Goal: Information Seeking & Learning: Check status

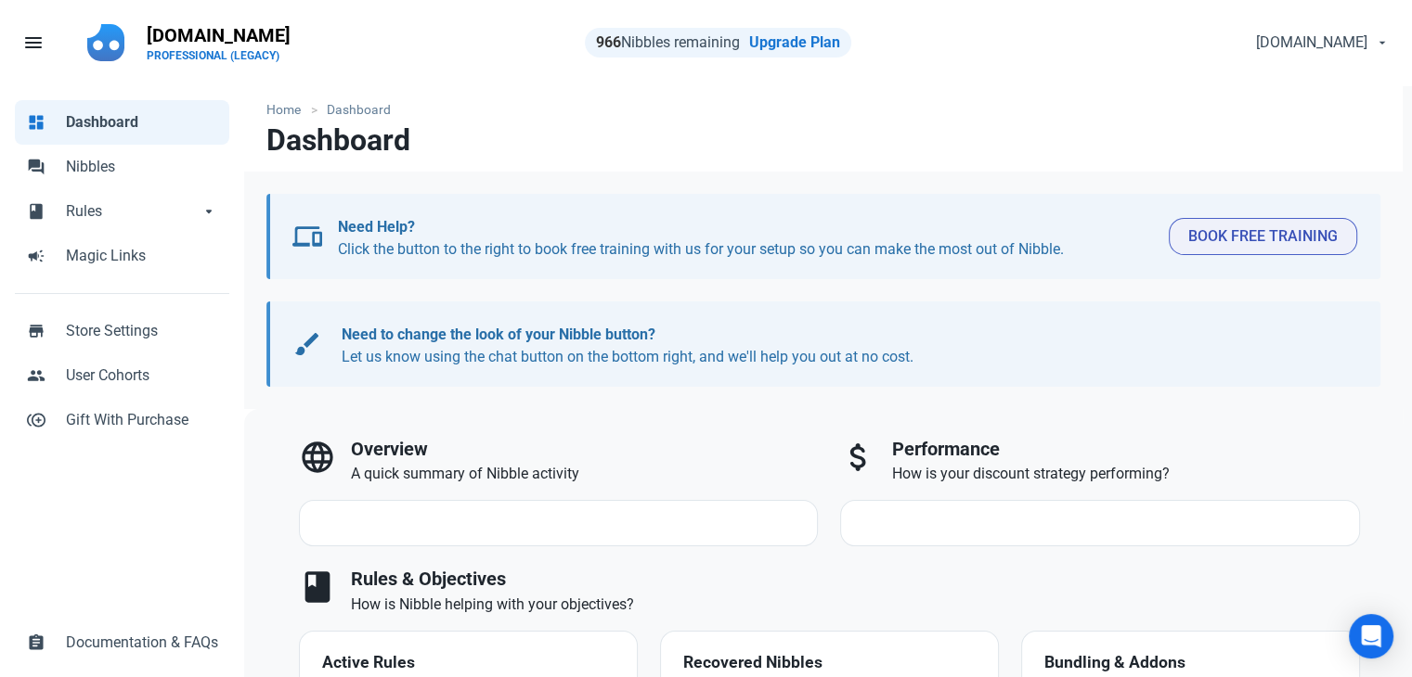
select select "7d"
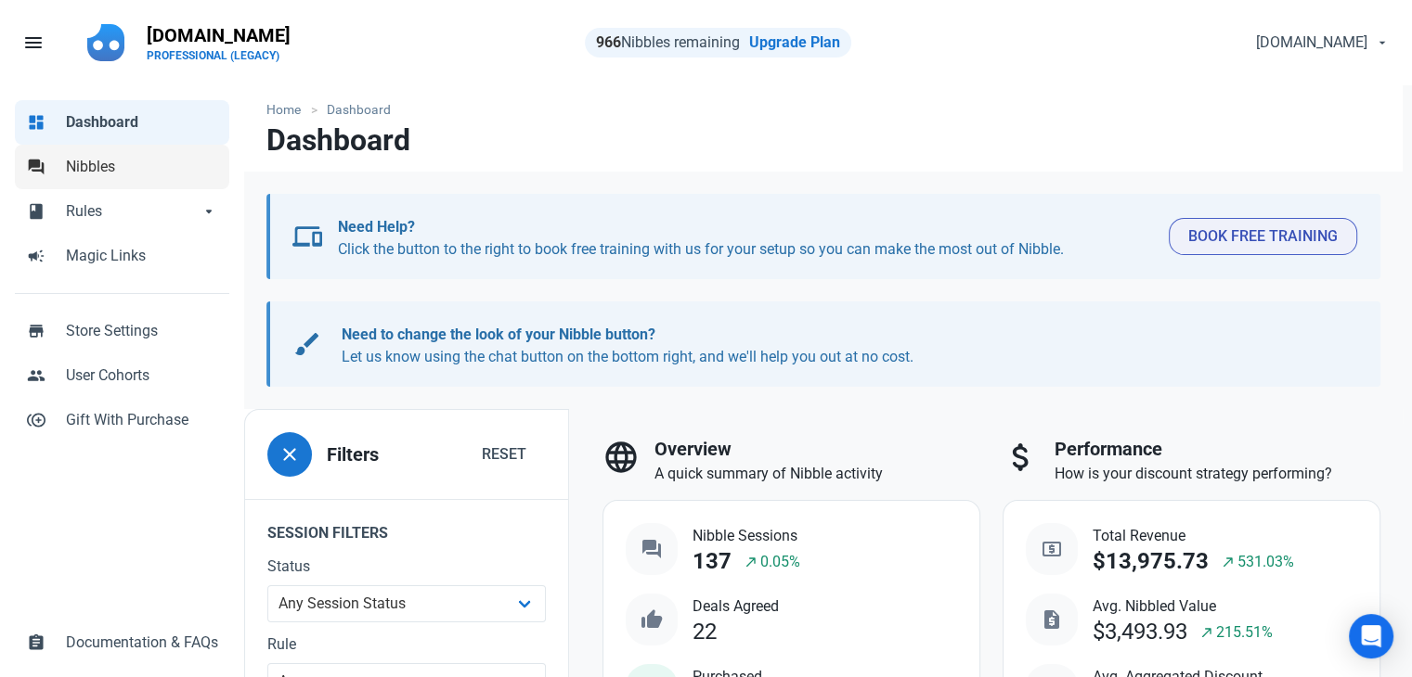
click at [96, 176] on span "Nibbles" at bounding box center [142, 167] width 152 height 22
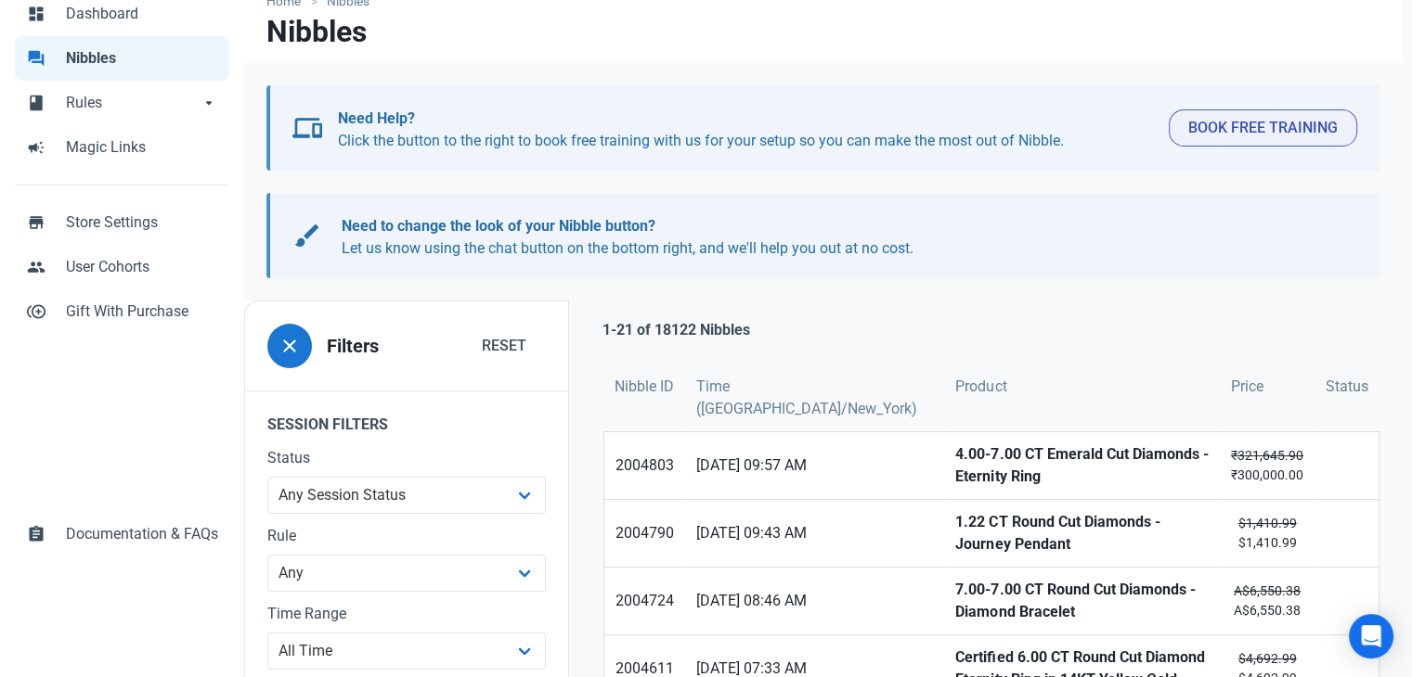
scroll to position [371, 0]
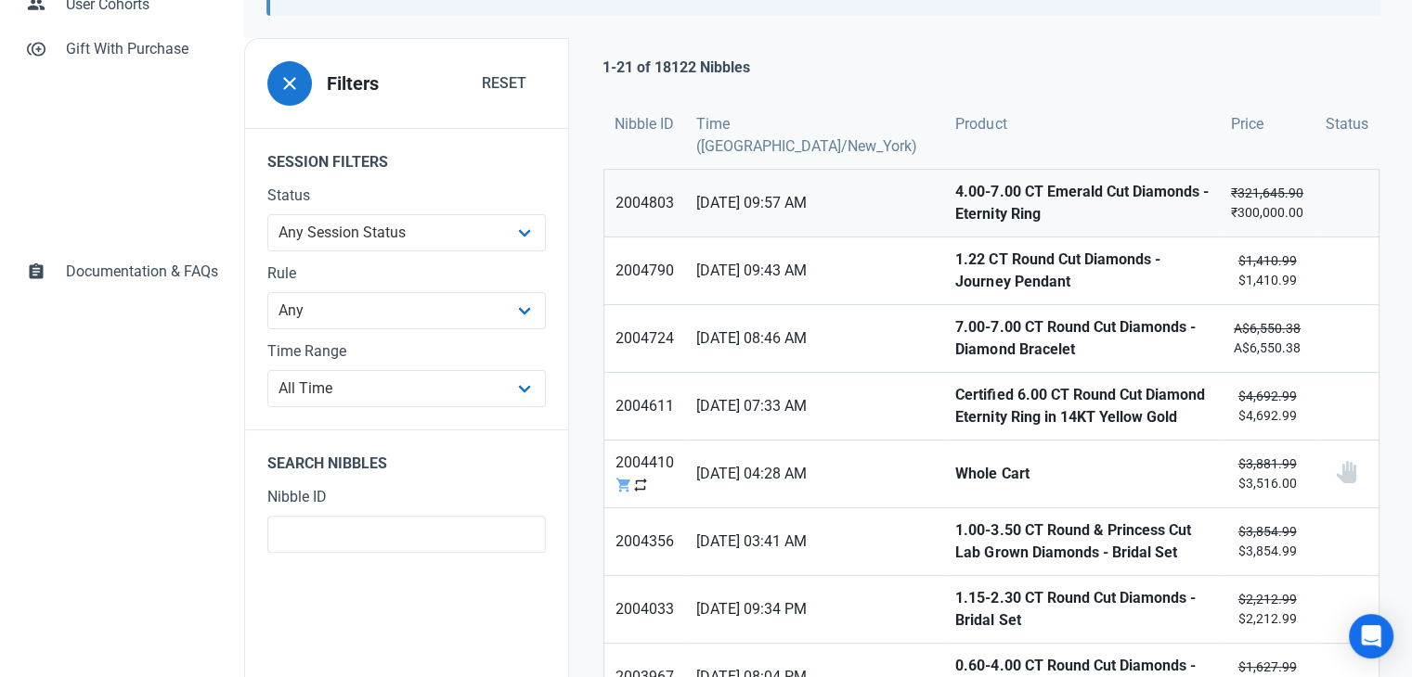
click at [955, 193] on strong "4.00-7.00 CT Emerald Cut Diamonds - Eternity Ring" at bounding box center [1081, 203] width 253 height 45
click at [955, 271] on strong "1.22 CT Round Cut Diamonds - Journey Pendant" at bounding box center [1081, 271] width 253 height 45
click at [955, 348] on strong "7.00-7.00 CT Round Cut Diamonds - Diamond Bracelet" at bounding box center [1081, 338] width 253 height 45
click at [955, 402] on strong "Certified 6.00 CT Round Cut Diamond Eternity Ring in 14KT Yellow Gold" at bounding box center [1081, 406] width 253 height 45
click at [955, 463] on strong "Whole Cart" at bounding box center [1081, 474] width 253 height 22
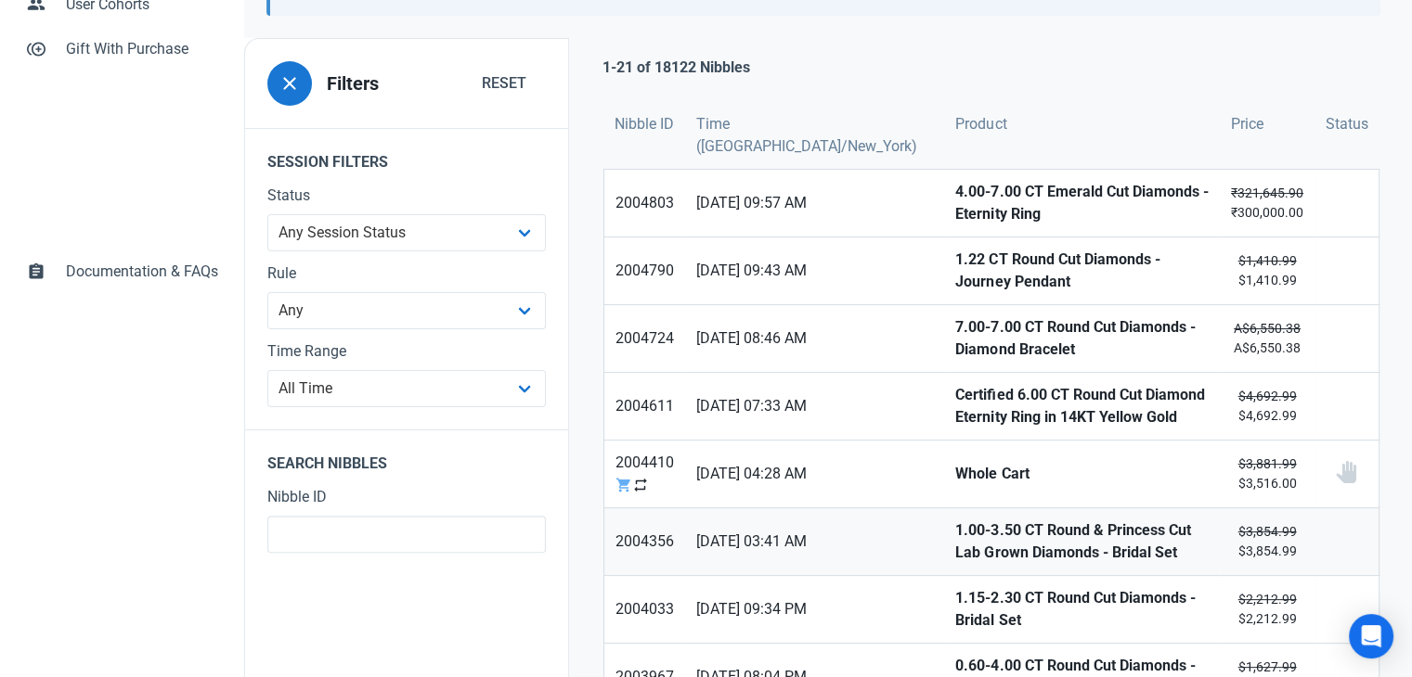
click at [955, 532] on strong "1.00-3.50 CT Round & Princess Cut Lab Grown Diamonds - Bridal Set" at bounding box center [1081, 542] width 253 height 45
click at [955, 602] on strong "1.15-2.30 CT Round Cut Diamonds - Bridal Set" at bounding box center [1081, 609] width 253 height 45
click at [955, 655] on strong "0.60-4.00 CT Round Cut Diamonds - Tennis Bracelet" at bounding box center [1081, 677] width 253 height 45
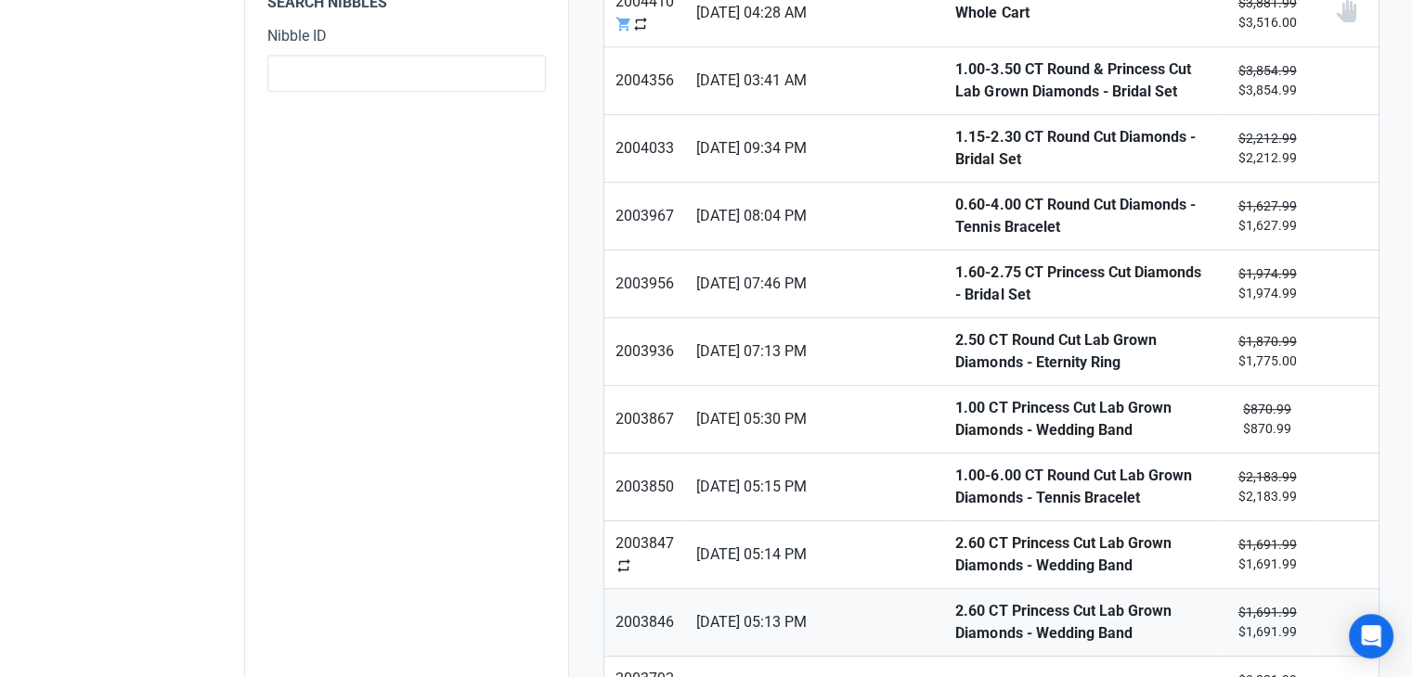
scroll to position [835, 0]
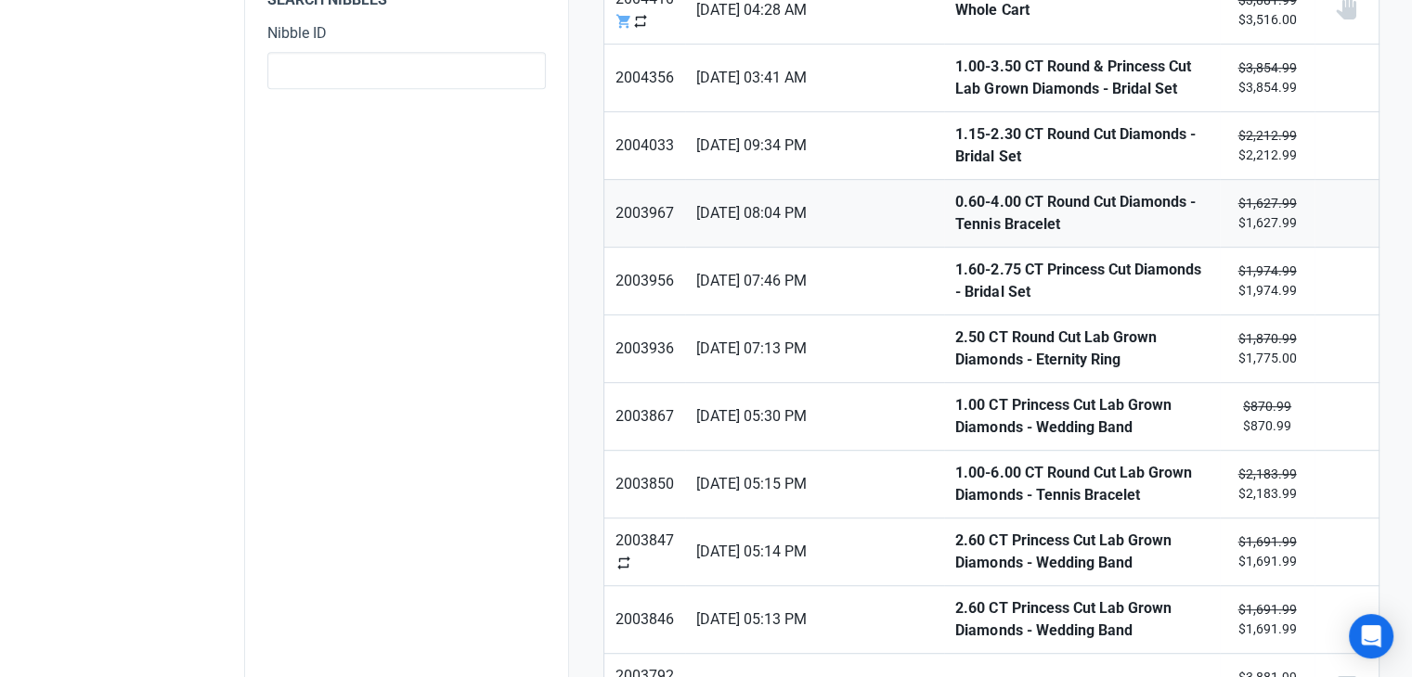
click at [955, 216] on strong "0.60-4.00 CT Round Cut Diamonds - Tennis Bracelet" at bounding box center [1081, 213] width 253 height 45
click at [955, 273] on strong "1.60-2.75 CT Princess Cut Diamonds - Bridal Set" at bounding box center [1081, 281] width 253 height 45
click at [955, 327] on strong "2.50 CT Round Cut Lab Grown Diamonds - Eternity Ring" at bounding box center [1081, 349] width 253 height 45
click at [955, 403] on strong "1.00 CT Princess Cut Lab Grown Diamonds - Wedding Band" at bounding box center [1081, 416] width 253 height 45
click at [955, 462] on strong "1.00-6.00 CT Round Cut Lab Grown Diamonds - Tennis Bracelet" at bounding box center [1081, 484] width 253 height 45
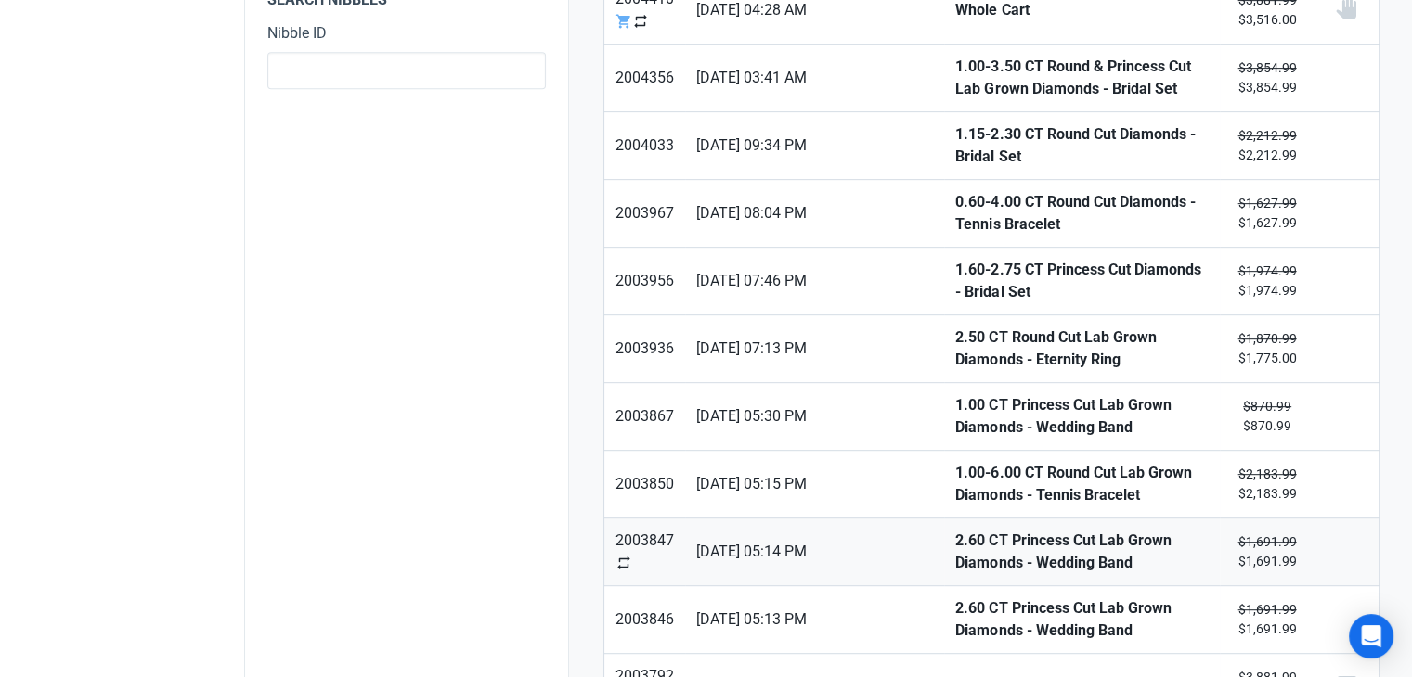
click at [955, 530] on strong "2.60 CT Princess Cut Lab Grown Diamonds - Wedding Band" at bounding box center [1081, 552] width 253 height 45
click at [955, 598] on strong "2.60 CT Princess Cut Lab Grown Diamonds - Wedding Band" at bounding box center [1081, 620] width 253 height 45
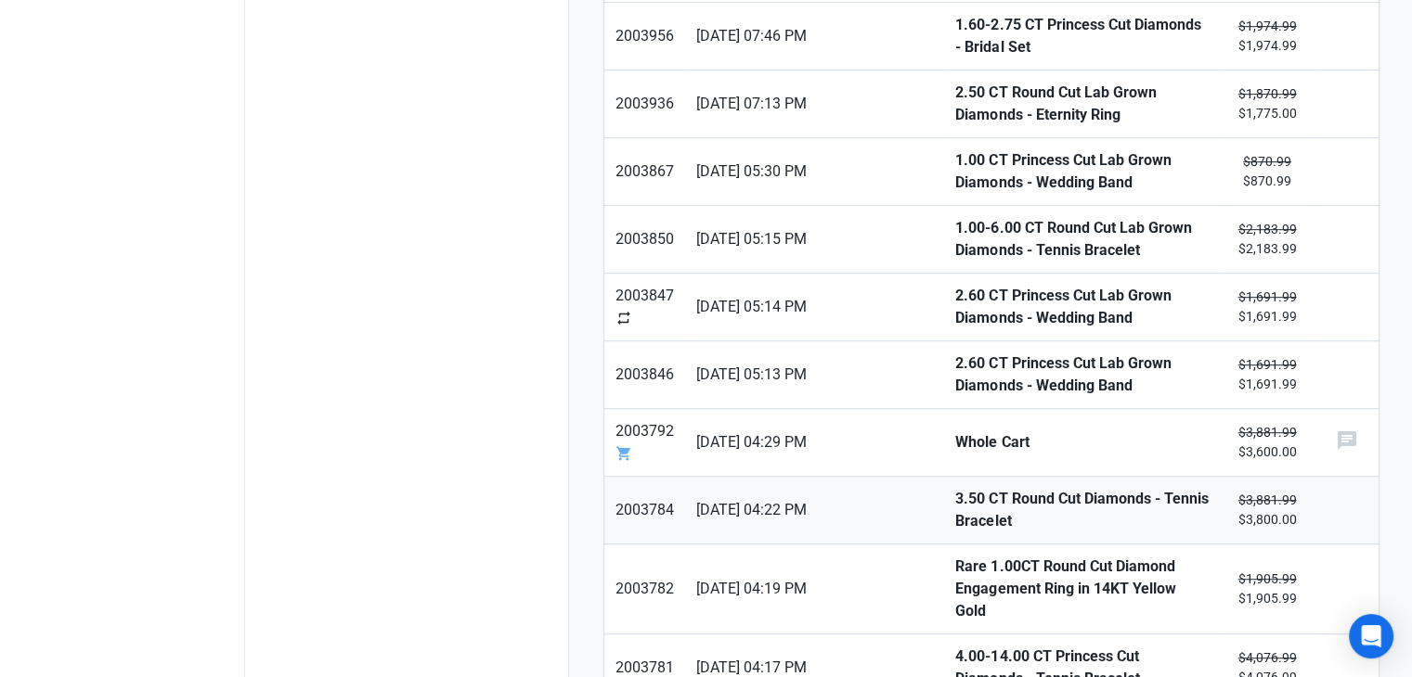
scroll to position [1114, 0]
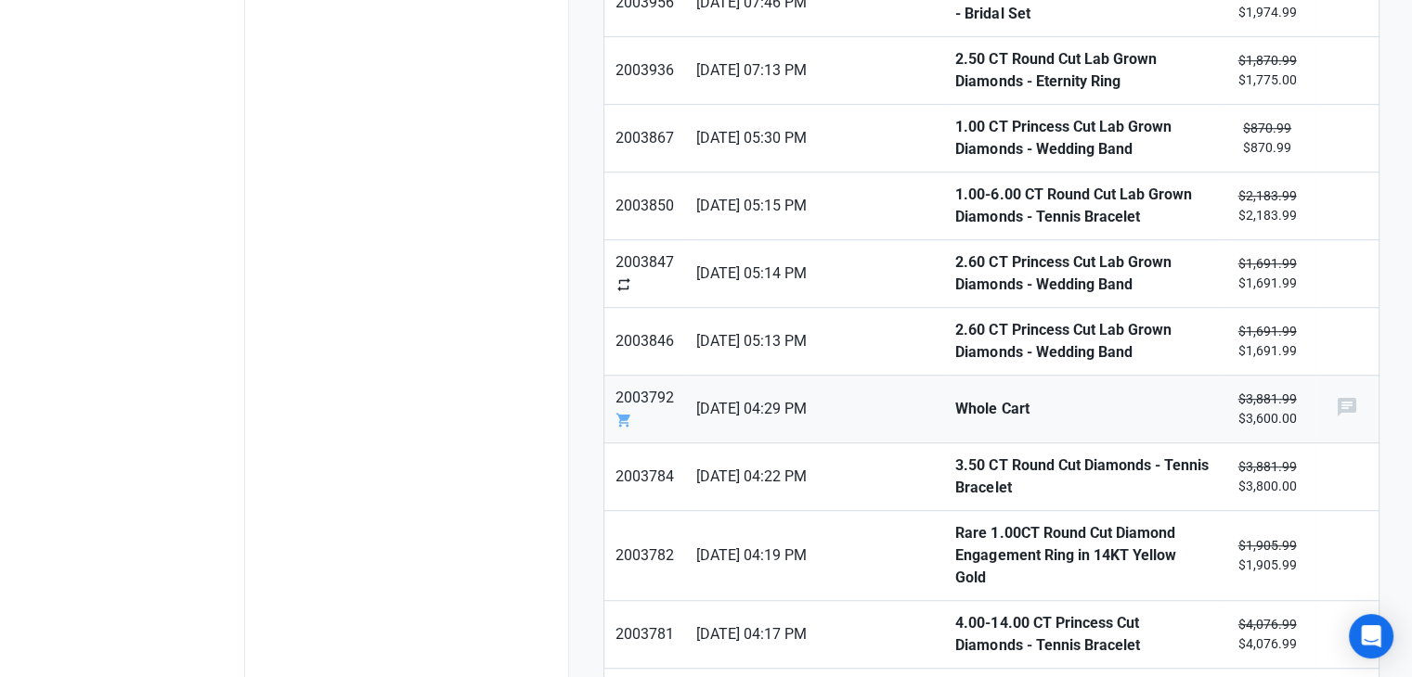
click at [955, 398] on strong "Whole Cart" at bounding box center [1081, 409] width 253 height 22
click at [955, 462] on strong "3.50 CT Round Cut Diamonds - Tennis Bracelet" at bounding box center [1081, 477] width 253 height 45
click at [955, 535] on strong "Rare 1.00CT Round Cut Diamond Engagement Ring in 14KT Yellow Gold" at bounding box center [1081, 555] width 253 height 67
click at [955, 612] on strong "4.00-14.00 CT Princess Cut Diamonds - Tennis Bracelet" at bounding box center [1081, 634] width 253 height 45
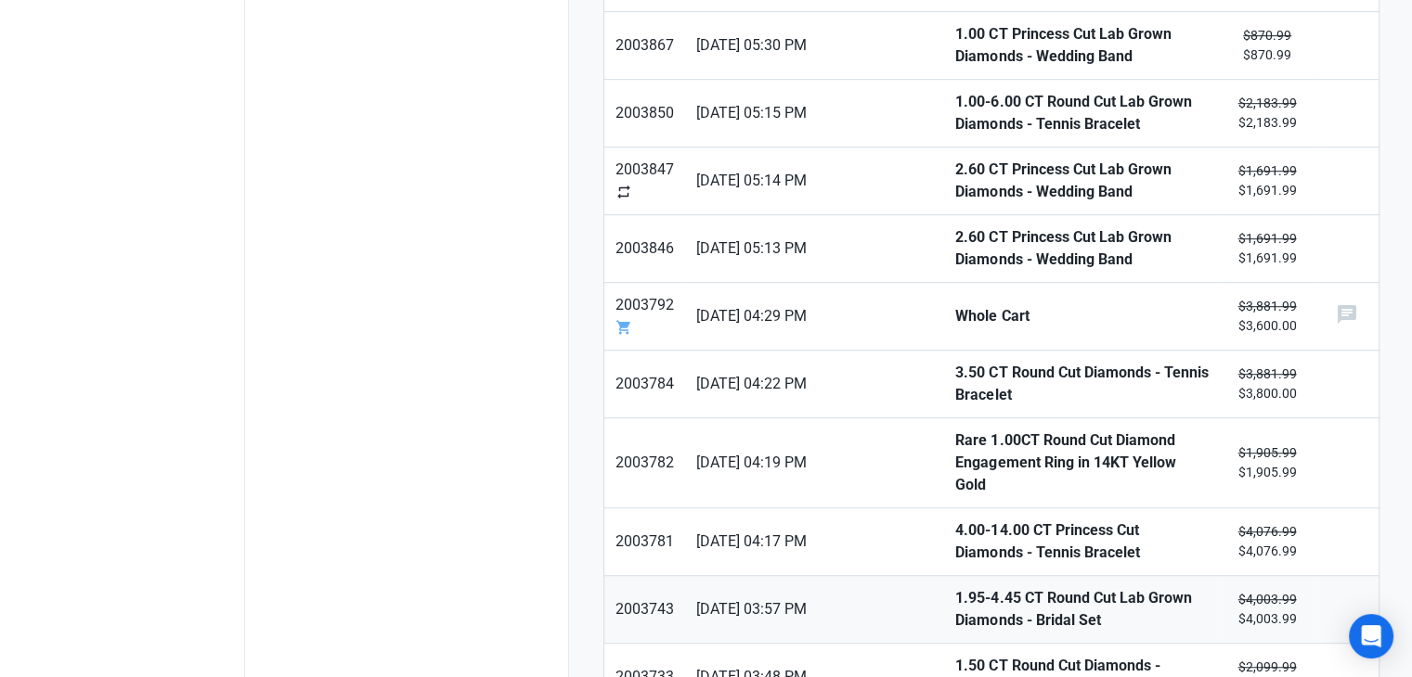
click at [955, 587] on strong "1.95-4.45 CT Round Cut Lab Grown Diamonds - Bridal Set" at bounding box center [1081, 609] width 253 height 45
click at [955, 655] on strong "1.50 CT Round Cut Diamonds - Wedding Band" at bounding box center [1081, 677] width 253 height 45
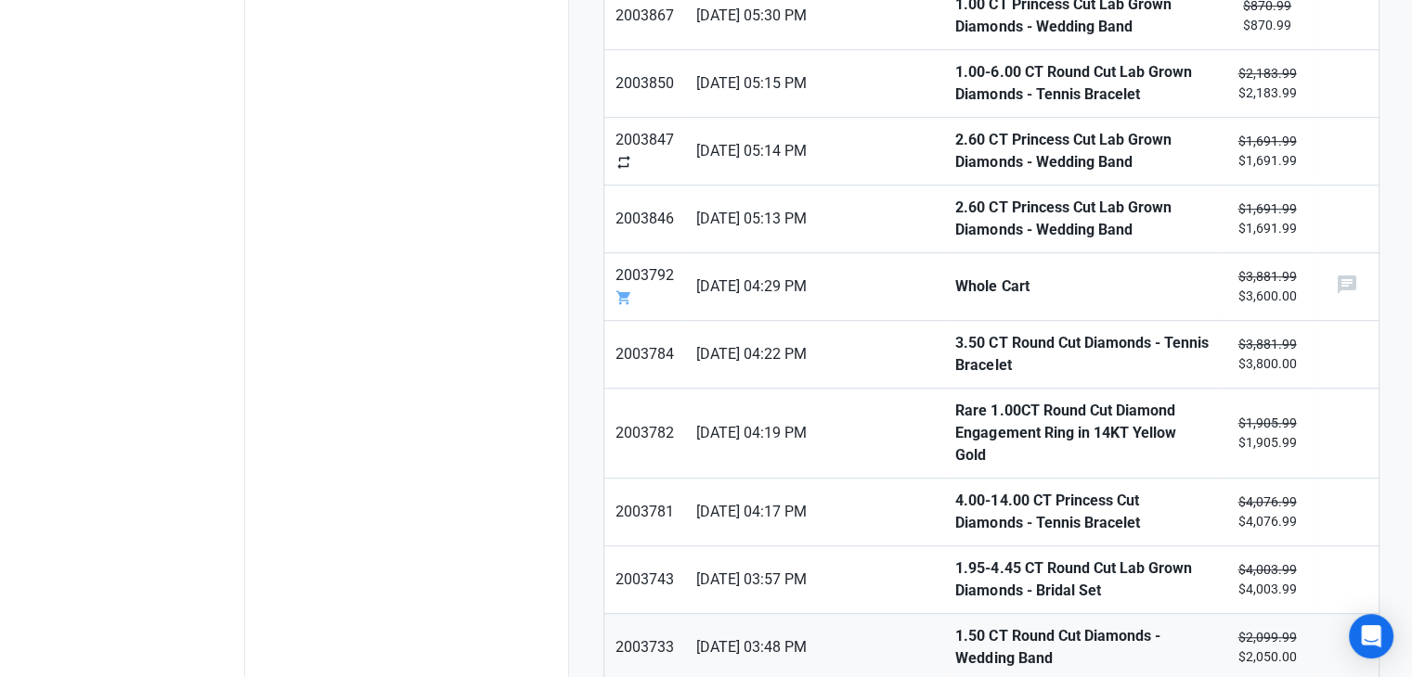
scroll to position [1265, 0]
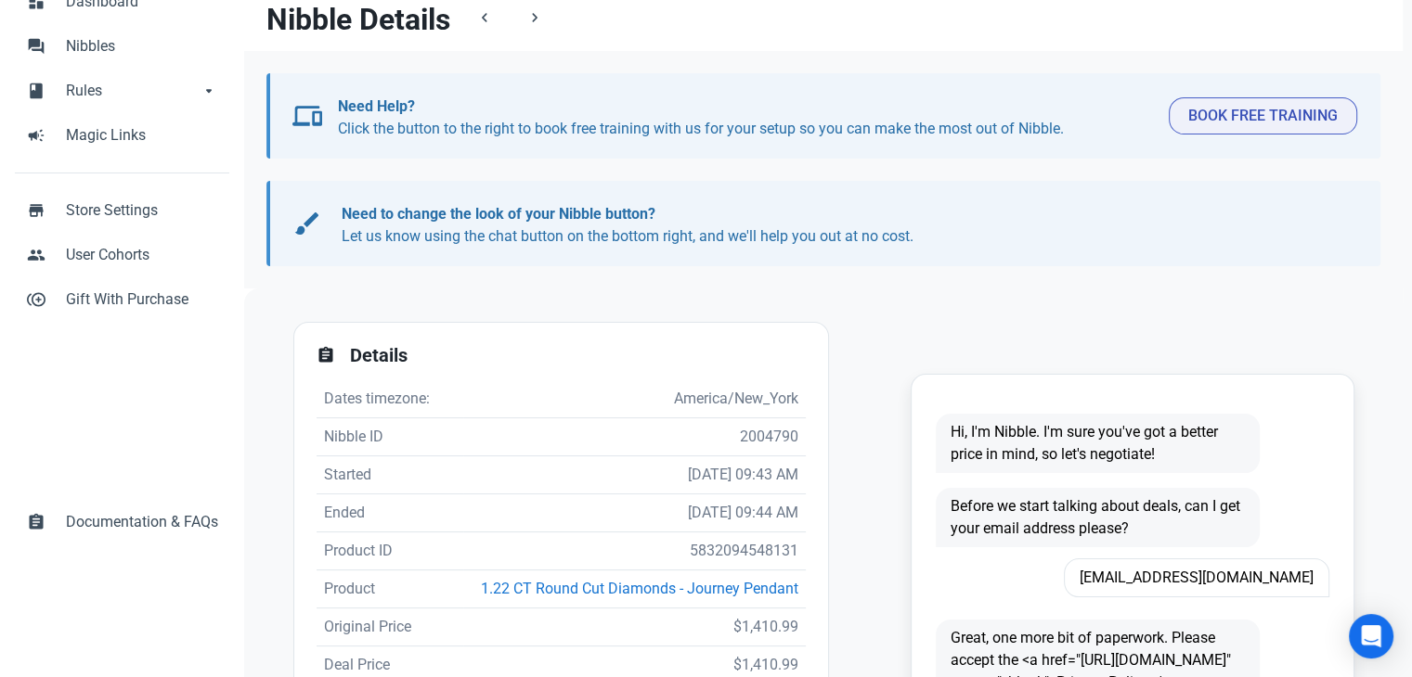
scroll to position [371, 0]
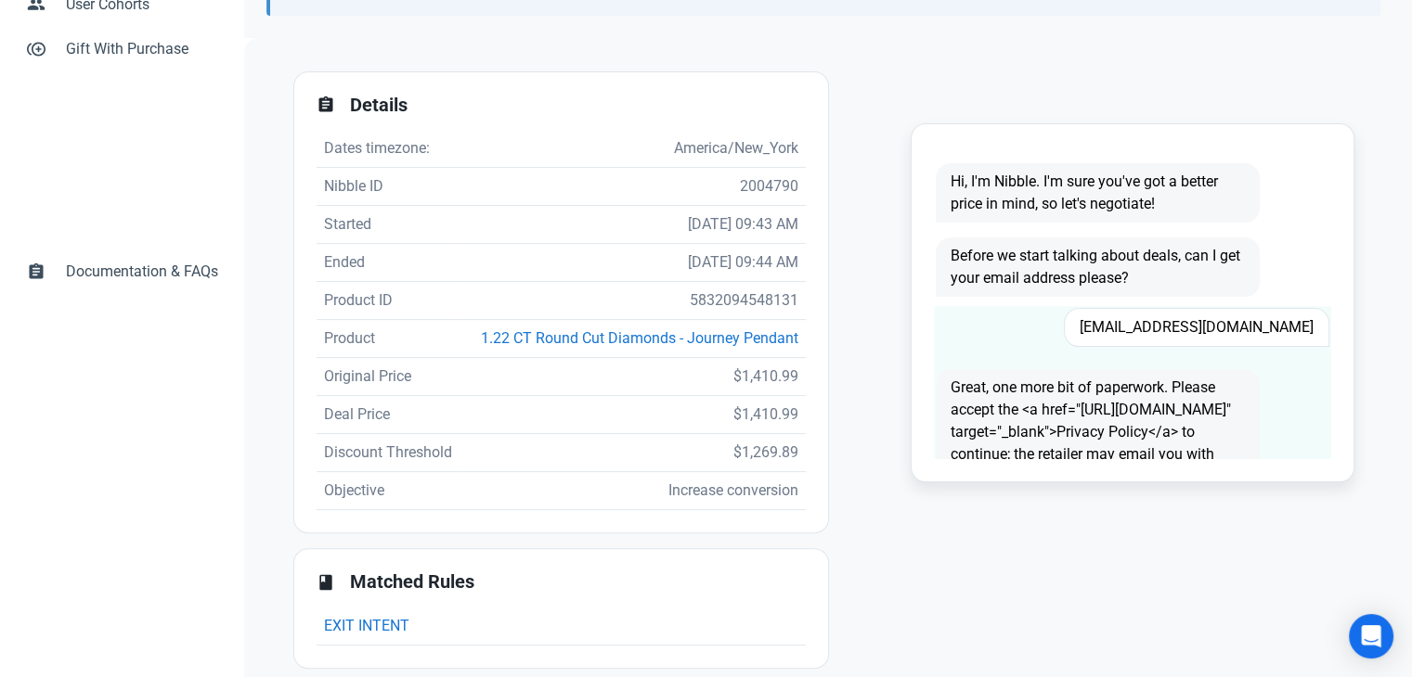
click at [1204, 329] on span "wemhandyman@aol.com" at bounding box center [1196, 327] width 265 height 39
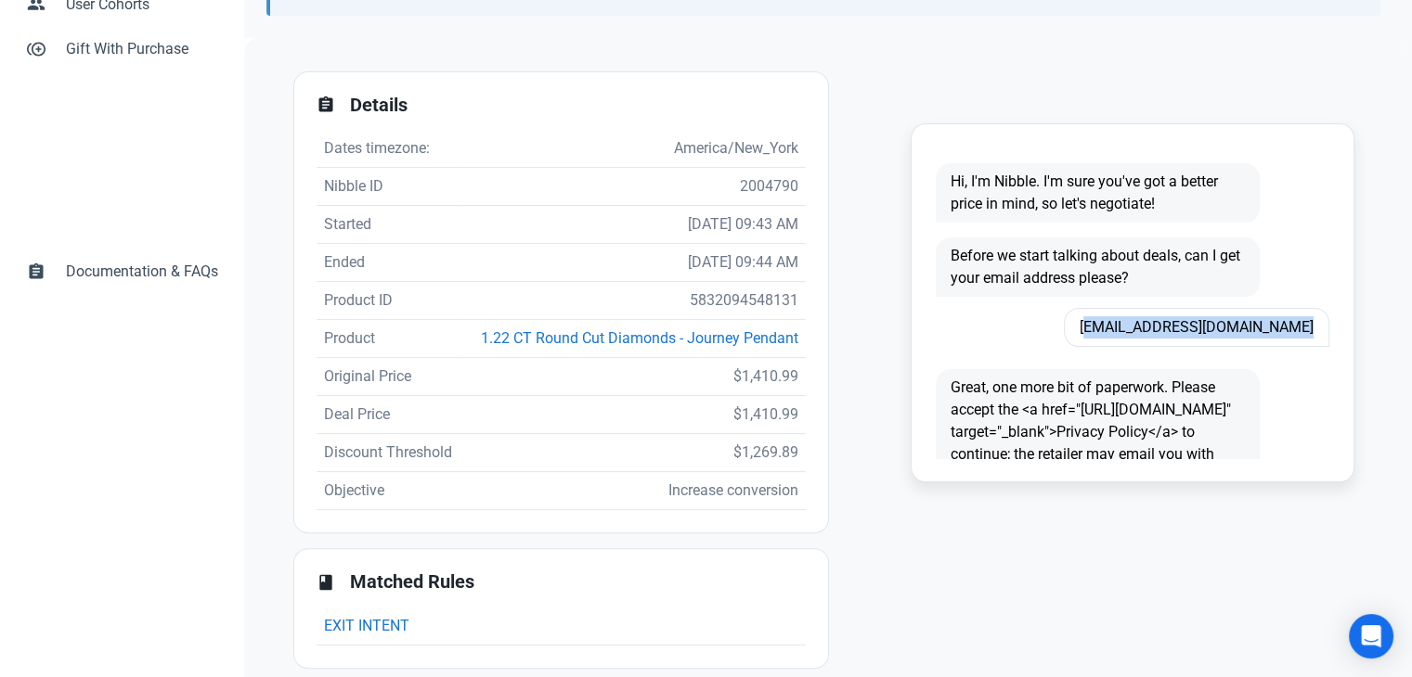
copy span "wemhandyman@aol.com"
click at [717, 301] on td "5832094548131" at bounding box center [634, 301] width 342 height 38
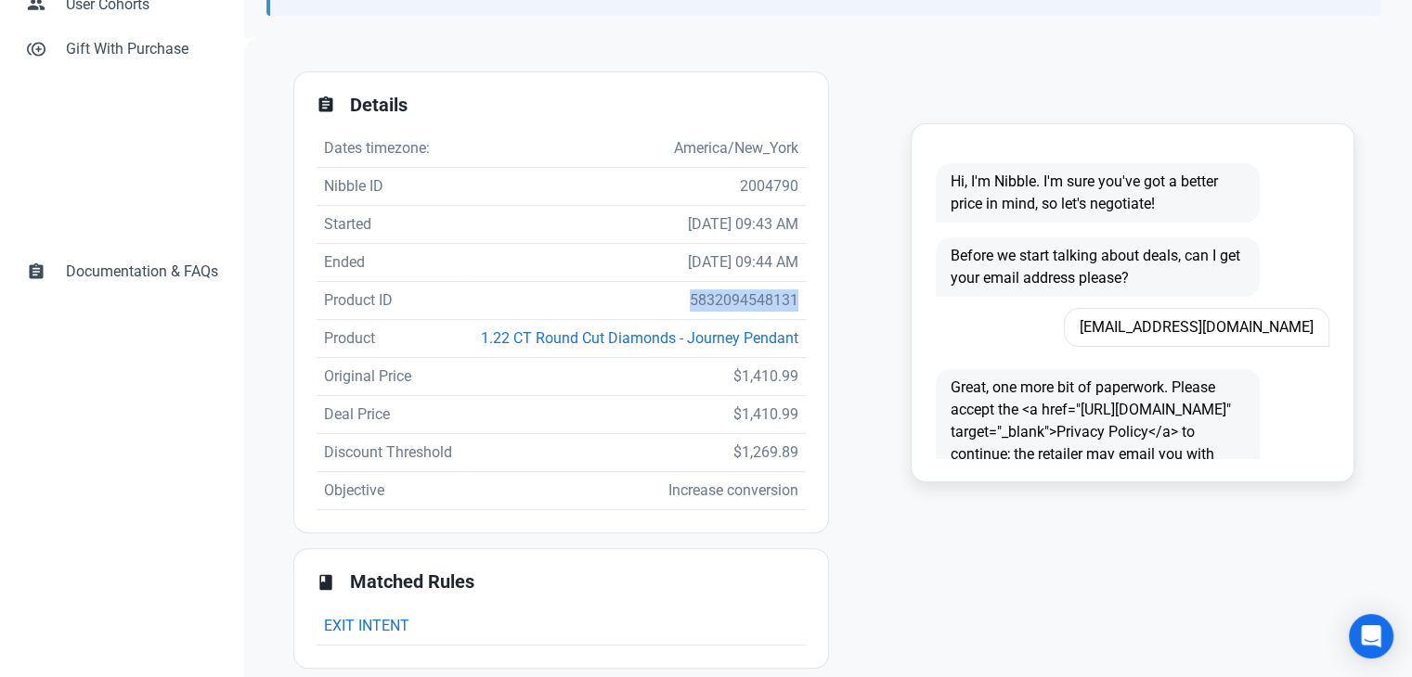
click at [717, 301] on td "5832094548131" at bounding box center [634, 301] width 342 height 38
copy td "5832094548131"
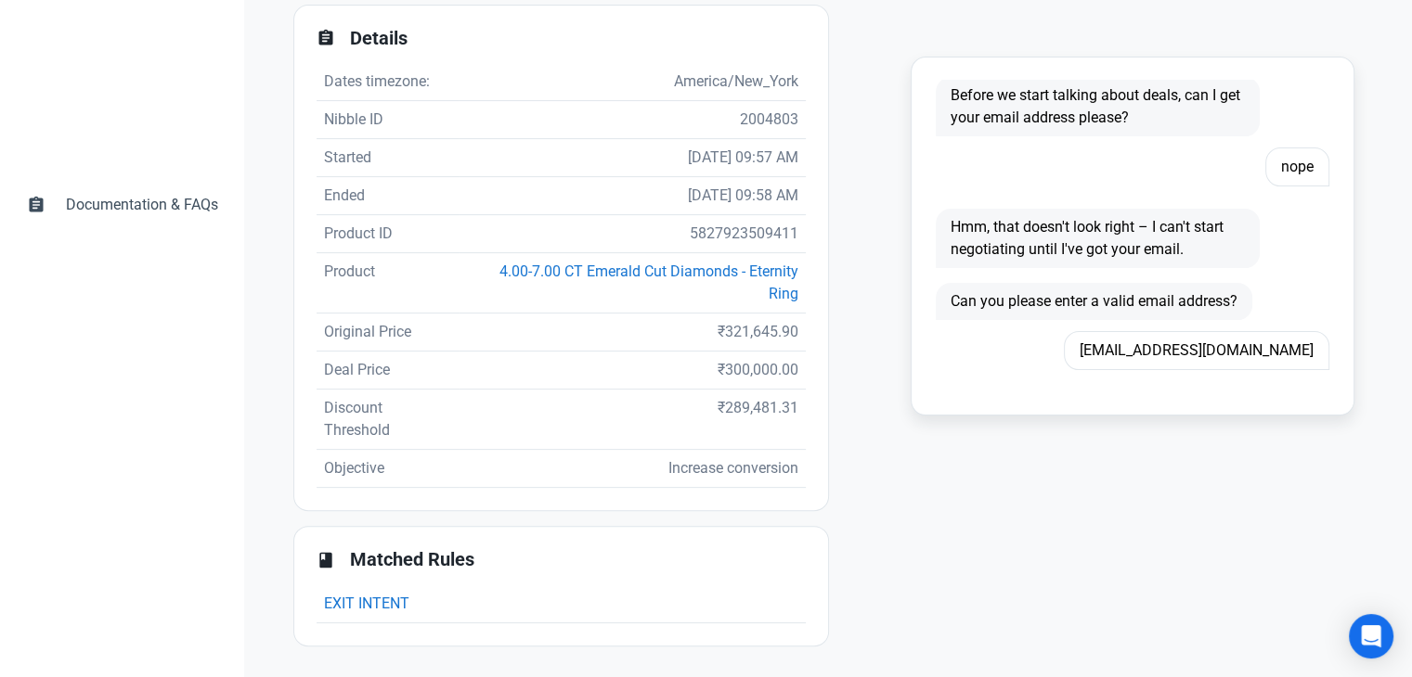
scroll to position [93, 0]
click at [1189, 345] on span "curomoda@gmail.com" at bounding box center [1196, 351] width 265 height 39
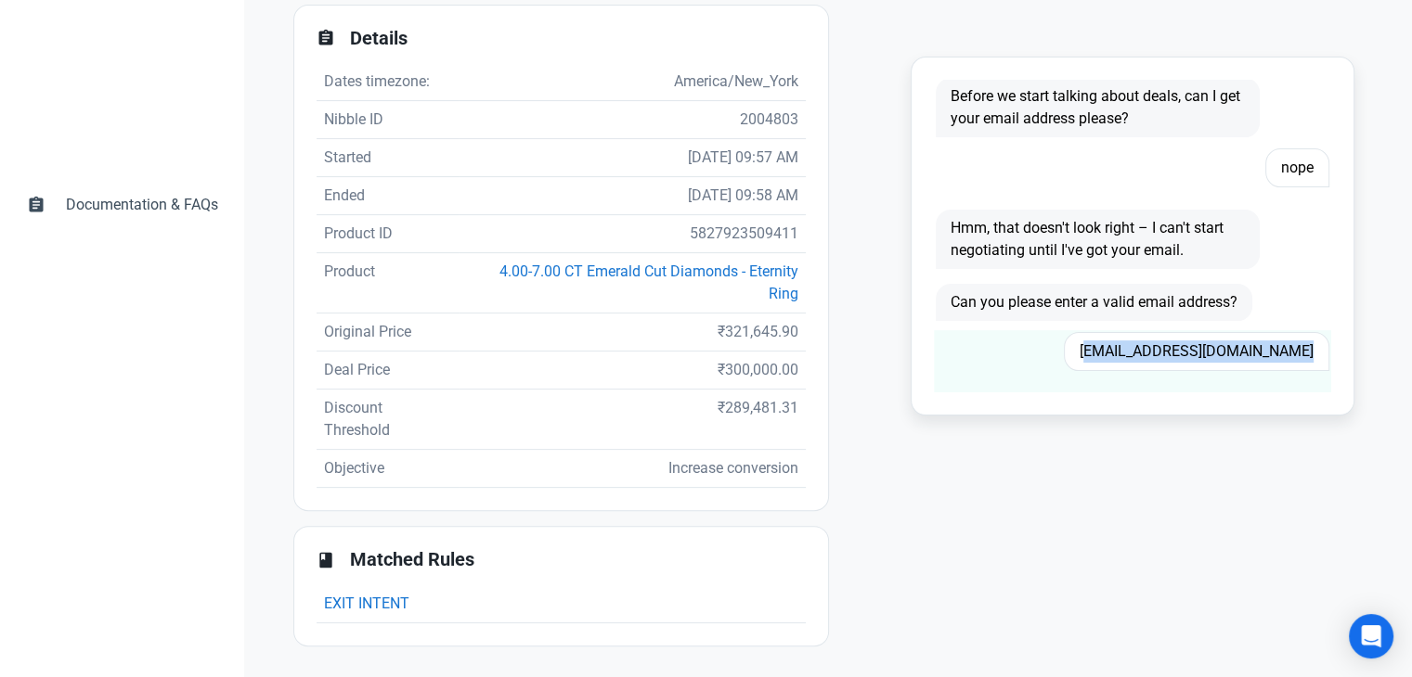
click at [1189, 345] on span "curomoda@gmail.com" at bounding box center [1196, 351] width 265 height 39
copy span "curomoda@gmail.com"
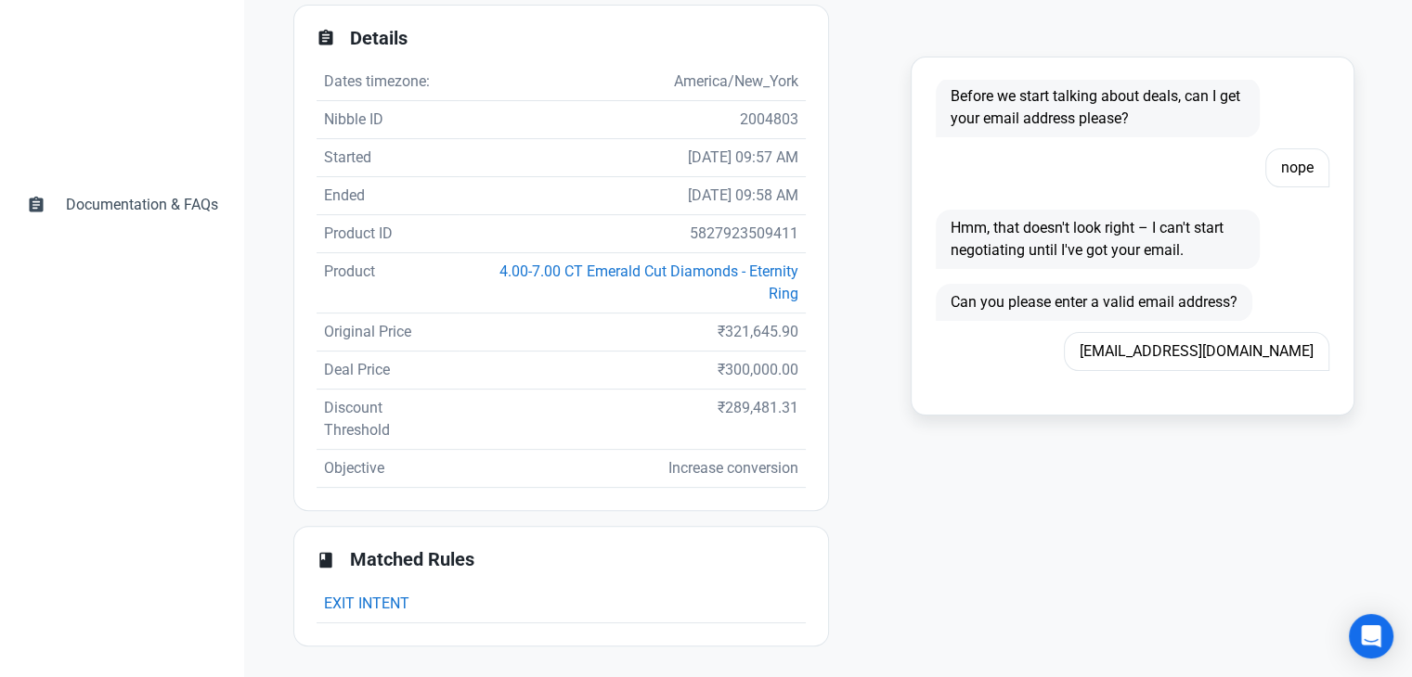
click at [715, 242] on td "5827923509411" at bounding box center [631, 234] width 346 height 38
click at [716, 241] on td "5827923509411" at bounding box center [631, 234] width 346 height 38
copy td "5827923509411"
drag, startPoint x: 702, startPoint y: 329, endPoint x: 785, endPoint y: 325, distance: 83.6
click at [785, 325] on td "₹321,645.90" at bounding box center [631, 333] width 346 height 38
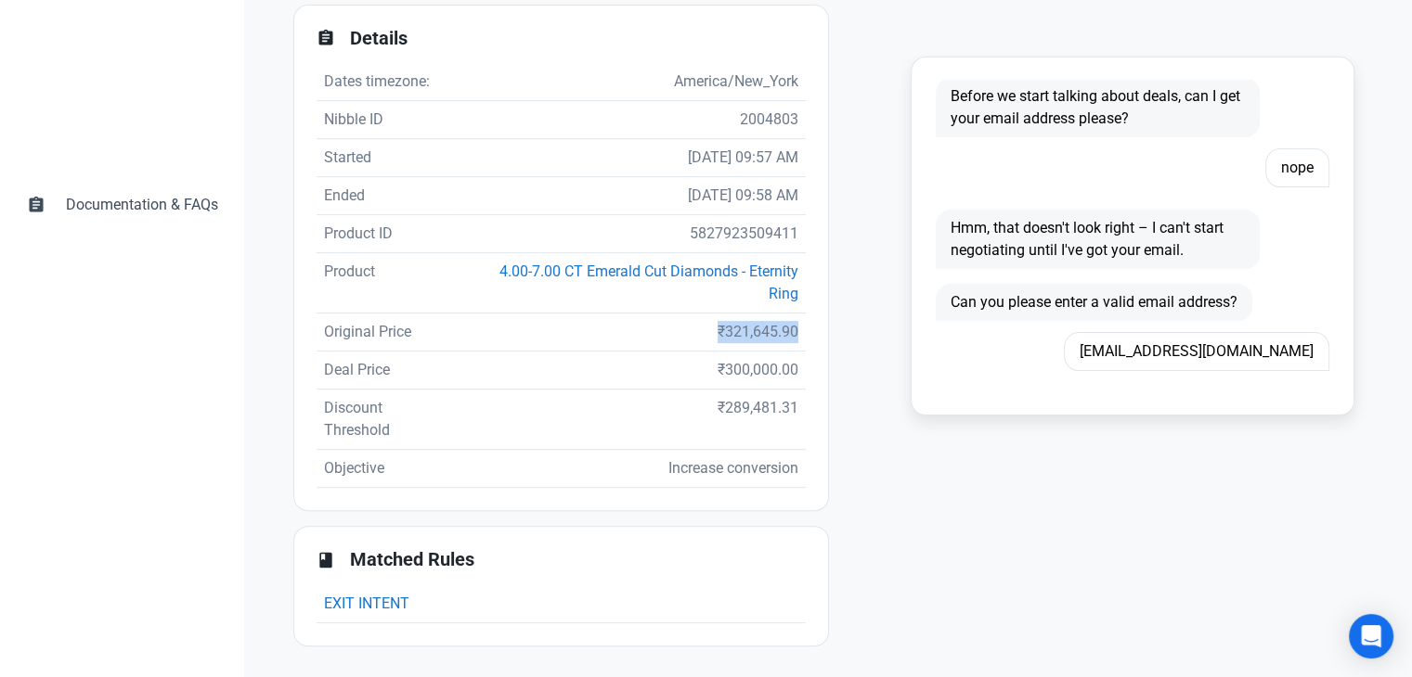
copy td "₹321,645.90"
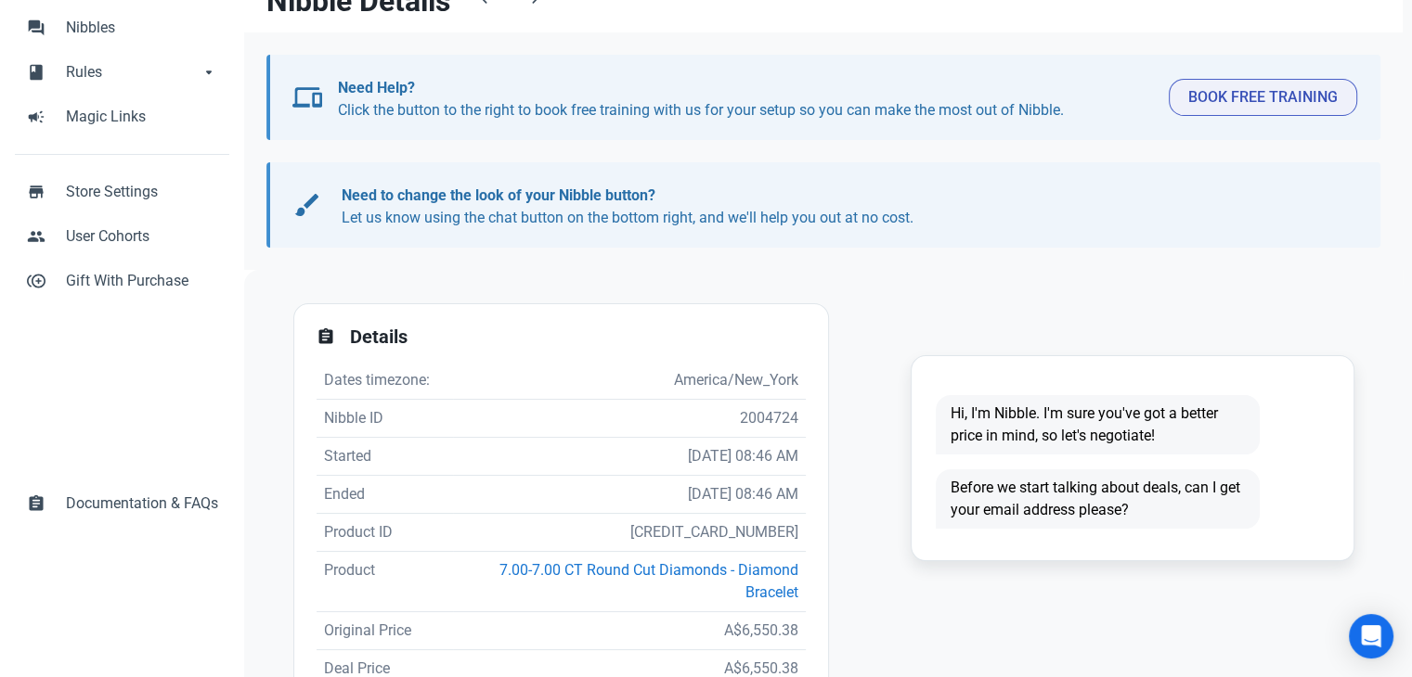
scroll to position [371, 0]
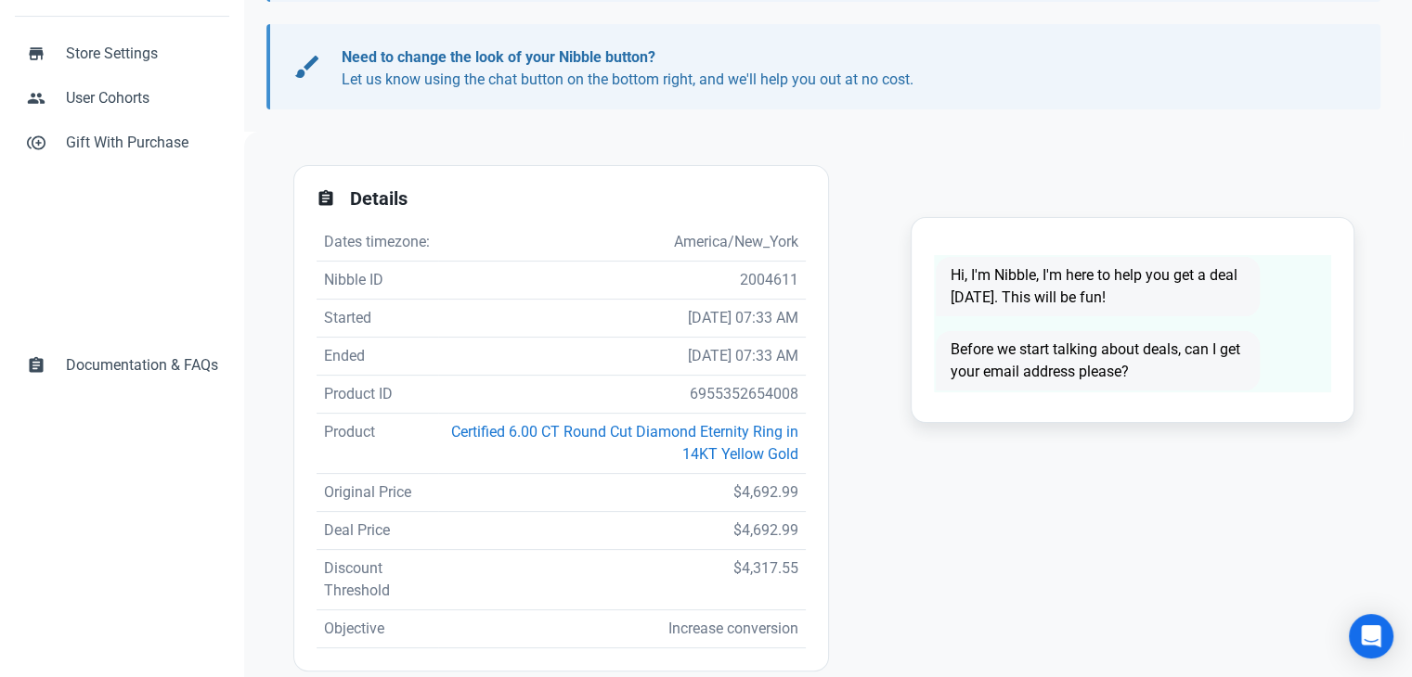
scroll to position [278, 0]
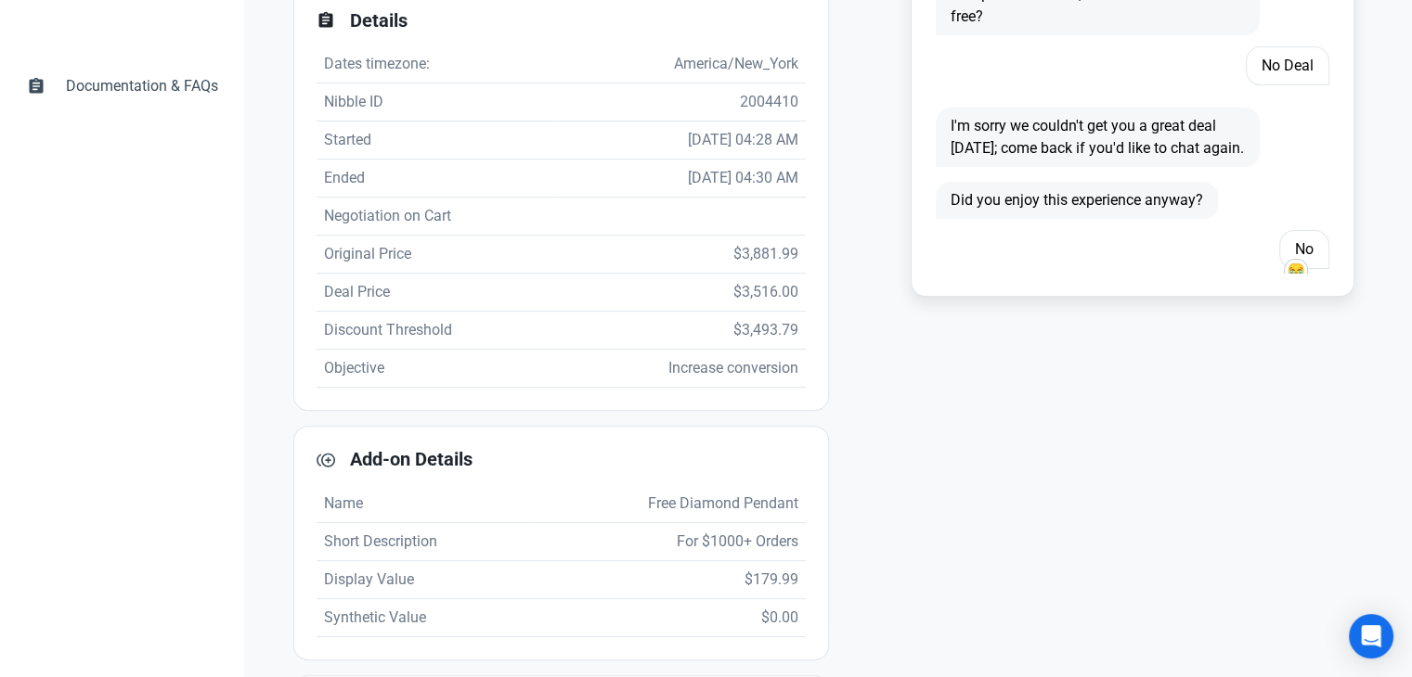
scroll to position [1314, 0]
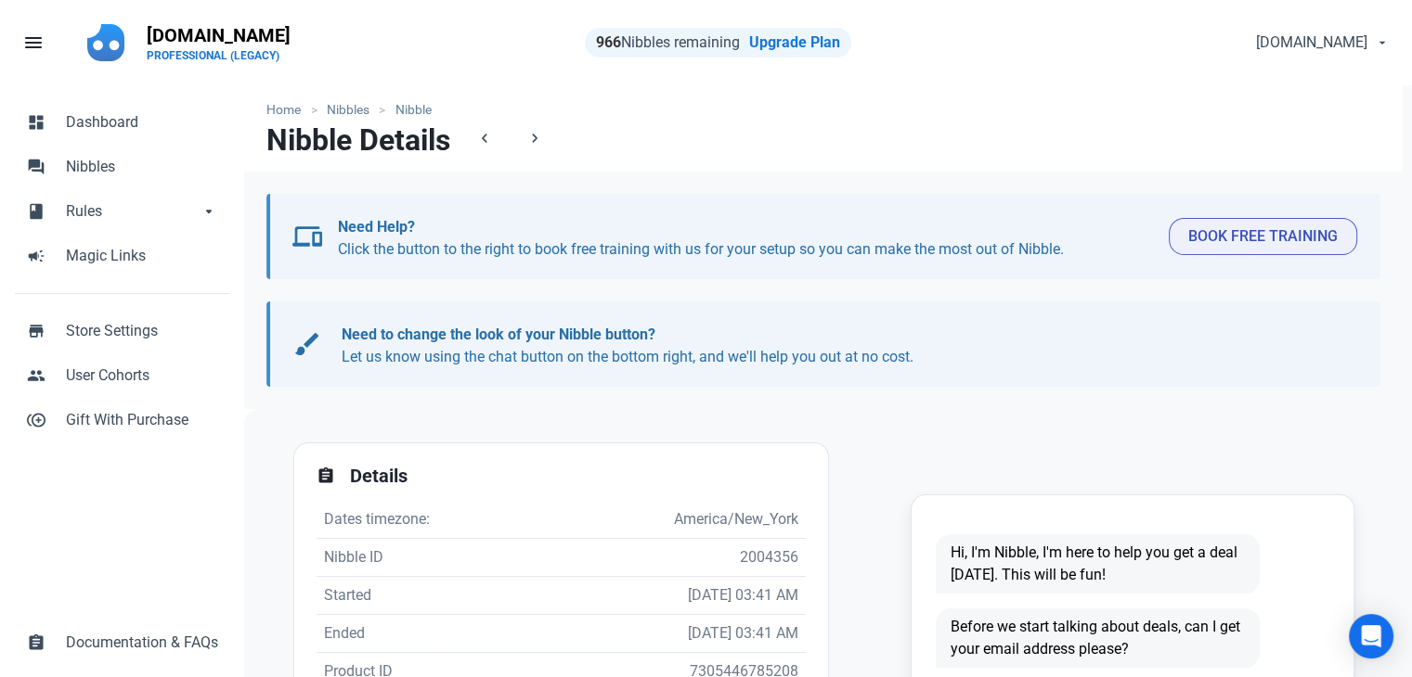
scroll to position [464, 0]
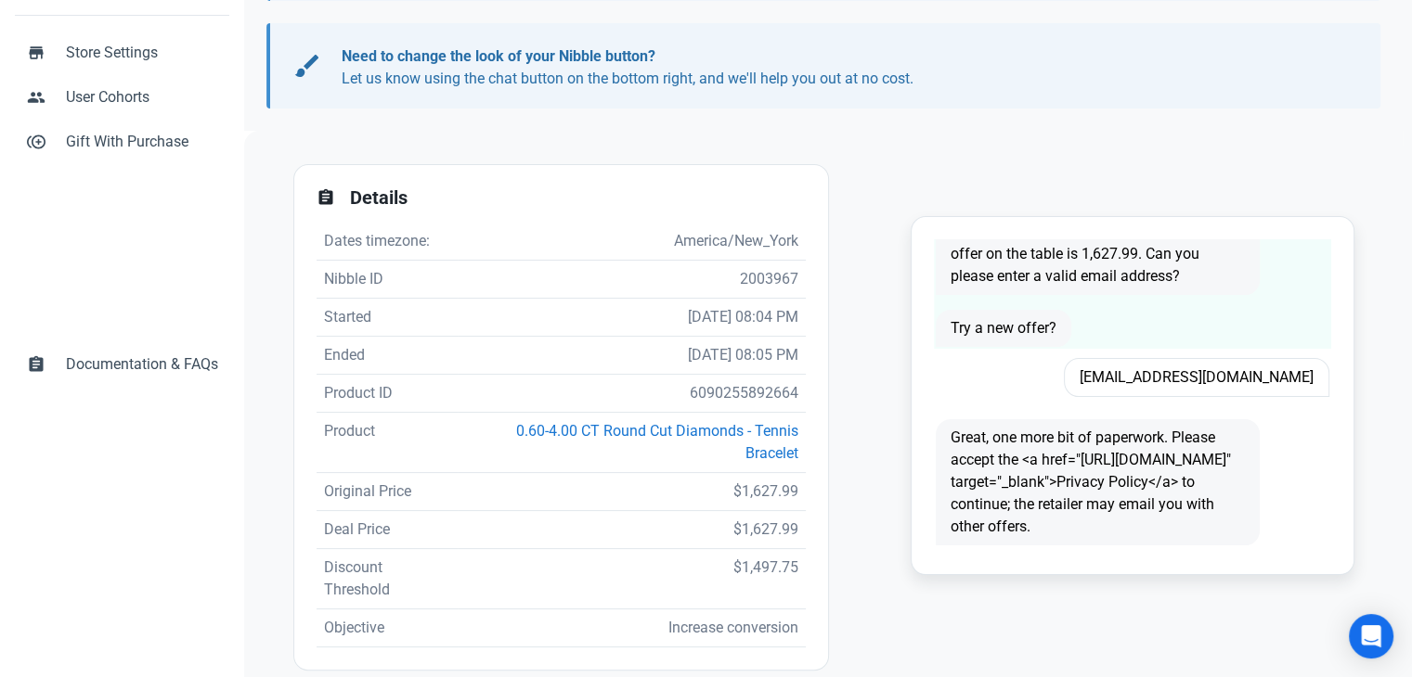
scroll to position [347, 0]
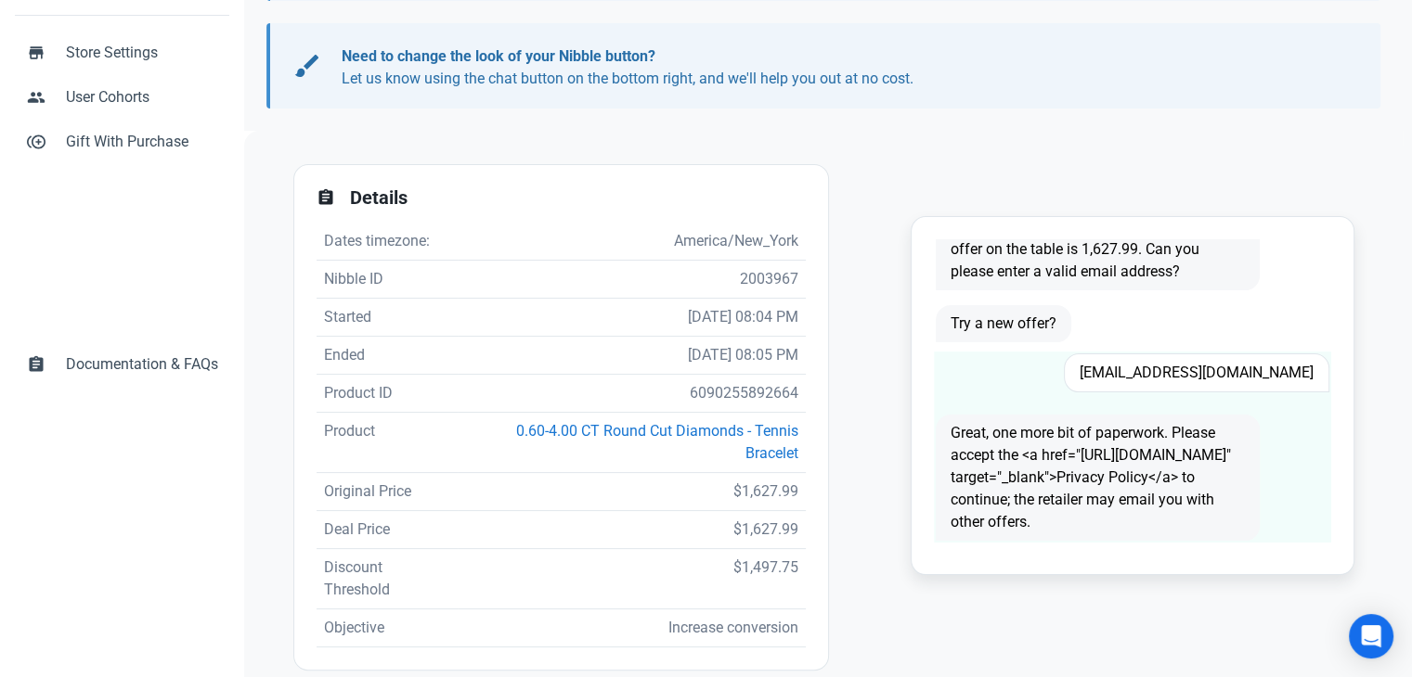
click at [1180, 357] on span "[EMAIL_ADDRESS][DOMAIN_NAME]" at bounding box center [1196, 373] width 265 height 39
click at [1180, 357] on span "Margiekc21@yahoo.com" at bounding box center [1196, 373] width 265 height 39
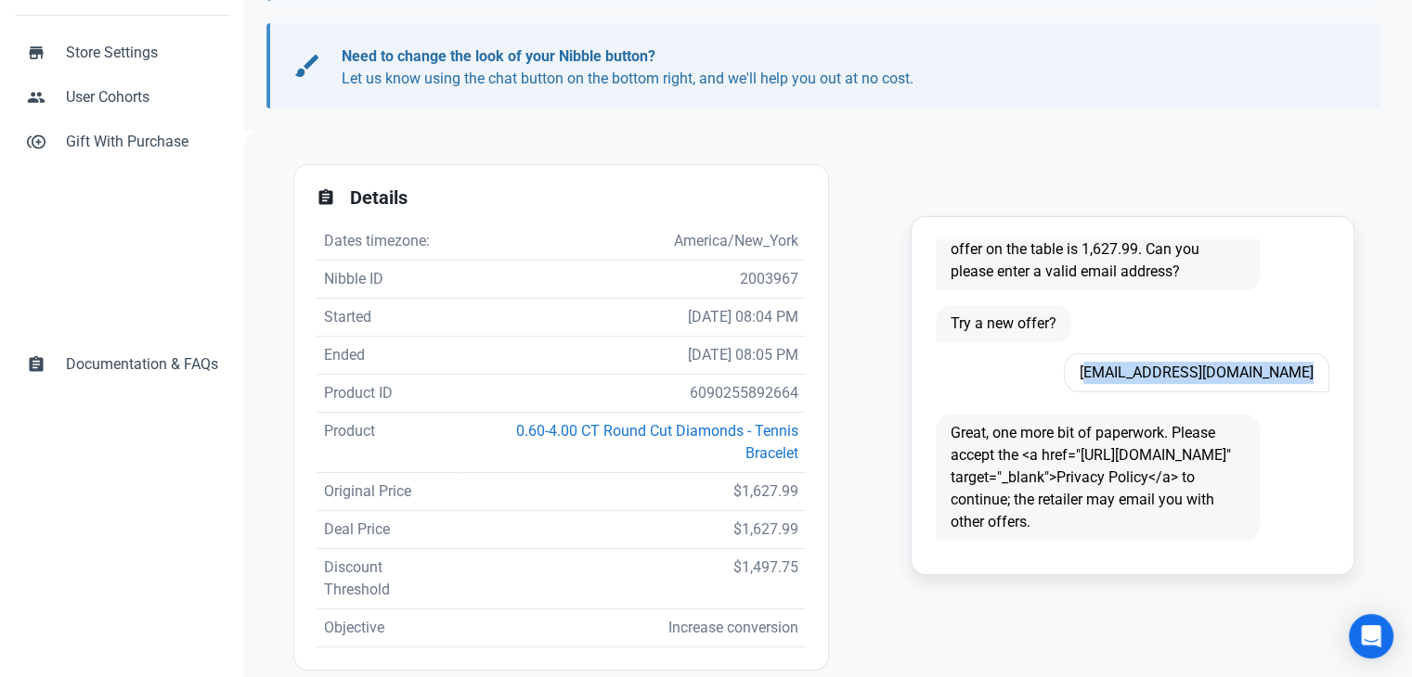
copy span "Margiekc21@yahoo.com"
click at [703, 400] on td "6090255892664" at bounding box center [632, 394] width 348 height 38
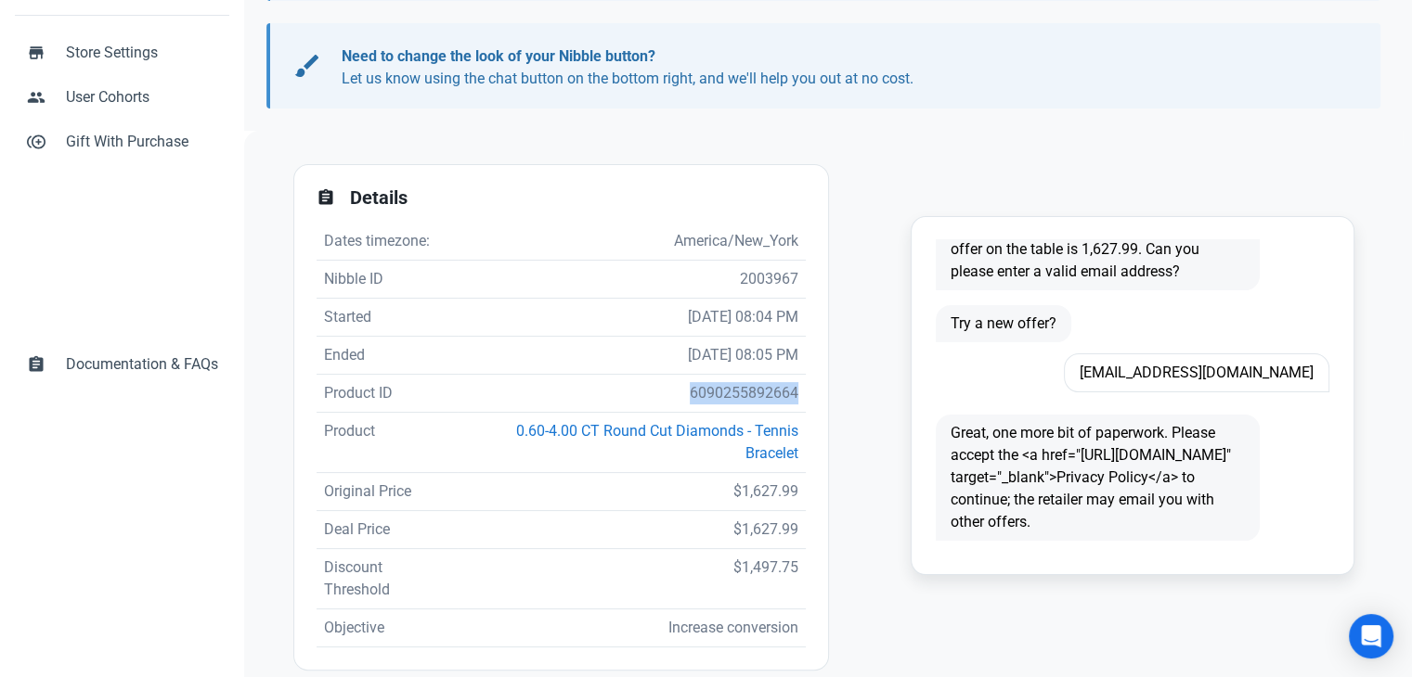
click at [703, 400] on td "6090255892664" at bounding box center [632, 394] width 348 height 38
copy td "6090255892664"
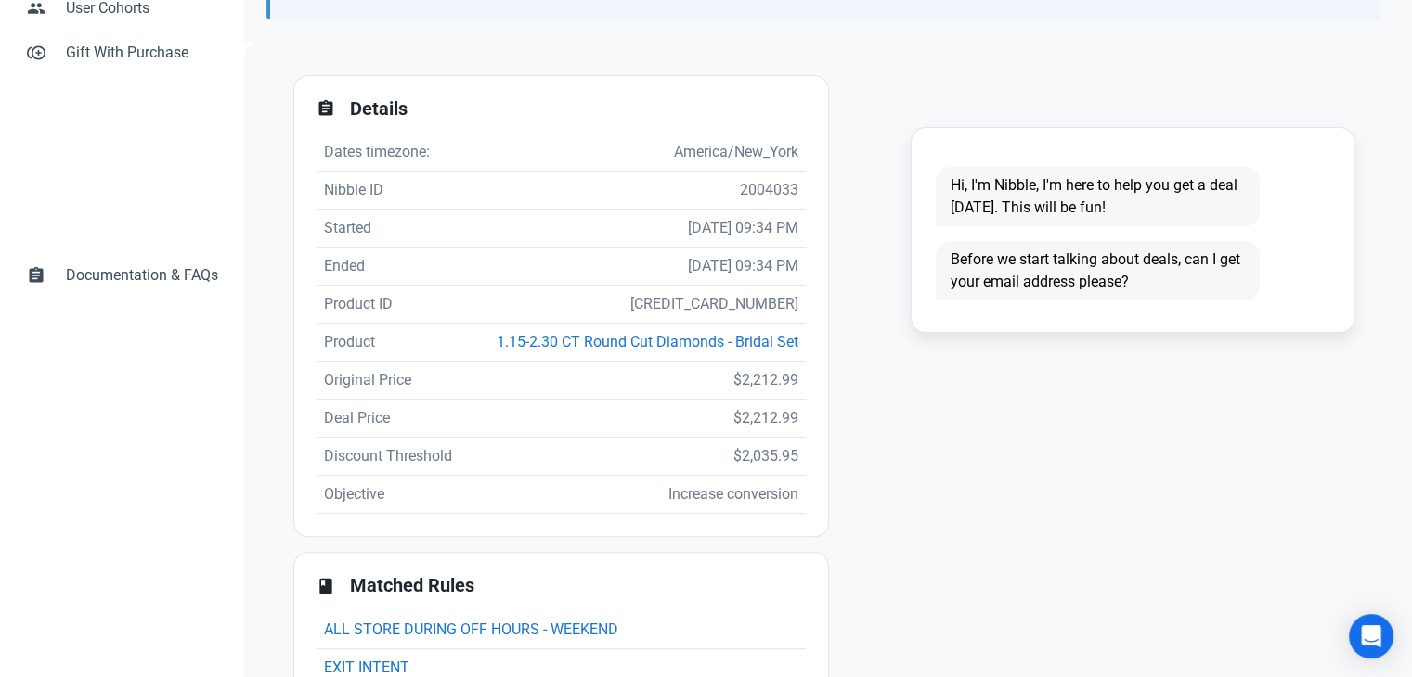
scroll to position [371, 0]
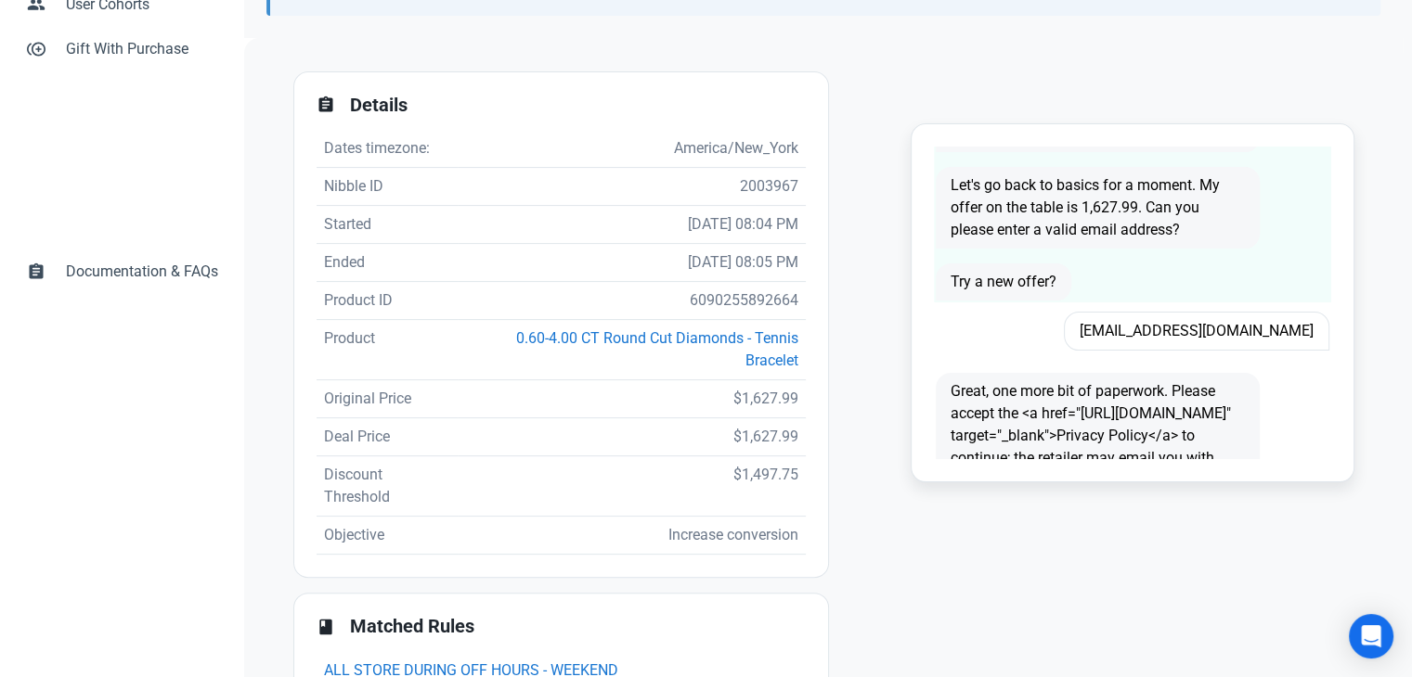
scroll to position [278, 0]
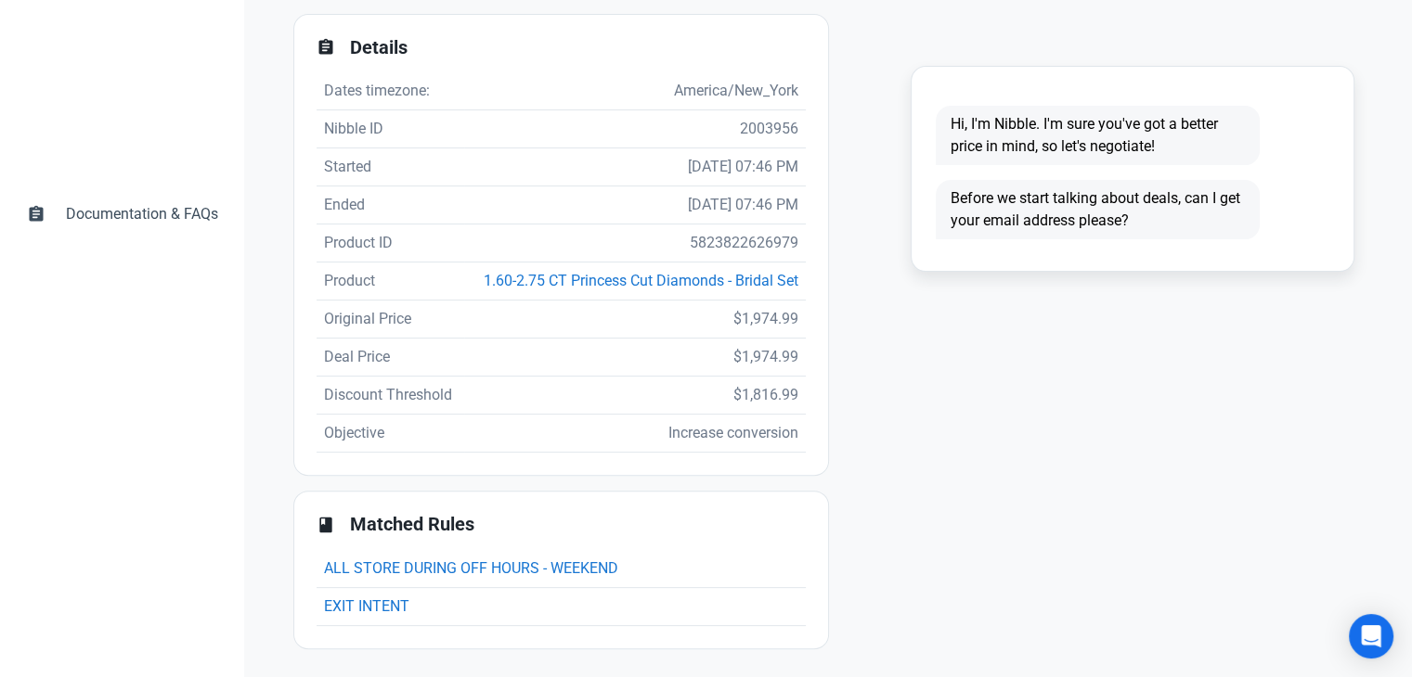
scroll to position [431, 0]
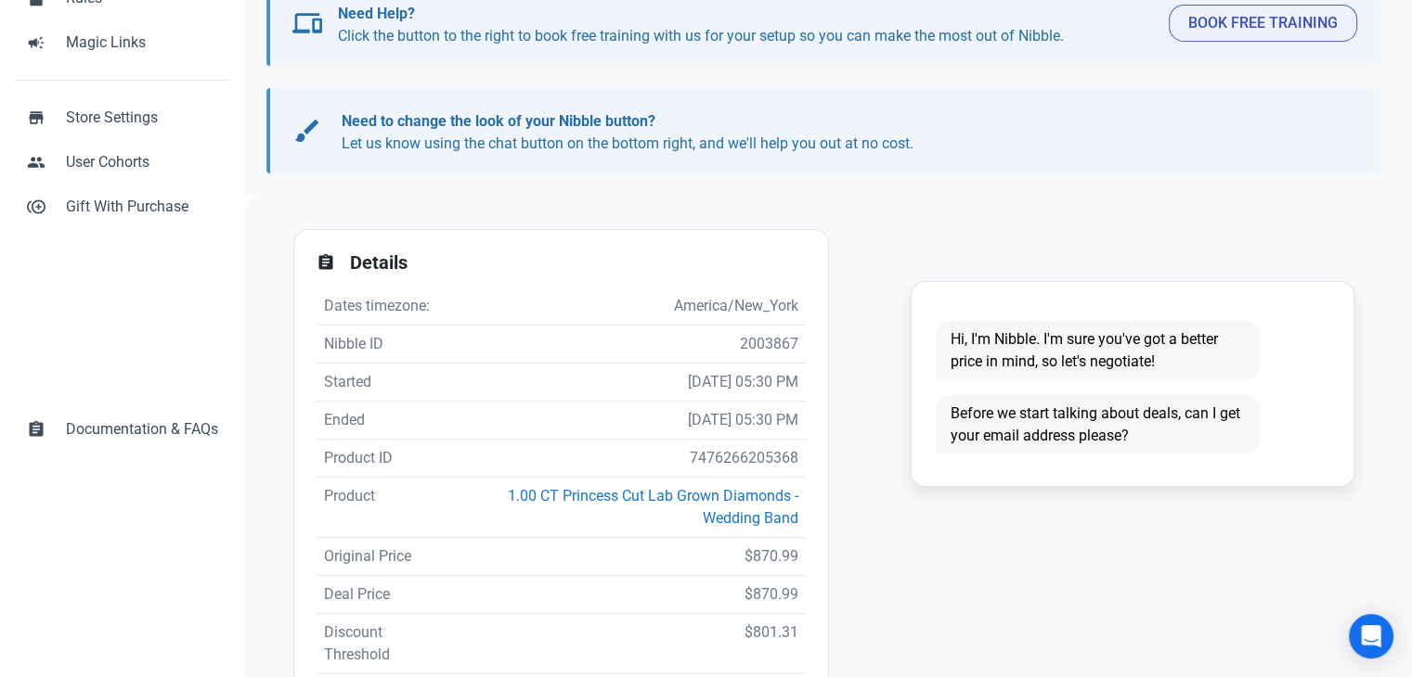
scroll to position [371, 0]
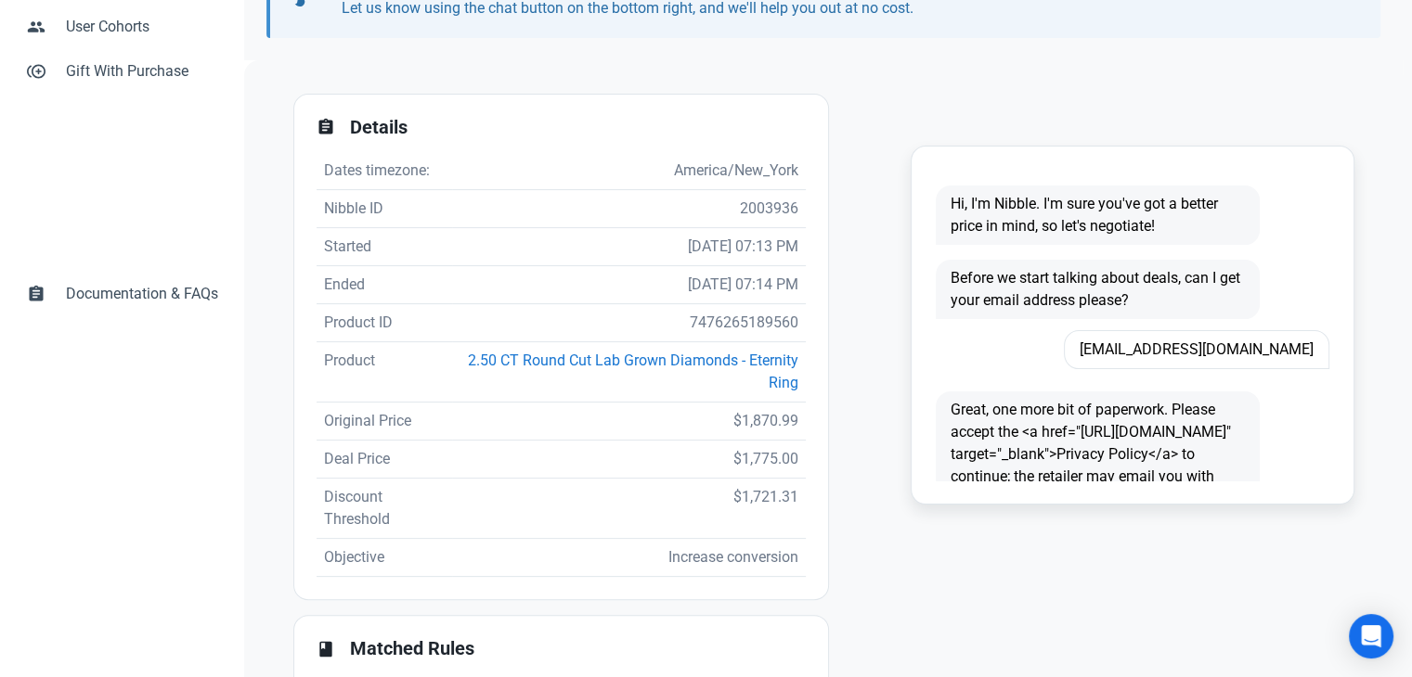
scroll to position [371, 0]
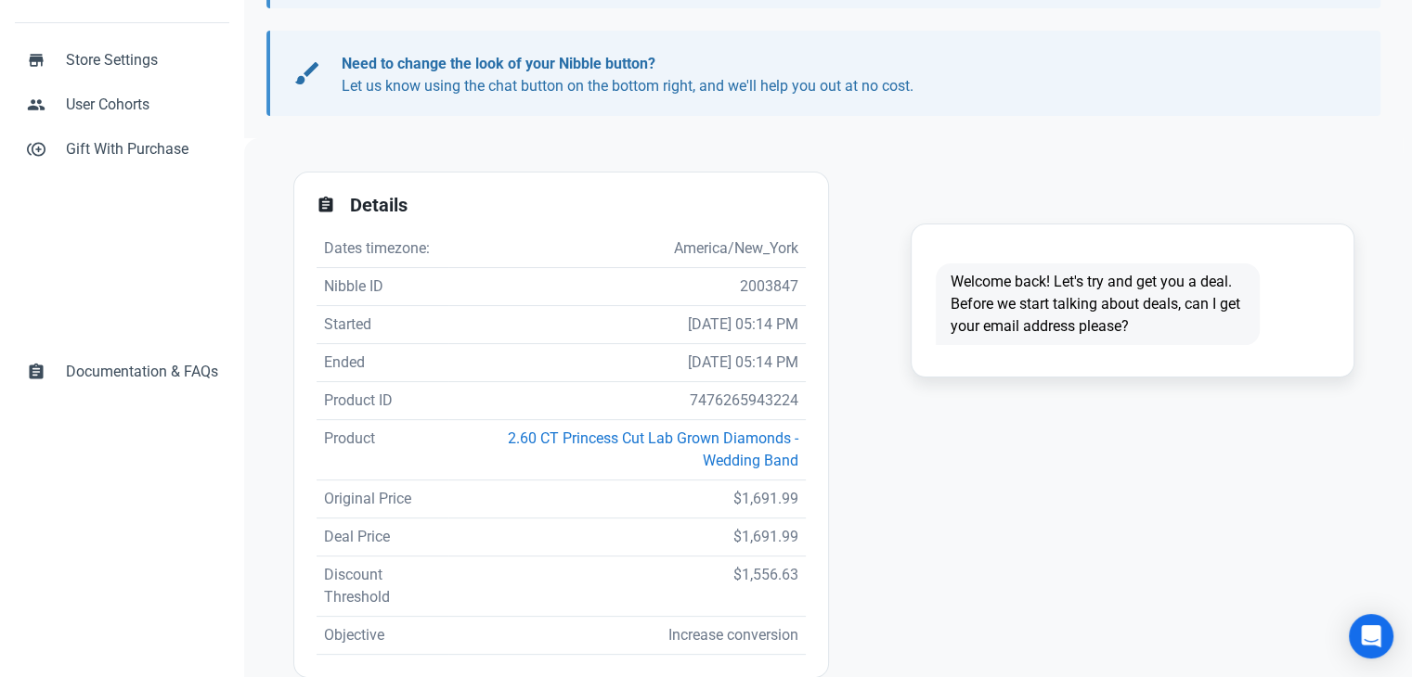
scroll to position [278, 0]
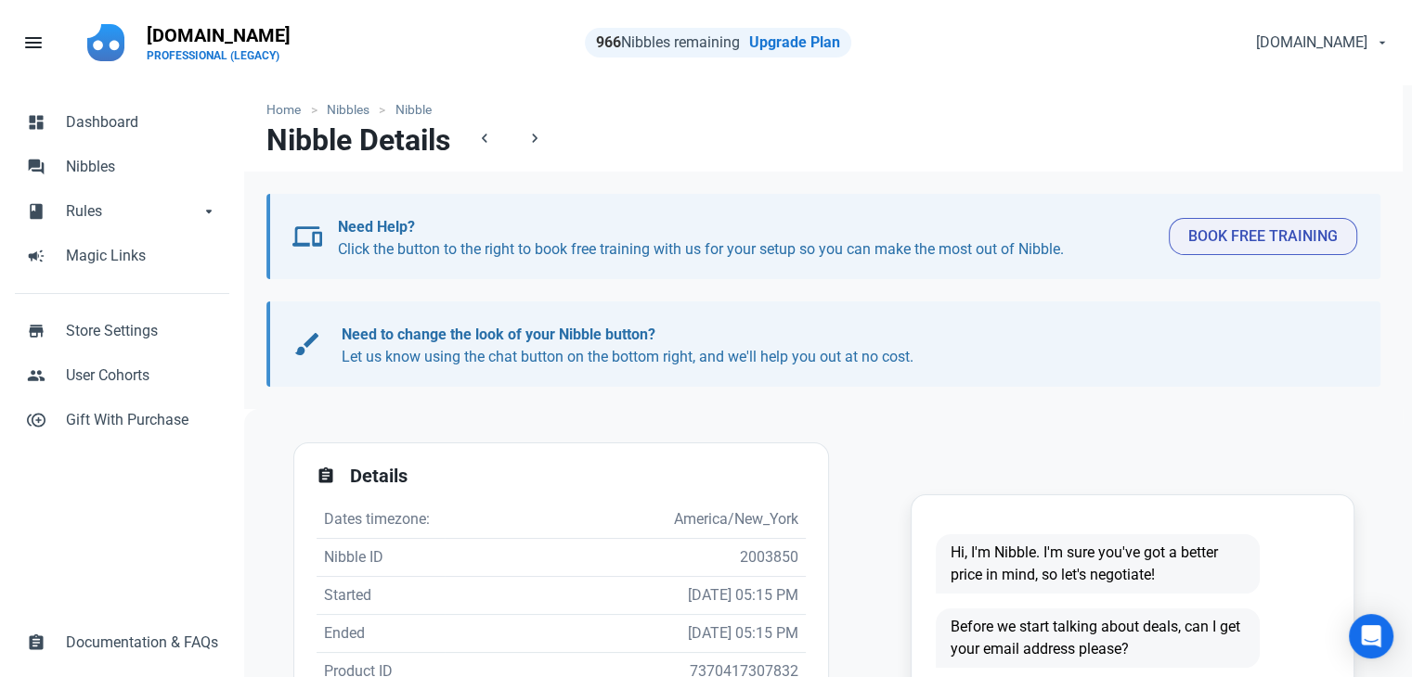
scroll to position [371, 0]
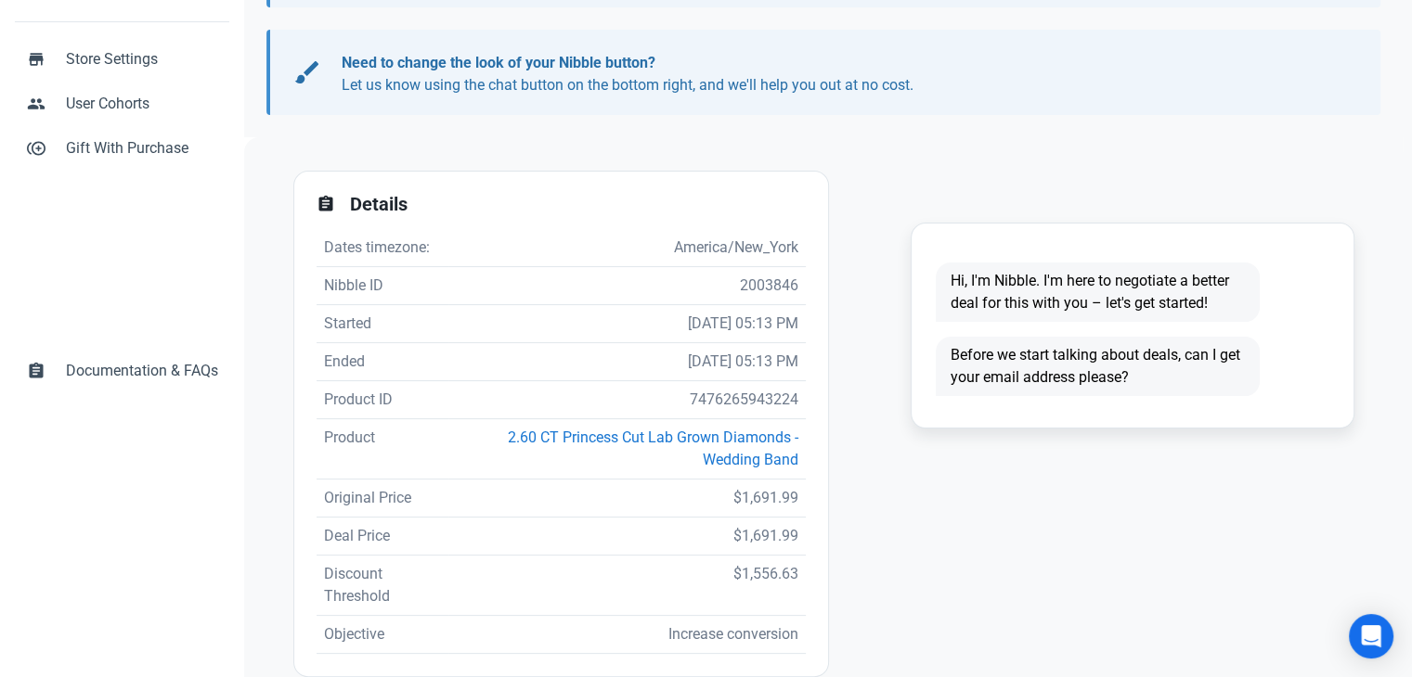
scroll to position [278, 0]
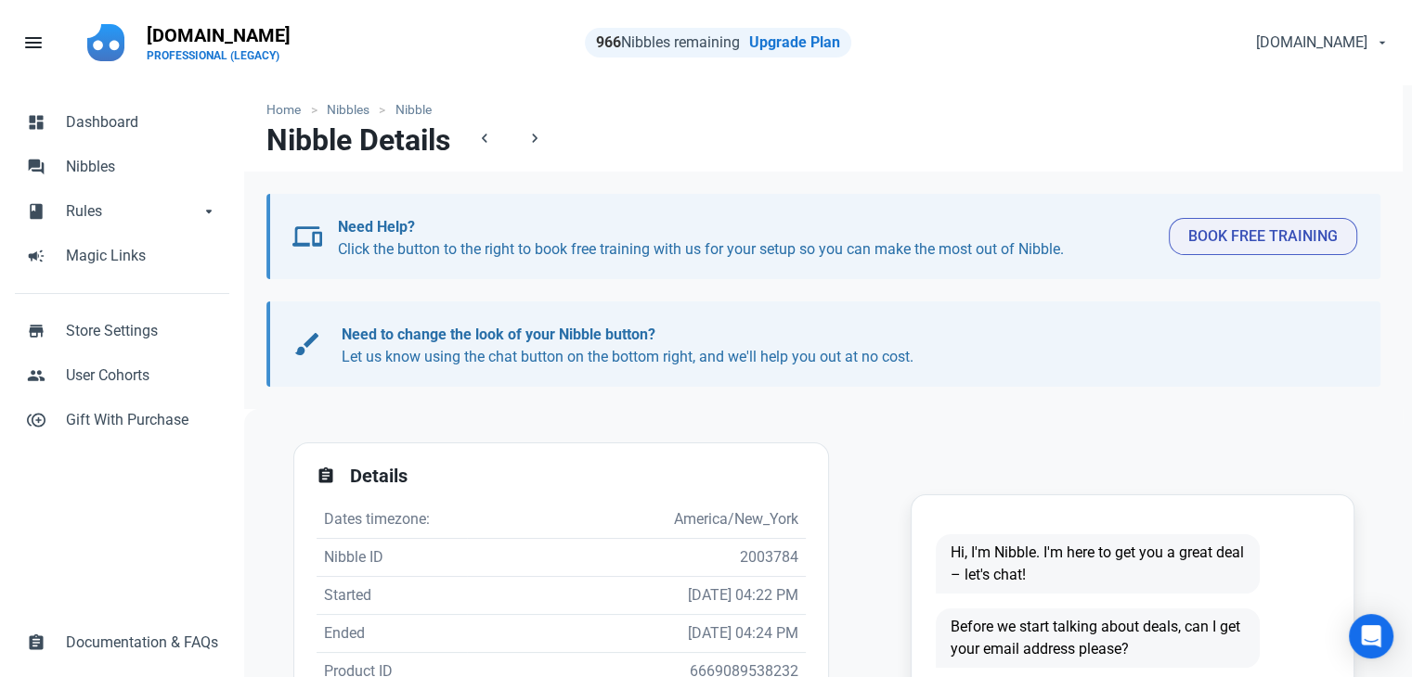
scroll to position [431, 0]
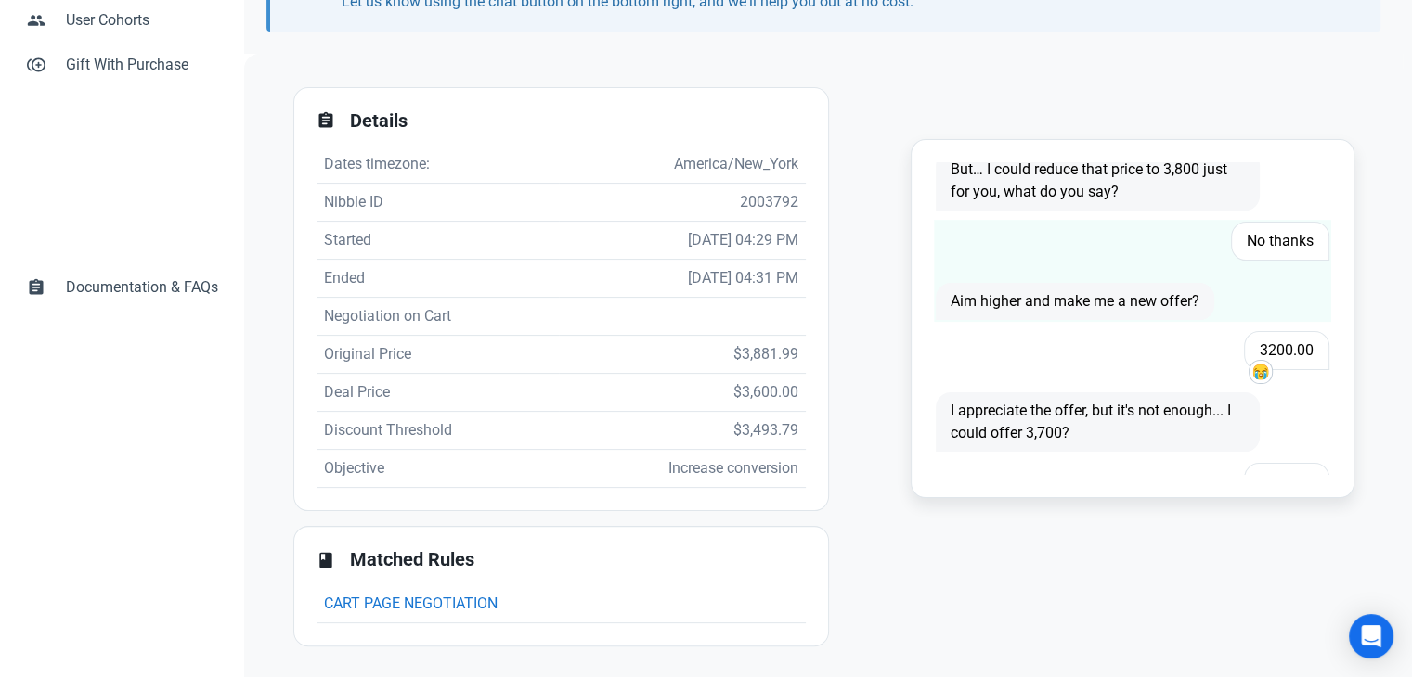
scroll to position [278, 0]
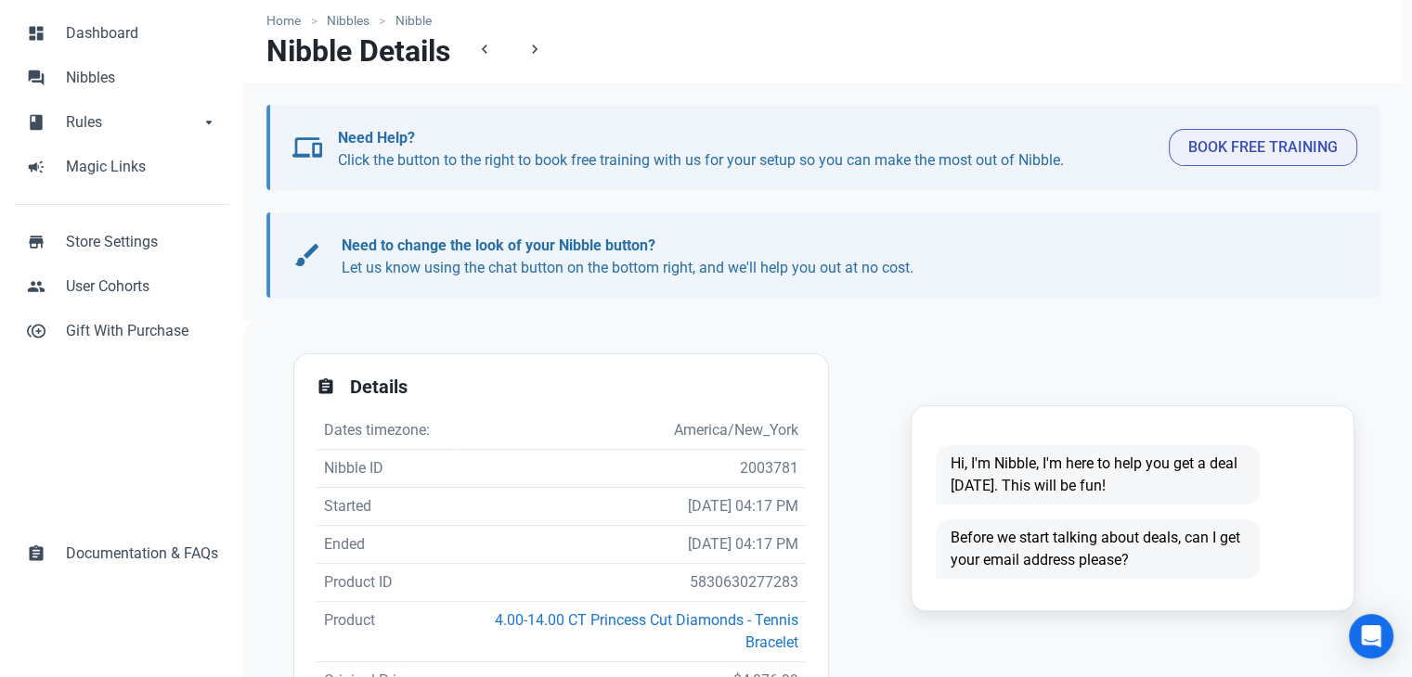
scroll to position [278, 0]
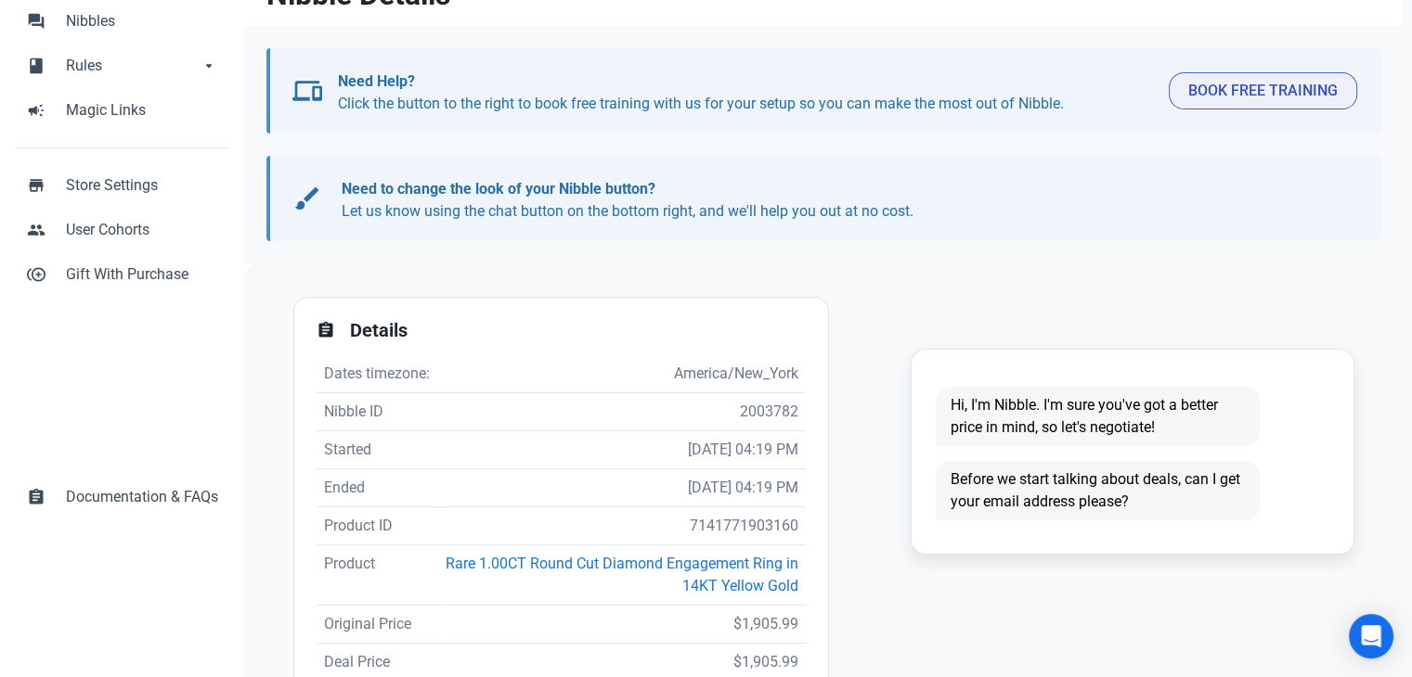
scroll to position [371, 0]
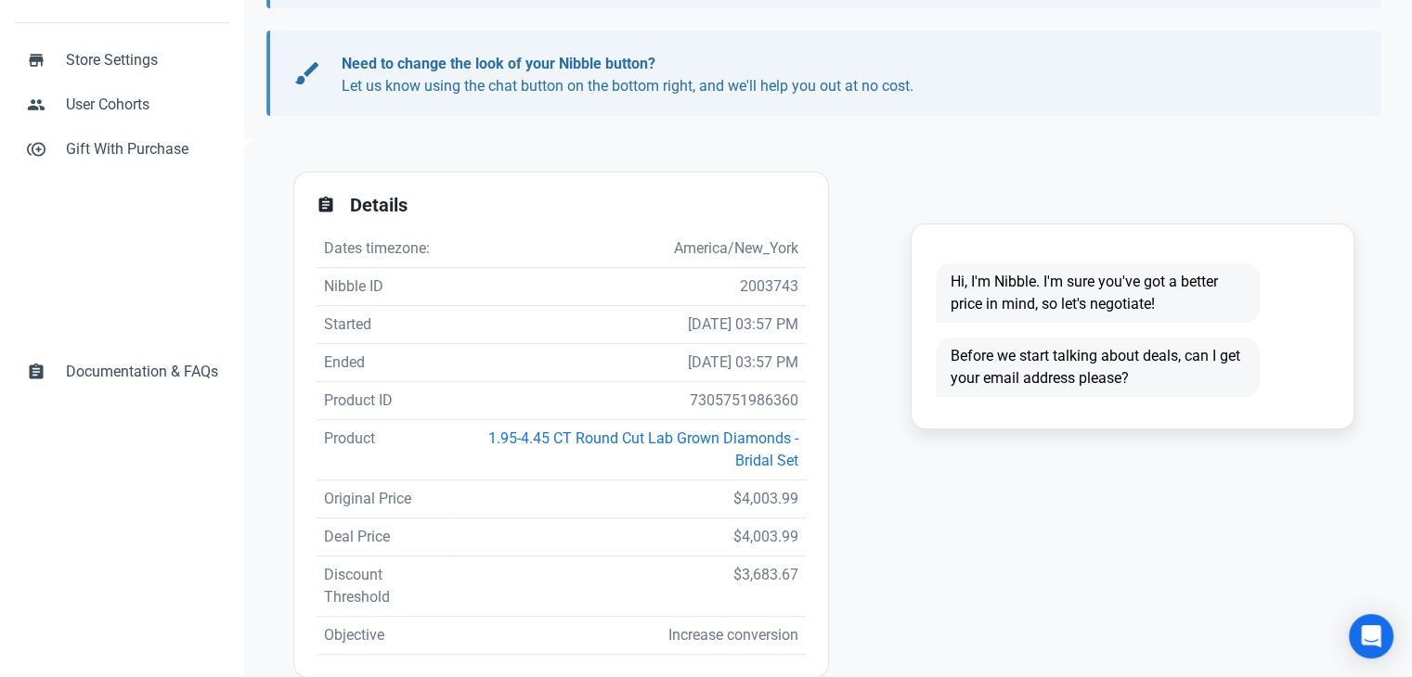
scroll to position [278, 0]
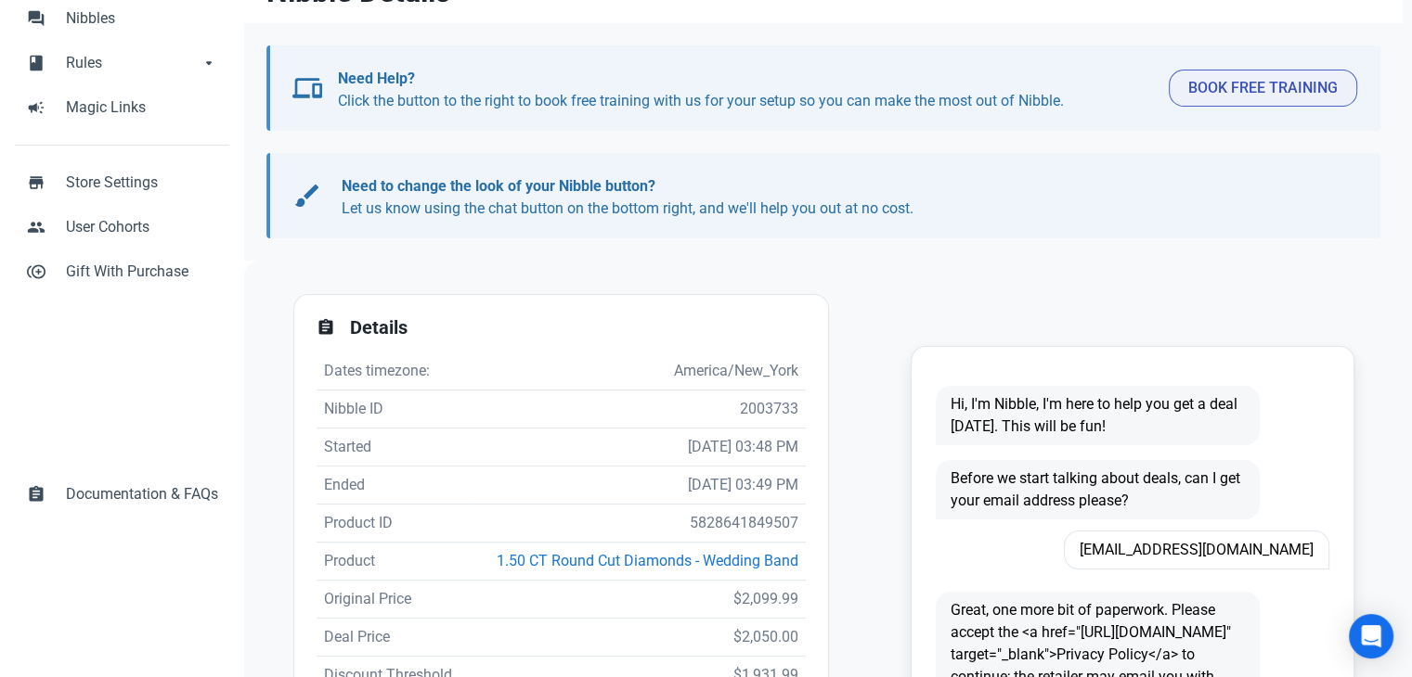
scroll to position [371, 0]
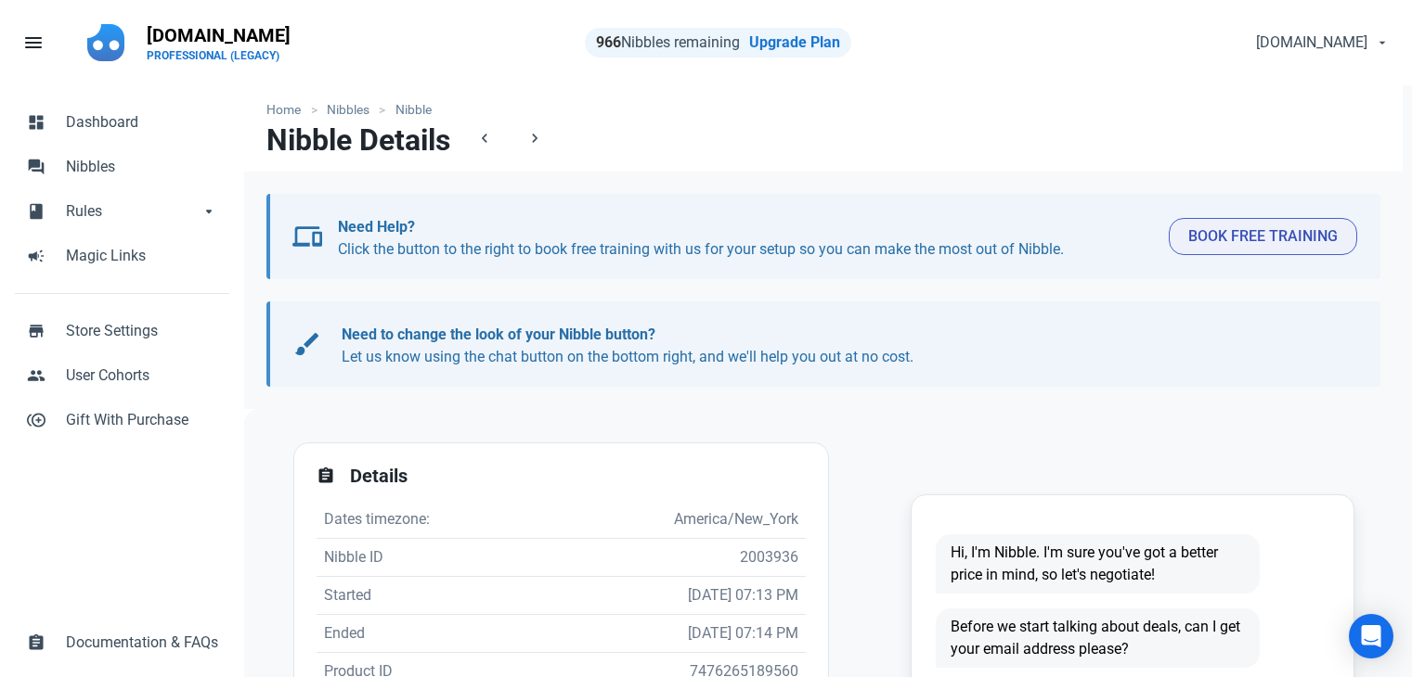
scroll to position [371, 0]
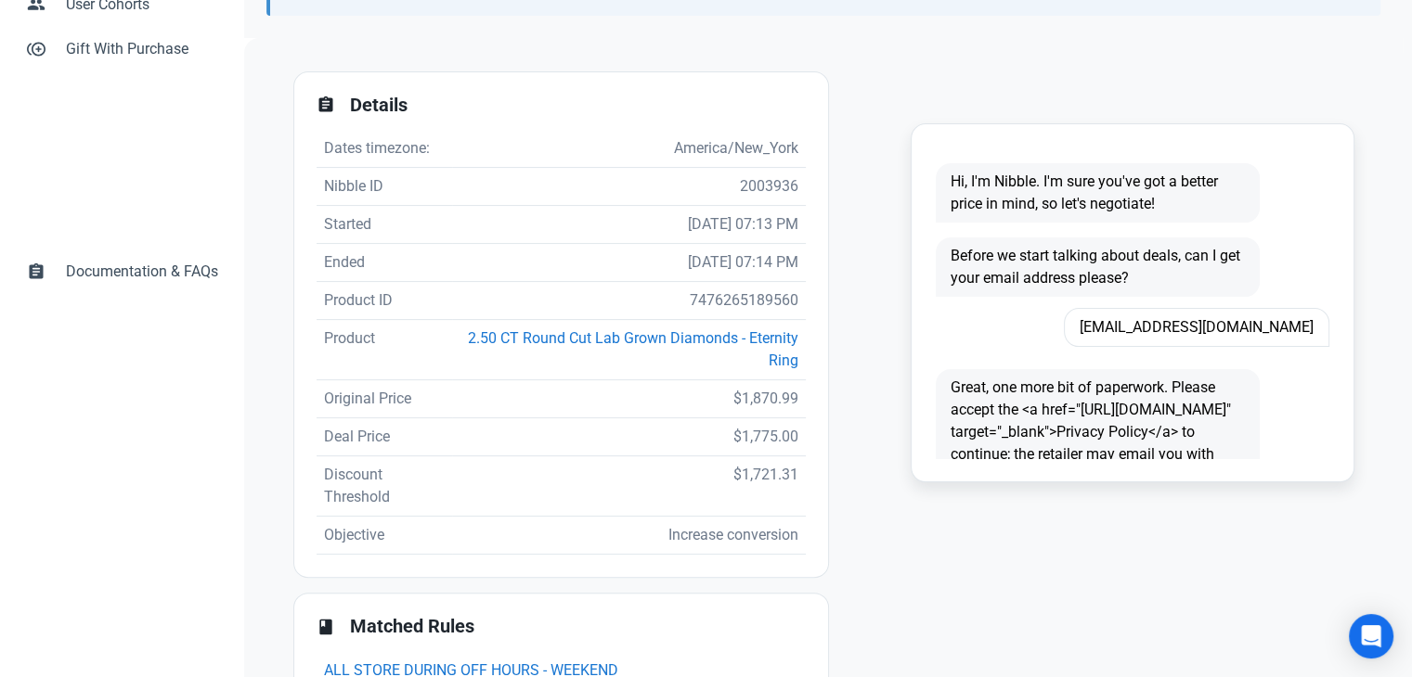
click at [1215, 330] on span "Mbranche73@yahoo.com" at bounding box center [1196, 327] width 265 height 39
copy span "Mbranche73@yahoo.com"
click at [726, 298] on td "7476265189560" at bounding box center [628, 301] width 353 height 38
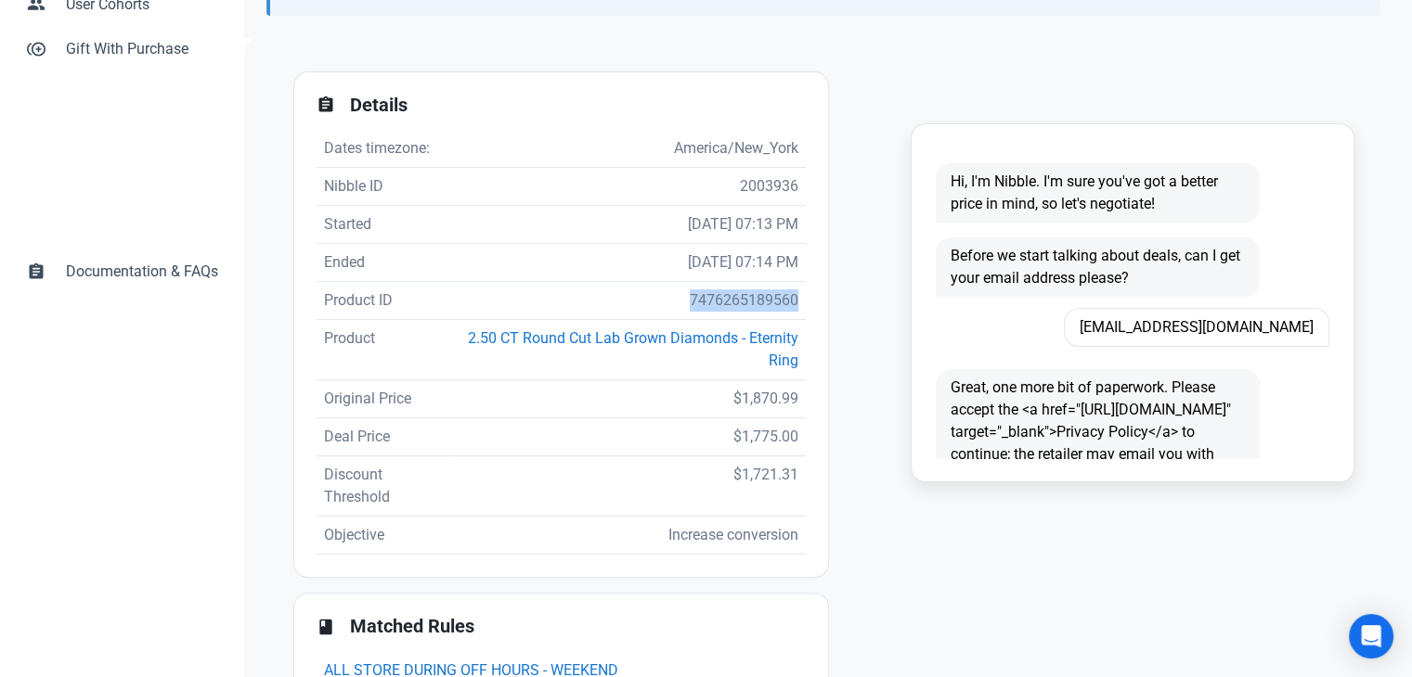
click at [726, 298] on td "7476265189560" at bounding box center [628, 301] width 353 height 38
copy td "7476265189560"
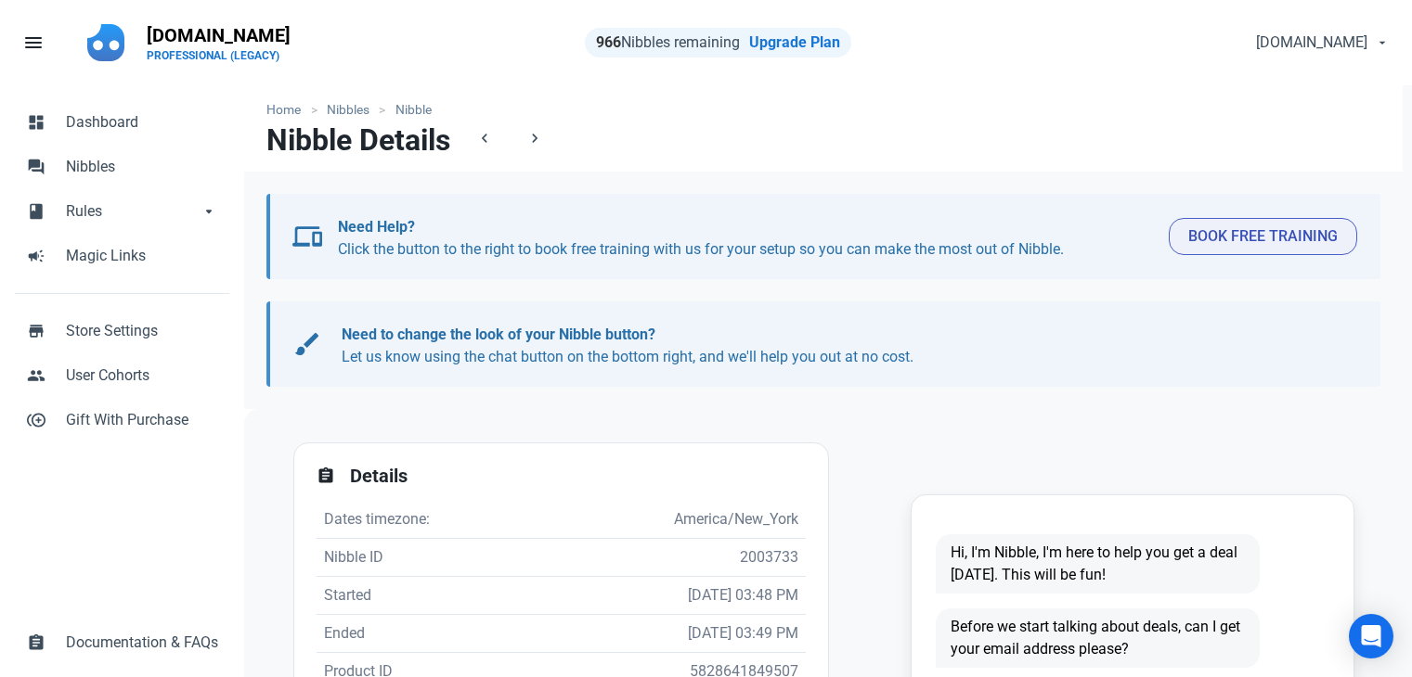
scroll to position [371, 0]
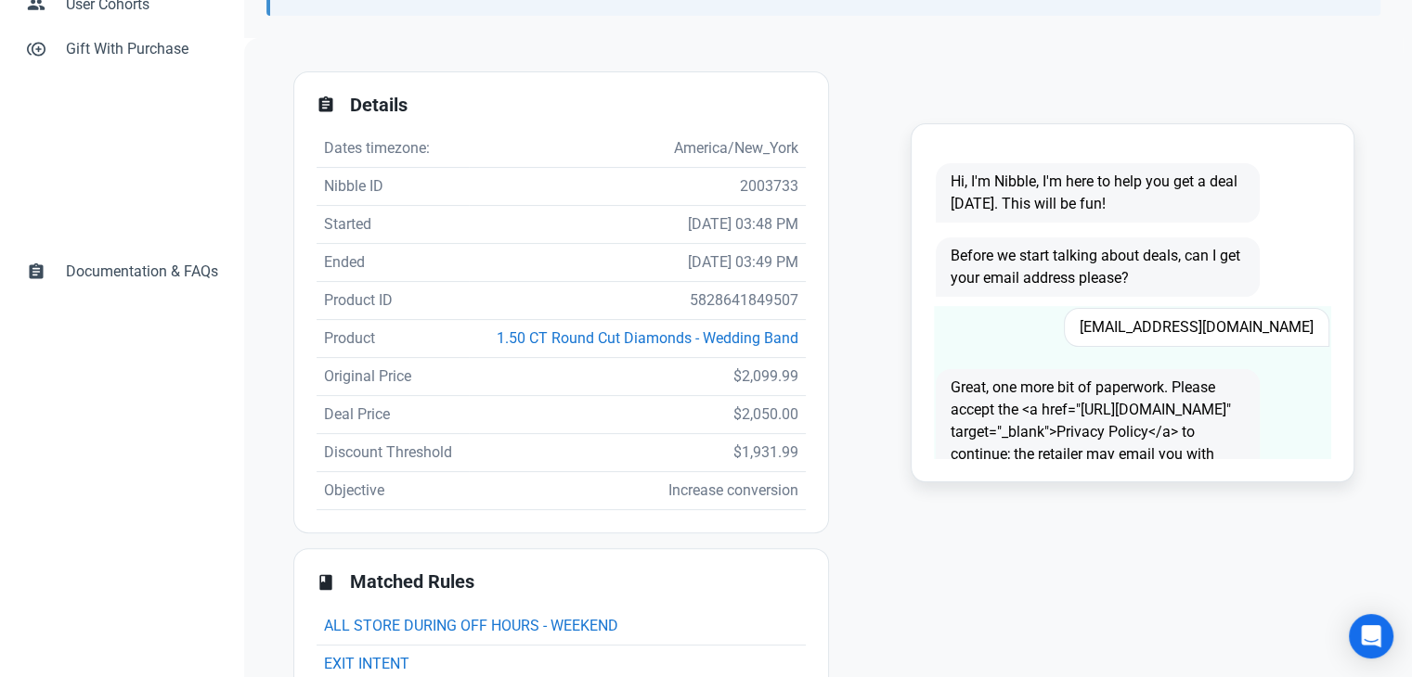
click at [1182, 318] on span "cwillisus@gmail.com" at bounding box center [1196, 327] width 265 height 39
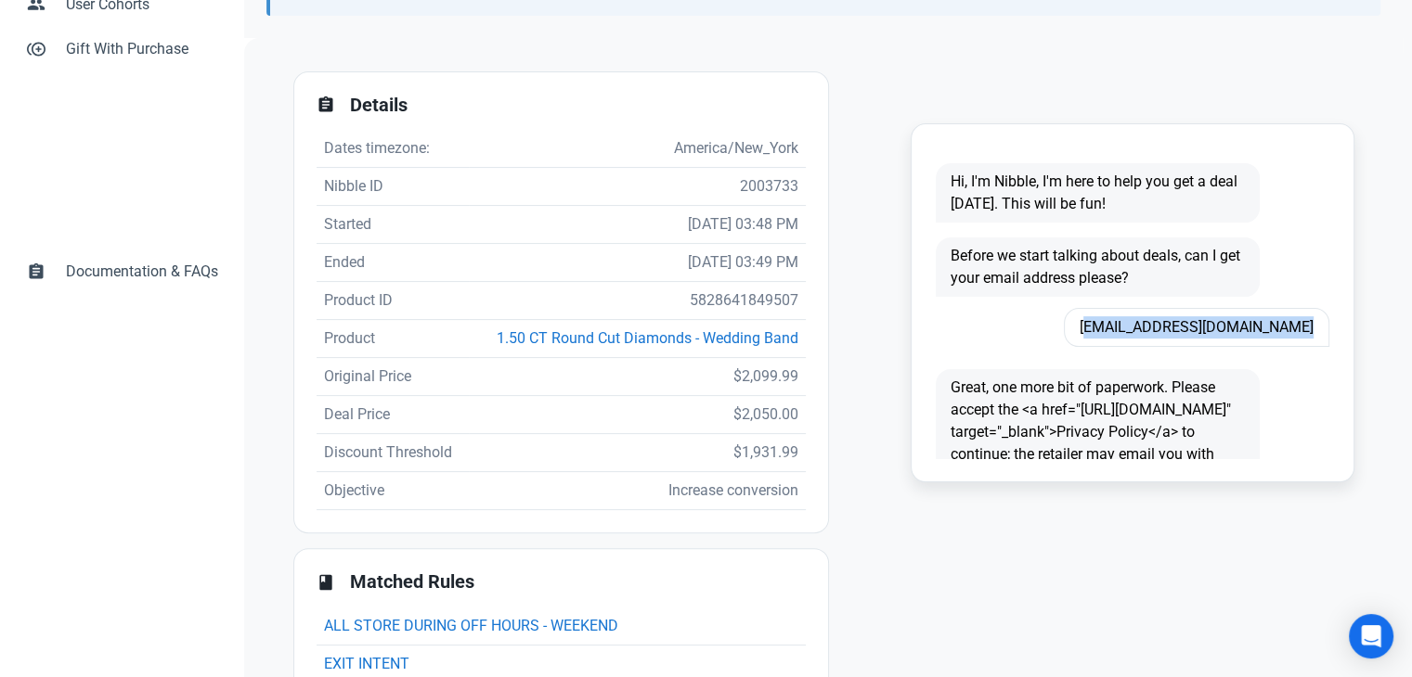
copy span "cwillisus@gmail.com"
click at [746, 305] on td "5828641849507" at bounding box center [637, 301] width 337 height 38
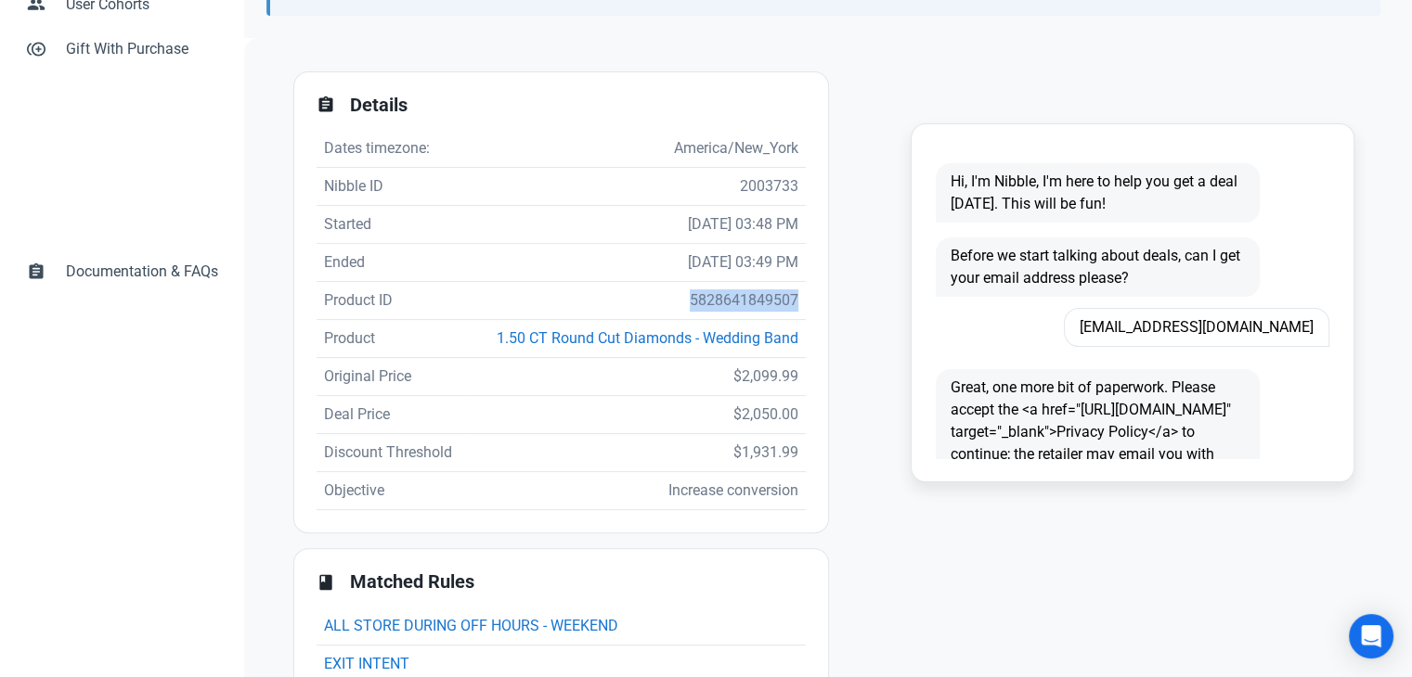
click at [746, 305] on td "5828641849507" at bounding box center [637, 301] width 337 height 38
copy td "5828641849507"
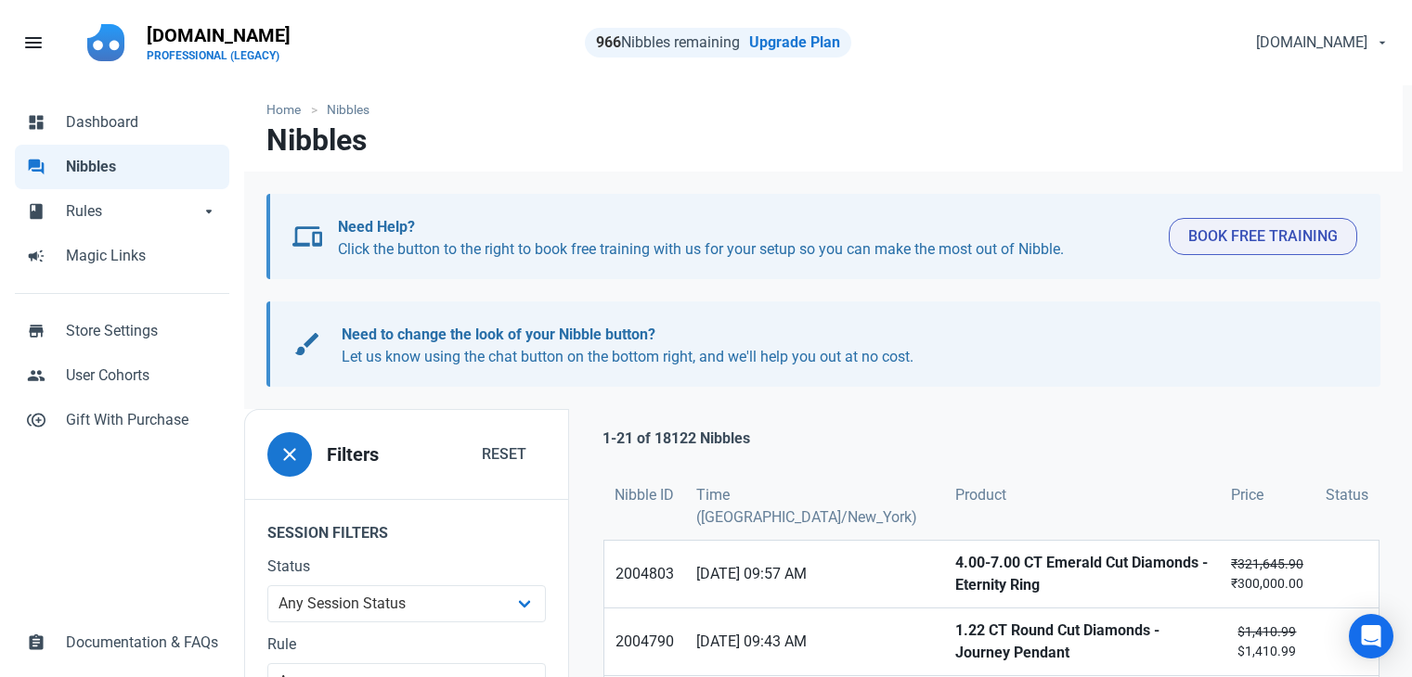
scroll to position [1265, 0]
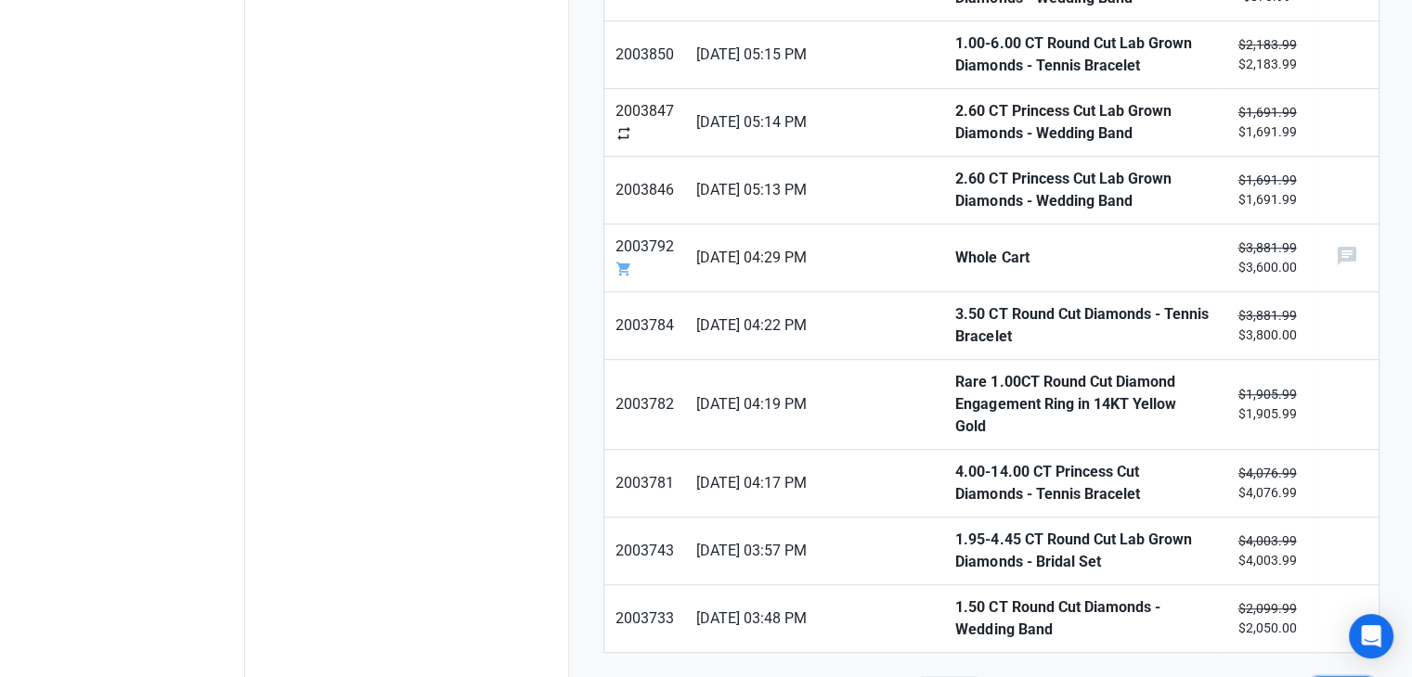
type input "2"
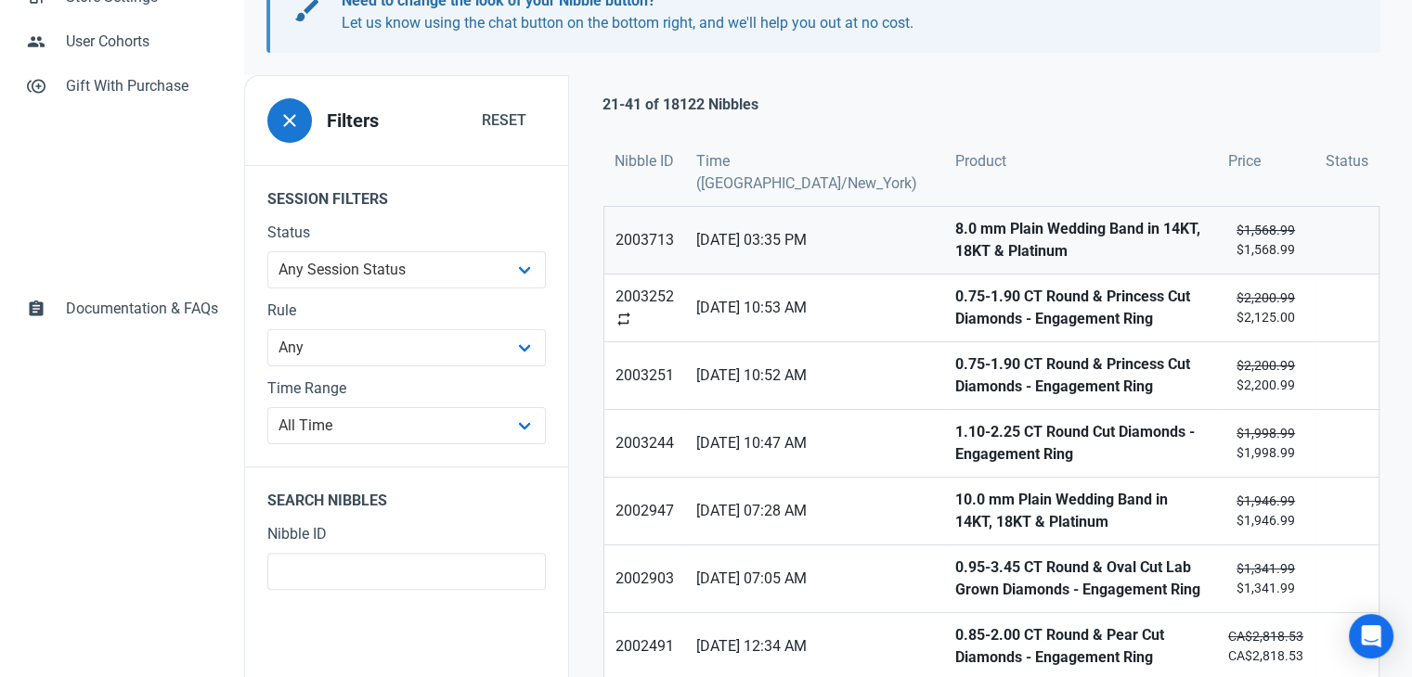
scroll to position [278, 0]
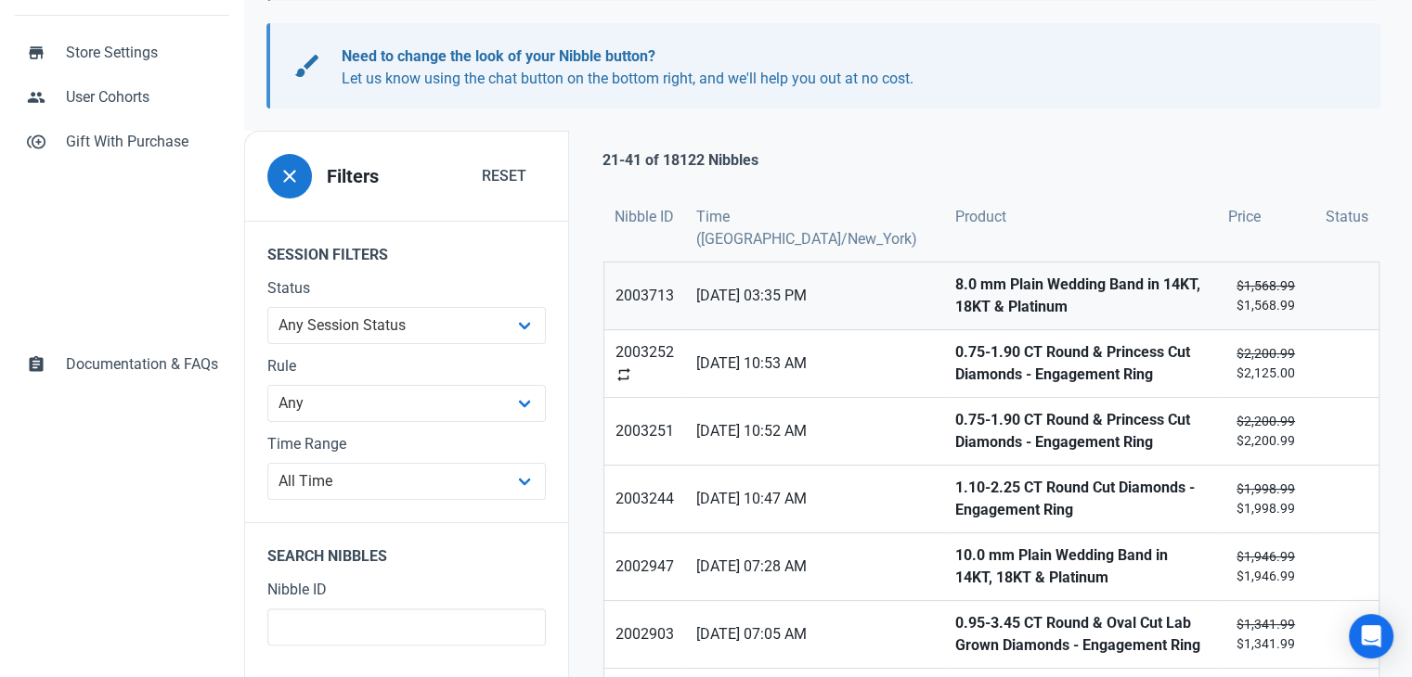
click at [955, 288] on strong "8.0 mm Plain Wedding Band in 14KT, 18KT & Platinum" at bounding box center [1080, 296] width 251 height 45
click at [955, 360] on strong "0.75-1.90 CT Round & Princess Cut Diamonds - Engagement Ring" at bounding box center [1080, 364] width 251 height 45
click at [955, 421] on strong "0.75-1.90 CT Round & Princess Cut Diamonds - Engagement Ring" at bounding box center [1080, 431] width 251 height 45
click at [955, 483] on strong "1.10-2.25 CT Round Cut Diamonds - Engagement Ring" at bounding box center [1080, 499] width 251 height 45
click at [955, 559] on strong "10.0 mm Plain Wedding Band in 14KT, 18KT & Platinum" at bounding box center [1080, 567] width 251 height 45
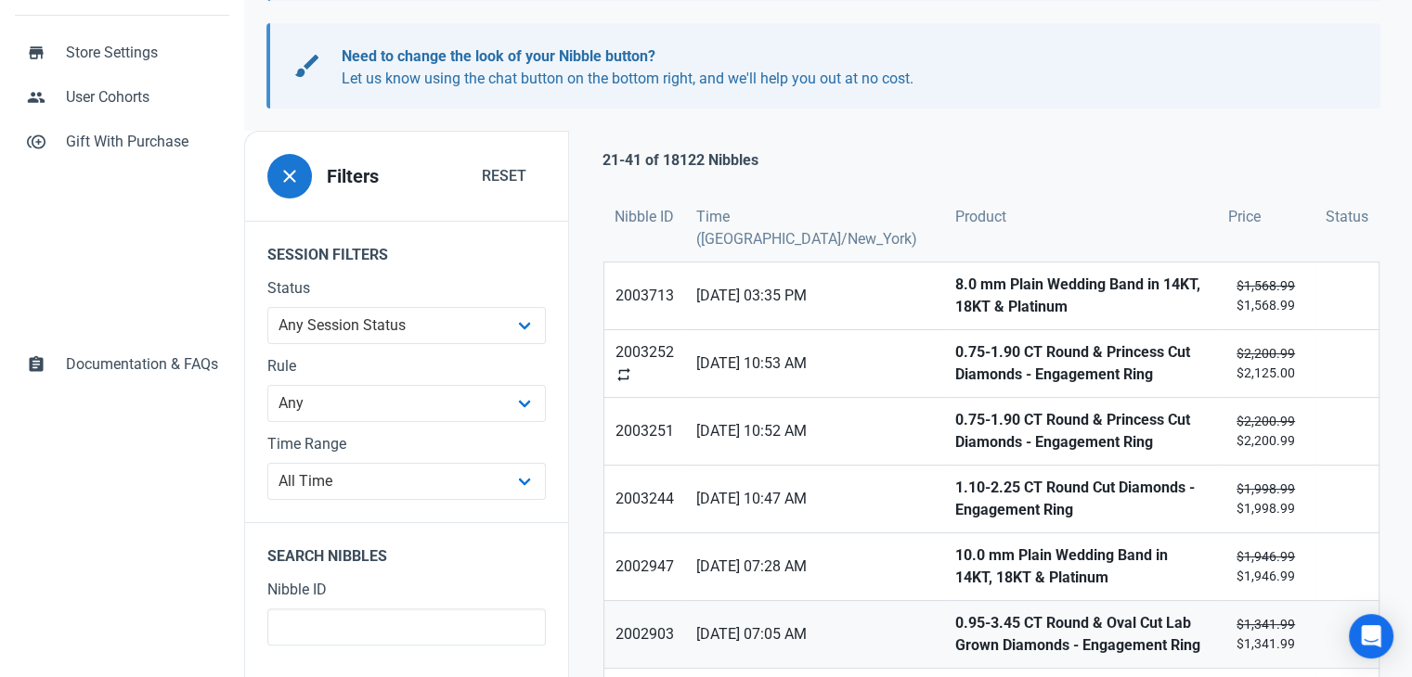
click at [955, 629] on strong "0.95-3.45 CT Round & Oval Cut Lab Grown Diamonds - Engagement Ring" at bounding box center [1080, 634] width 251 height 45
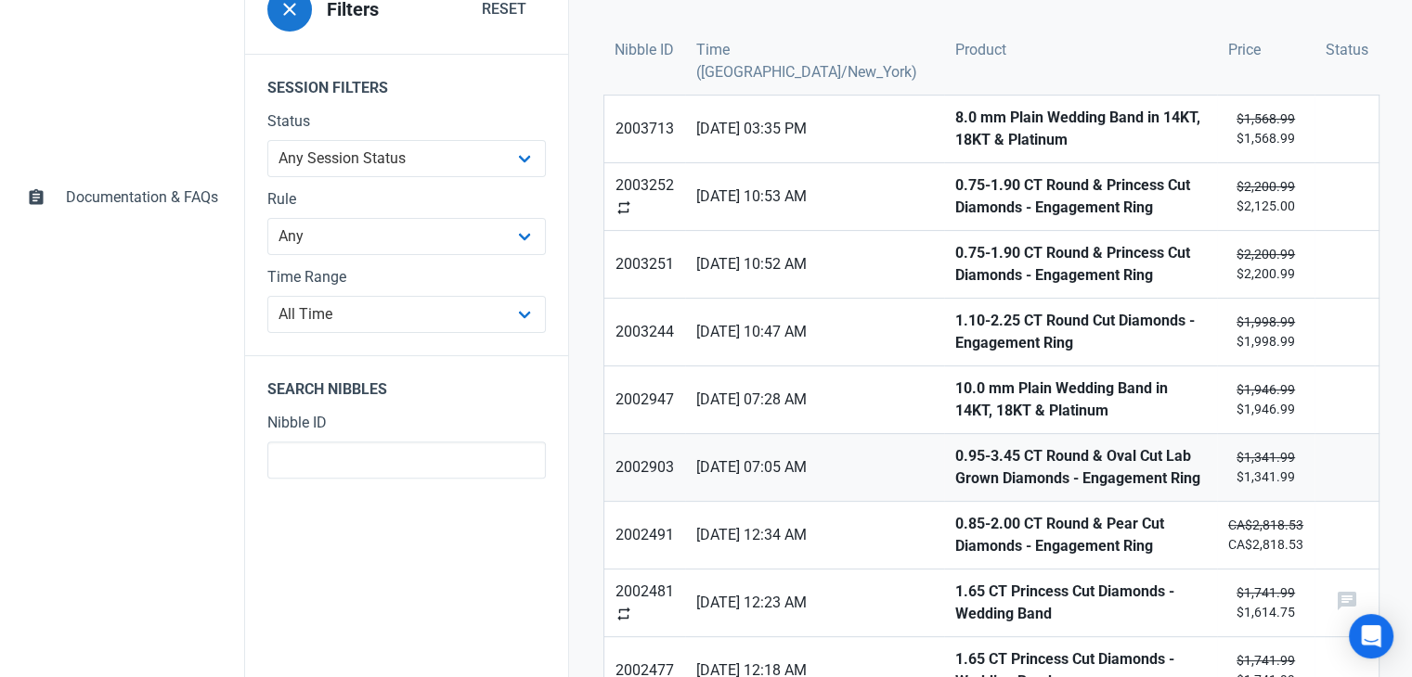
scroll to position [464, 0]
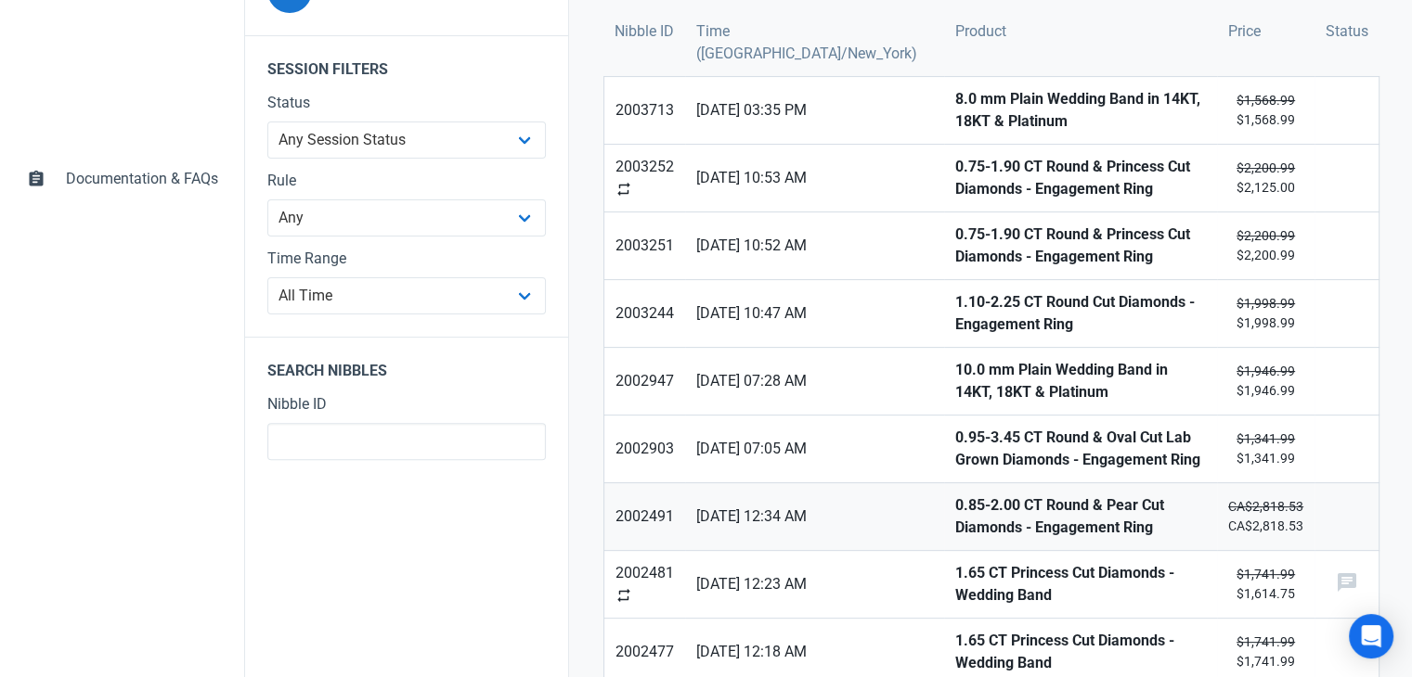
click at [955, 516] on strong "0.85-2.00 CT Round & Pear Cut Diamonds - Engagement Ring" at bounding box center [1080, 517] width 251 height 45
click at [955, 590] on strong "1.65 CT Princess Cut Diamonds - Wedding Band" at bounding box center [1080, 584] width 251 height 45
click at [955, 651] on strong "1.65 CT Princess Cut Diamonds - Wedding Band" at bounding box center [1080, 652] width 251 height 45
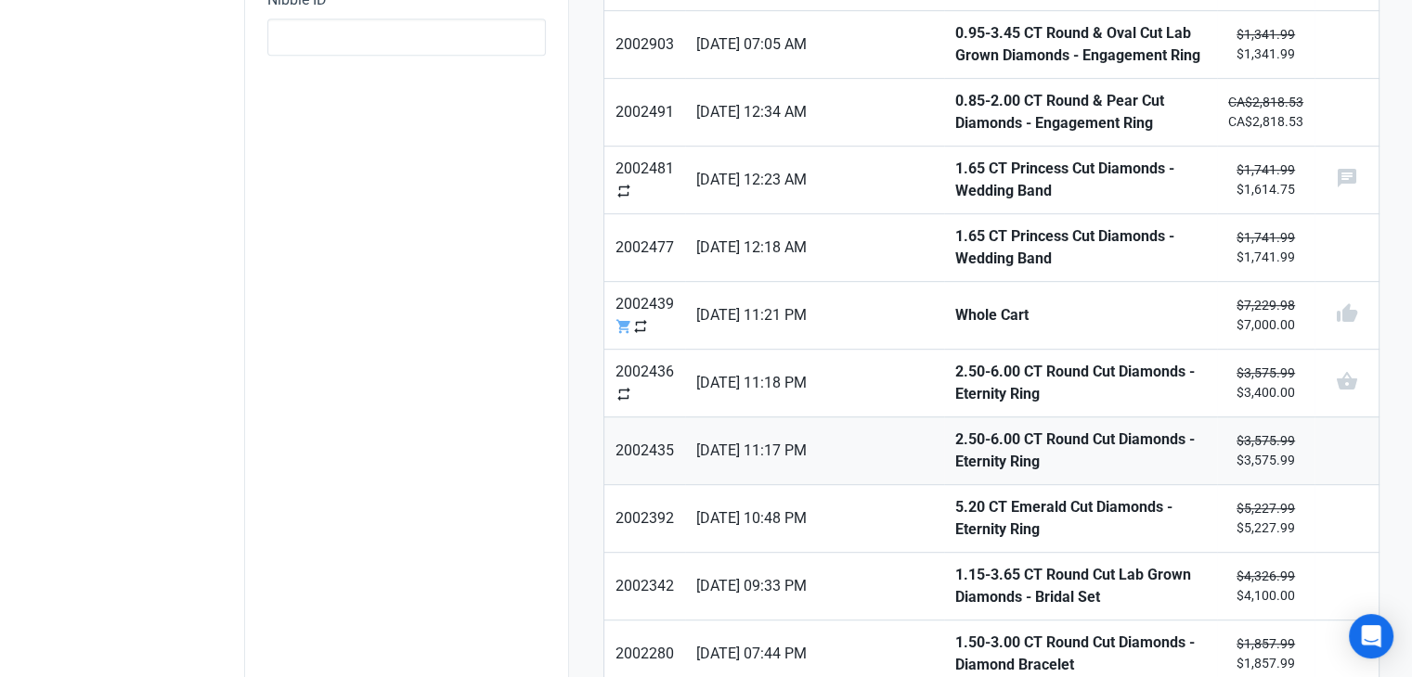
scroll to position [928, 0]
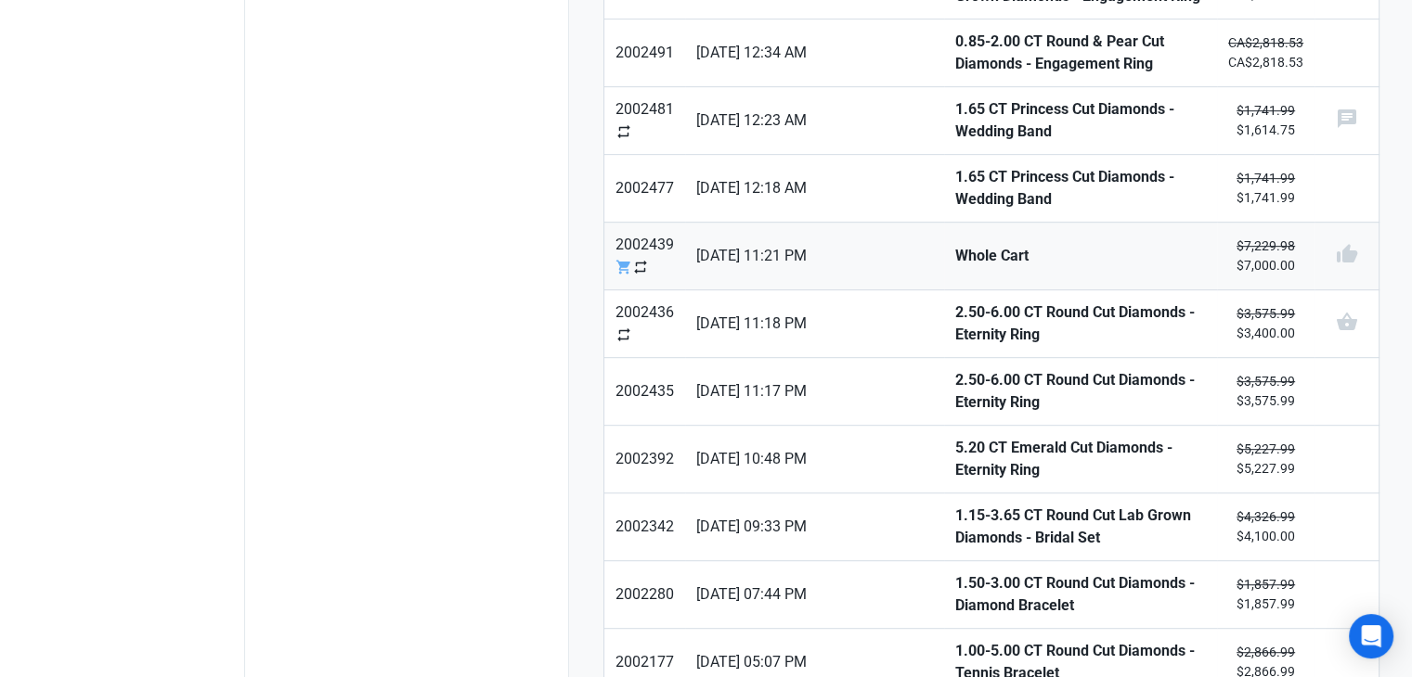
click at [955, 245] on strong "Whole Cart" at bounding box center [1080, 256] width 251 height 22
click at [955, 302] on strong "2.50-6.00 CT Round Cut Diamonds - Eternity Ring" at bounding box center [1080, 324] width 251 height 45
click at [955, 375] on strong "2.50-6.00 CT Round Cut Diamonds - Eternity Ring" at bounding box center [1080, 391] width 251 height 45
click at [955, 439] on strong "5.20 CT Emerald Cut Diamonds - Eternity Ring" at bounding box center [1080, 459] width 251 height 45
click at [944, 494] on link "1.15-3.65 CT Round Cut Lab Grown Diamonds - Bridal Set" at bounding box center [1080, 527] width 273 height 67
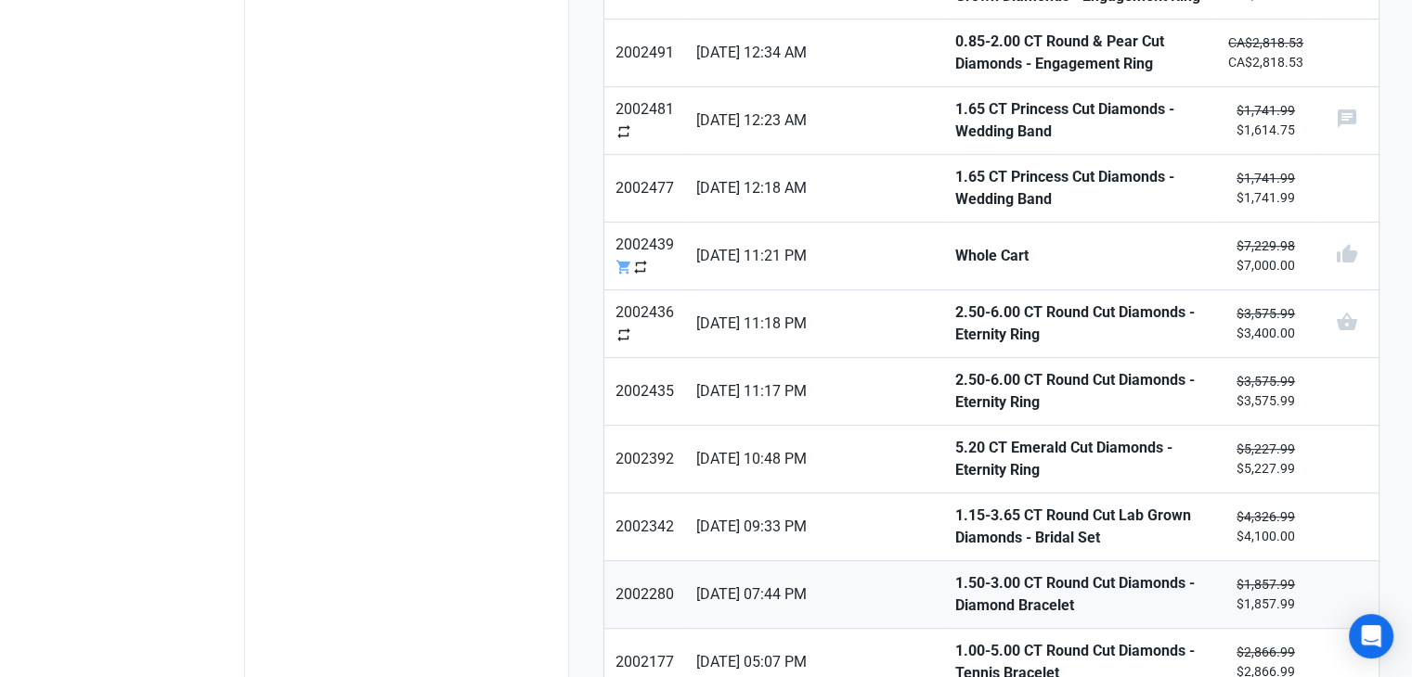
click at [955, 573] on strong "1.50-3.00 CT Round Cut Diamonds - Diamond Bracelet" at bounding box center [1080, 595] width 251 height 45
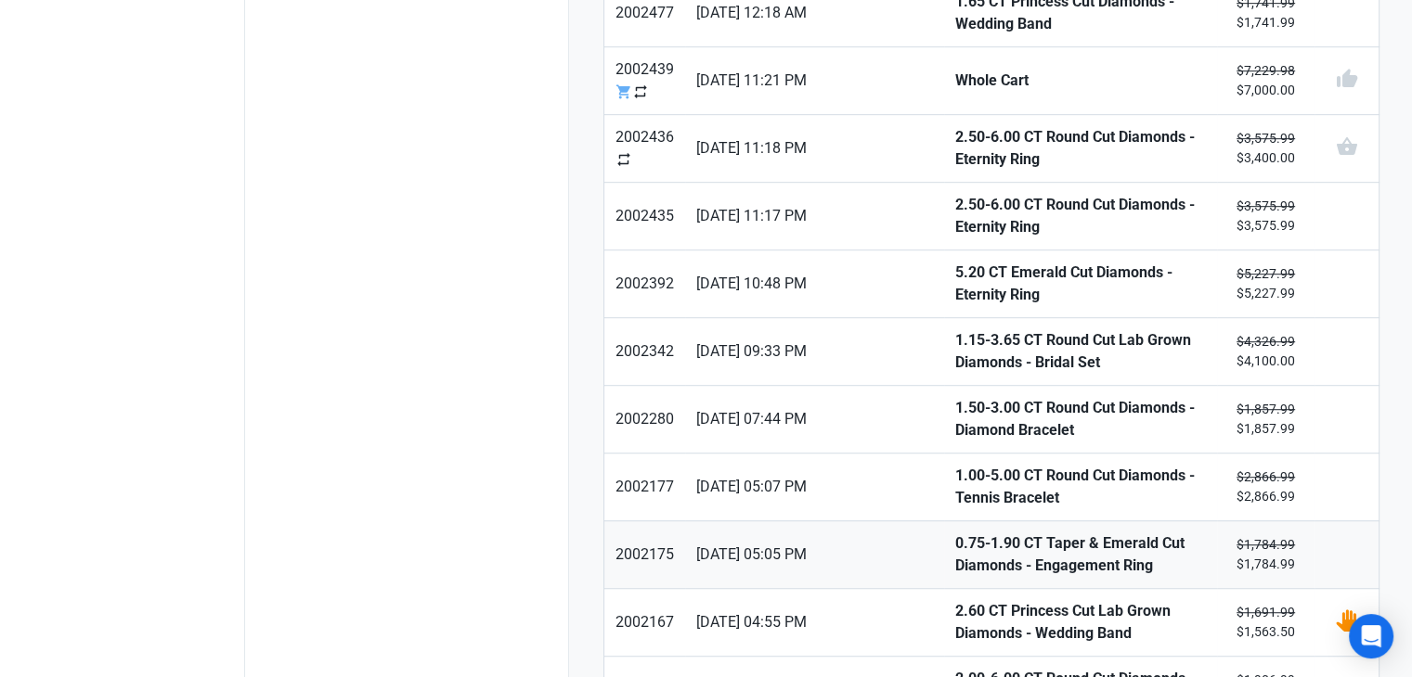
scroll to position [1114, 0]
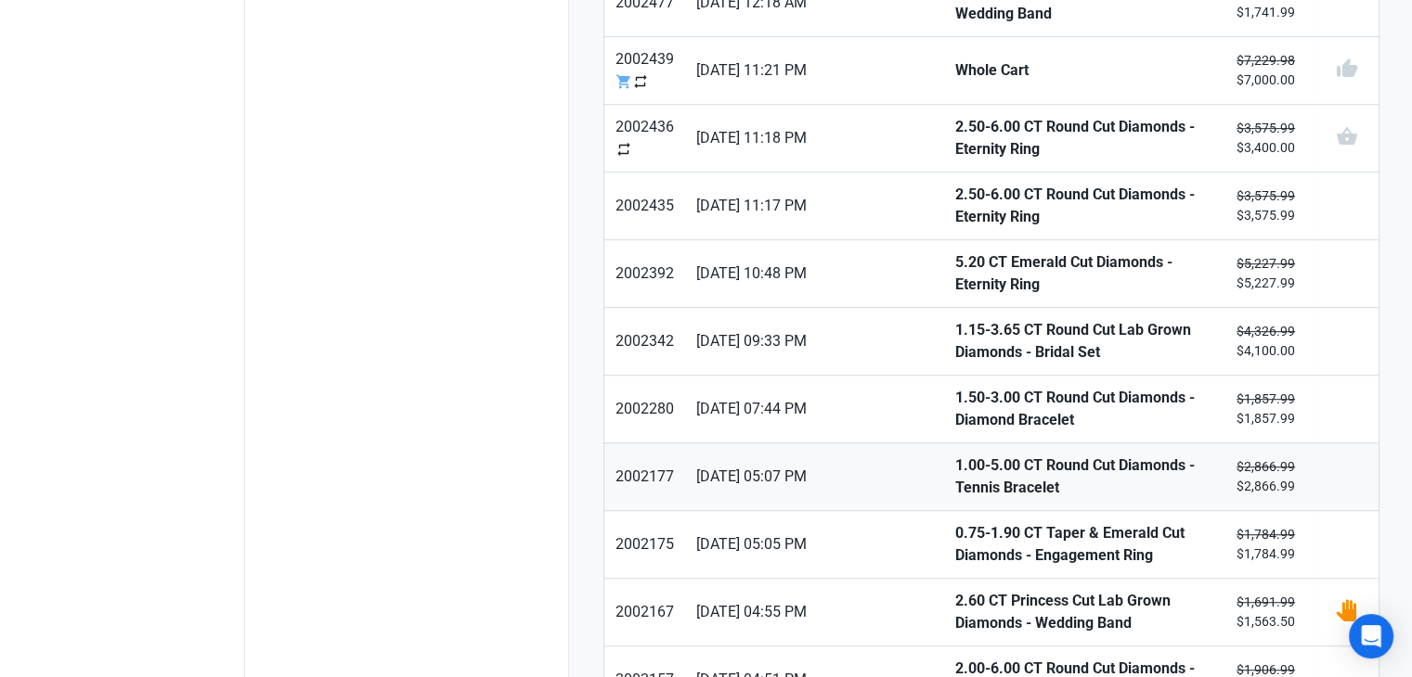
click at [955, 455] on strong "1.00-5.00 CT Round Cut Diamonds - Tennis Bracelet" at bounding box center [1080, 477] width 251 height 45
click at [955, 535] on strong "0.75-1.90 CT Taper & Emerald Cut Diamonds - Engagement Ring" at bounding box center [1080, 544] width 251 height 45
click at [955, 590] on strong "2.60 CT Princess Cut Lab Grown Diamonds - Wedding Band" at bounding box center [1080, 612] width 251 height 45
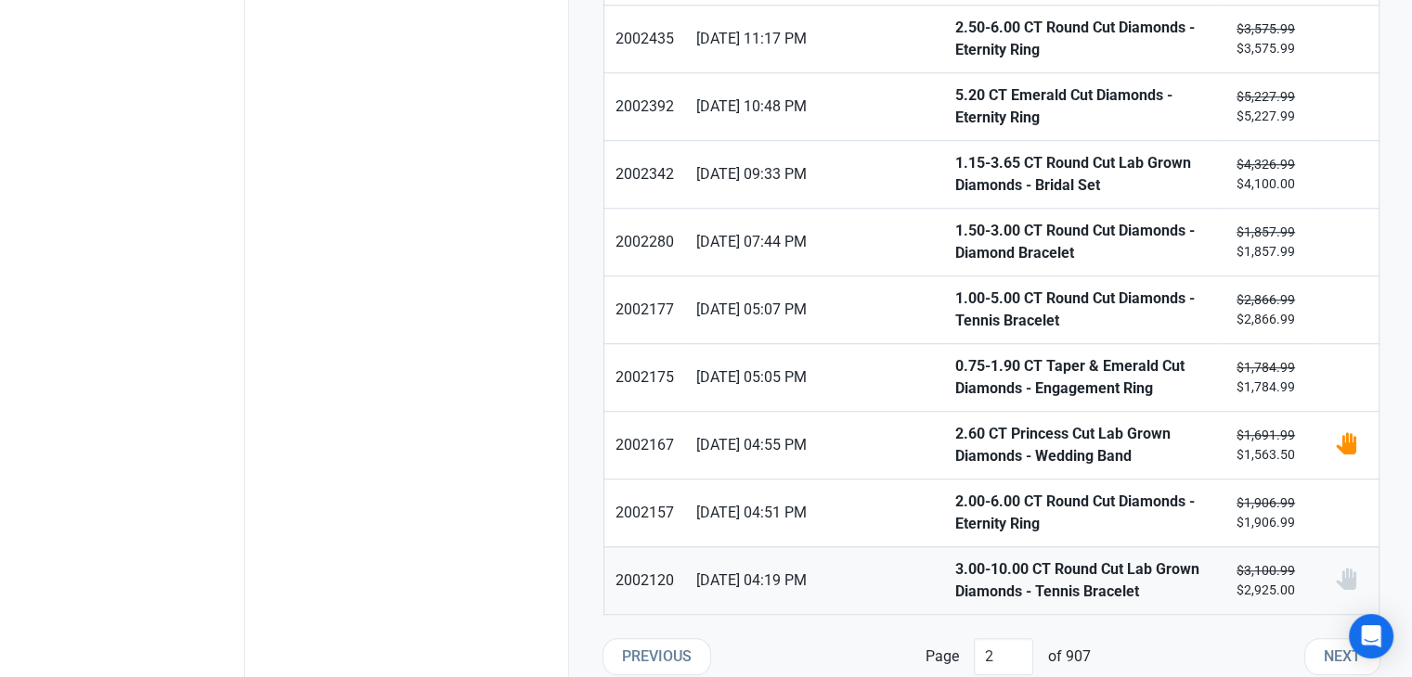
scroll to position [1282, 0]
click at [955, 494] on strong "2.00-6.00 CT Round Cut Diamonds - Eternity Ring" at bounding box center [1080, 512] width 251 height 45
click at [955, 562] on strong "3.00-10.00 CT Round Cut Lab Grown Diamonds - Tennis Bracelet" at bounding box center [1080, 580] width 251 height 45
click at [1328, 645] on span "Next" at bounding box center [1341, 656] width 37 height 22
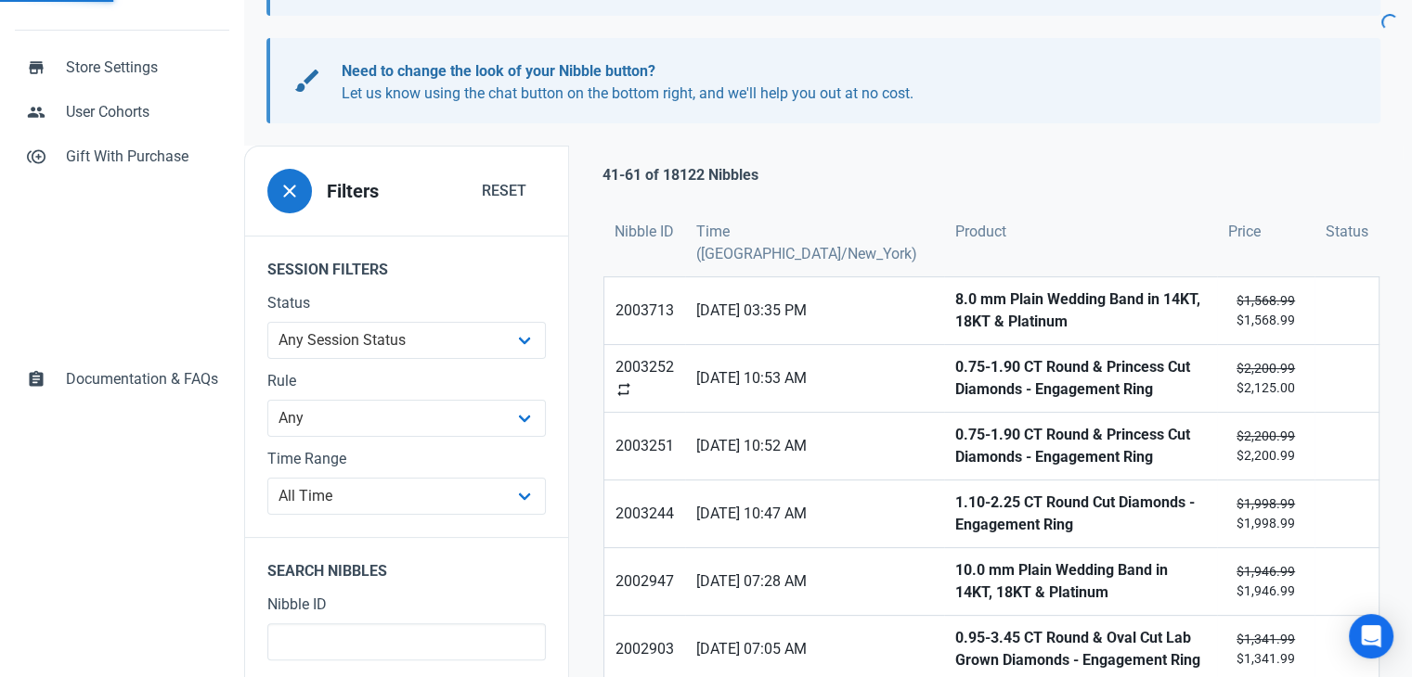
scroll to position [371, 0]
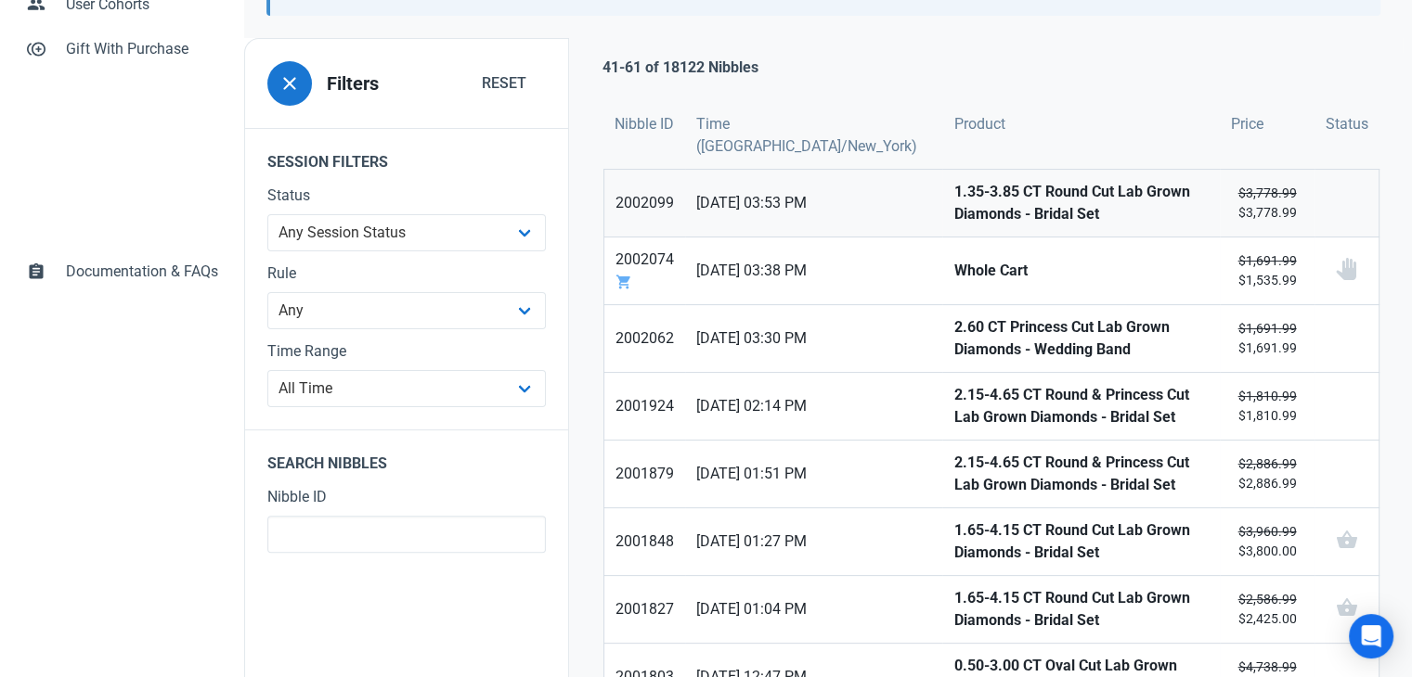
click at [953, 209] on strong "1.35-3.85 CT Round Cut Lab Grown Diamonds - Bridal Set" at bounding box center [1080, 203] width 255 height 45
click at [953, 276] on strong "Whole Cart" at bounding box center [1080, 271] width 255 height 22
click at [953, 324] on strong "2.60 CT Princess Cut Lab Grown Diamonds - Wedding Band" at bounding box center [1080, 338] width 255 height 45
drag, startPoint x: 911, startPoint y: 398, endPoint x: 919, endPoint y: 459, distance: 61.7
click at [953, 400] on strong "2.15-4.65 CT Round & Princess Cut Lab Grown Diamonds - Bridal Set" at bounding box center [1080, 406] width 255 height 45
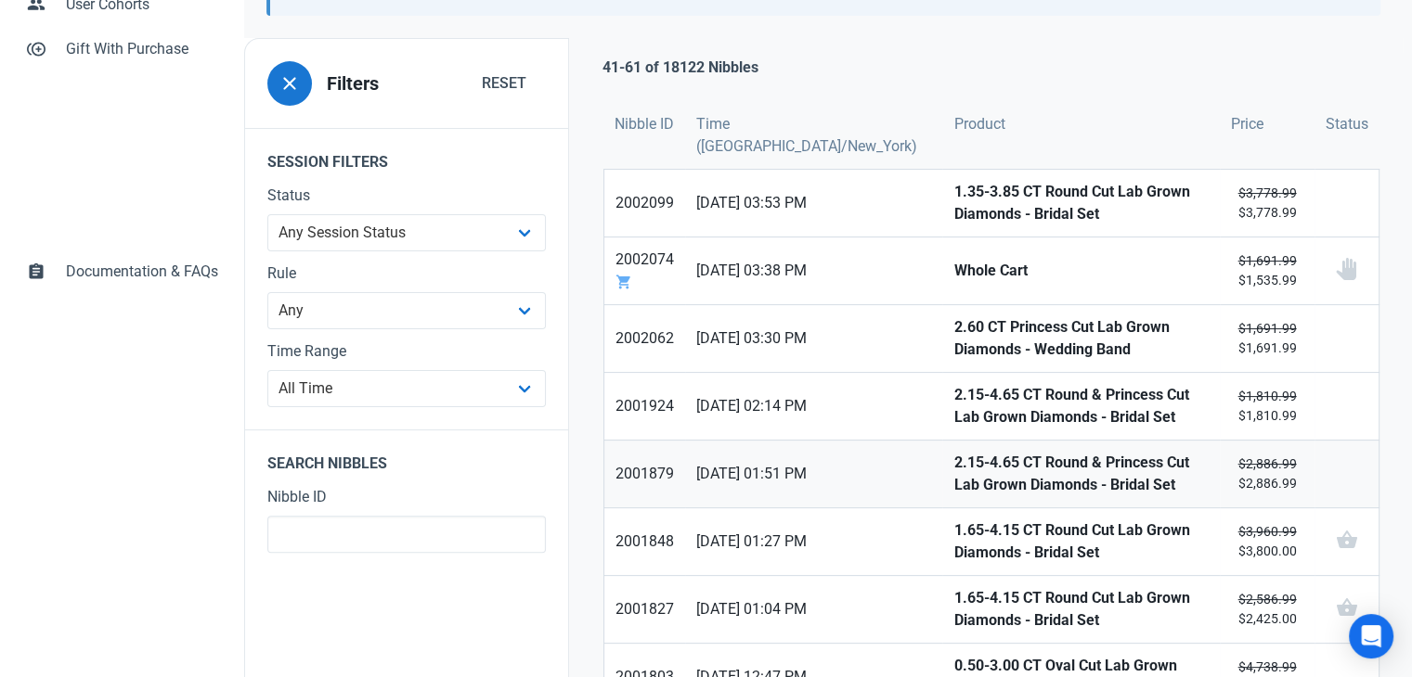
drag, startPoint x: 920, startPoint y: 468, endPoint x: 920, endPoint y: 524, distance: 56.6
click at [953, 469] on strong "2.15-4.65 CT Round & Princess Cut Lab Grown Diamonds - Bridal Set" at bounding box center [1080, 474] width 255 height 45
click at [953, 541] on strong "1.65-4.15 CT Round Cut Lab Grown Diamonds - Bridal Set" at bounding box center [1080, 542] width 255 height 45
click at [953, 597] on strong "1.65-4.15 CT Round Cut Lab Grown Diamonds - Bridal Set" at bounding box center [1080, 609] width 255 height 45
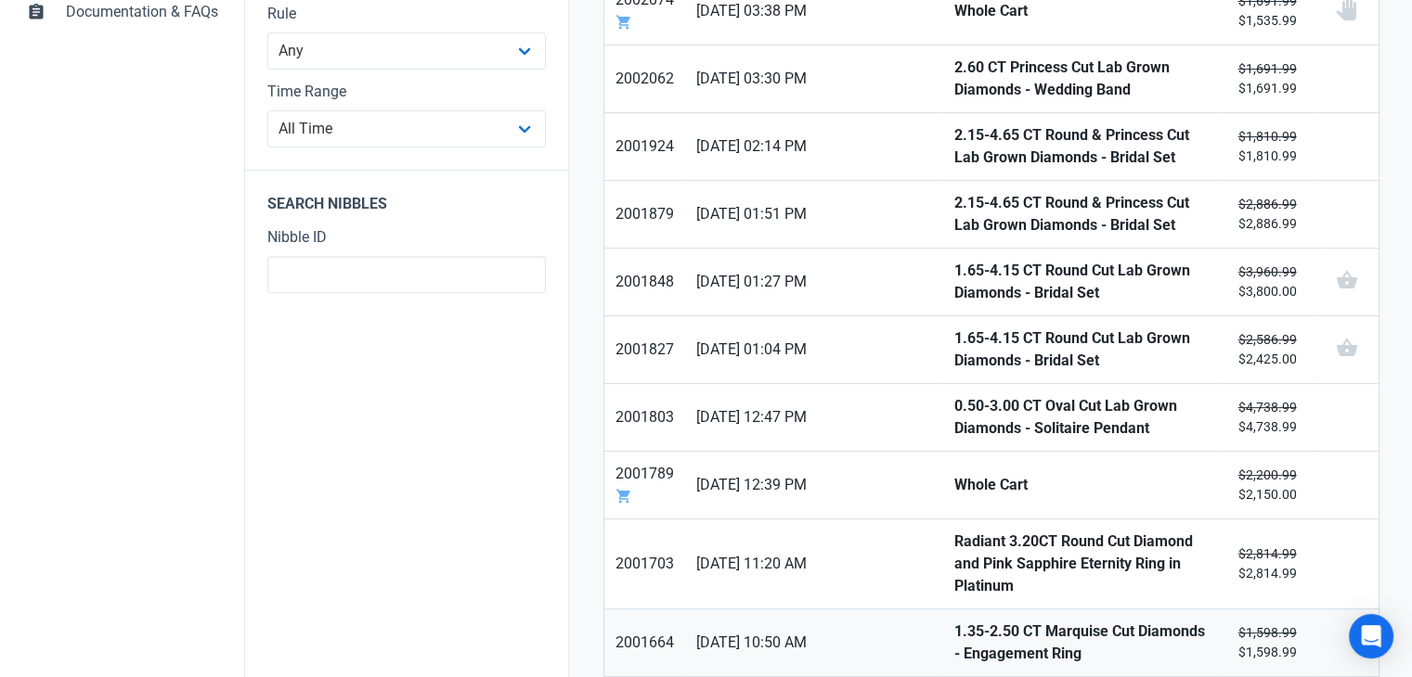
scroll to position [650, 0]
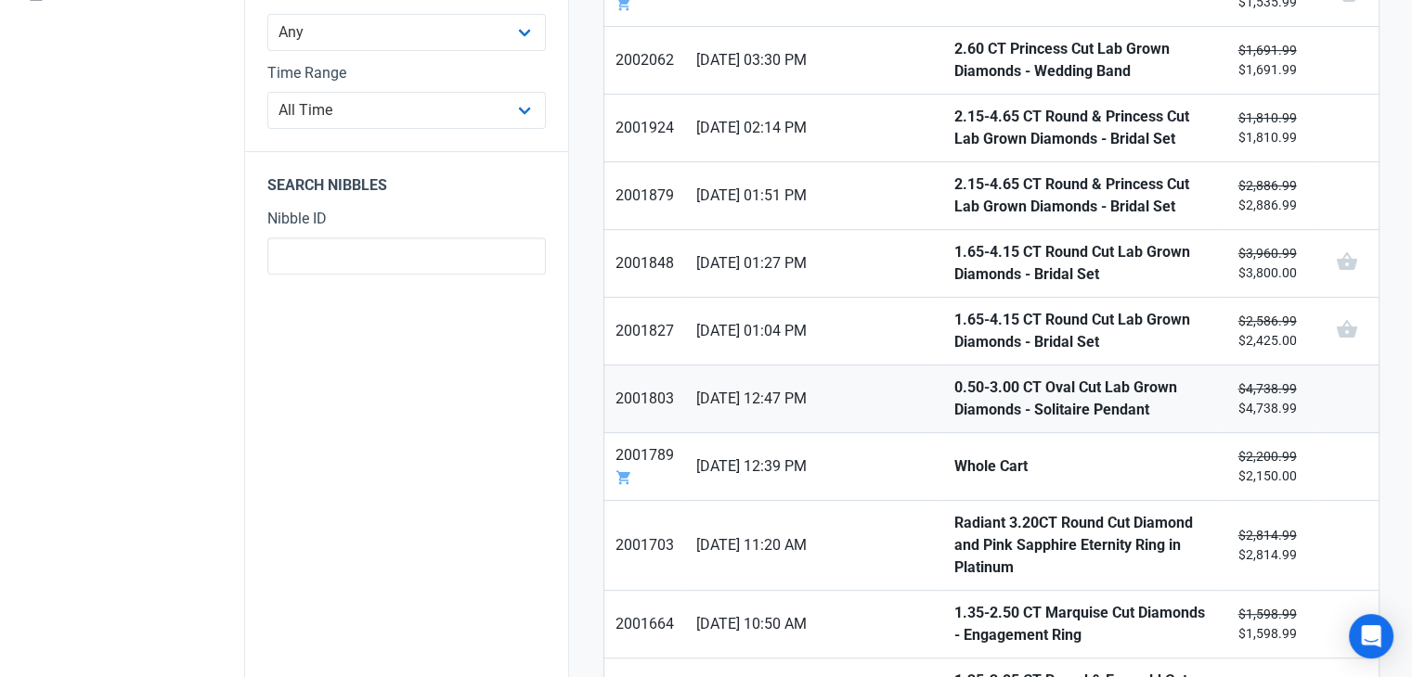
click at [953, 409] on strong "0.50-3.00 CT Oval Cut Lab Grown Diamonds - Solitaire Pendant" at bounding box center [1080, 399] width 255 height 45
click at [953, 471] on strong "Whole Cart" at bounding box center [1080, 467] width 255 height 22
click at [953, 532] on strong "Radiant 3.20CT Round Cut Diamond and Pink Sapphire Eternity Ring in Platinum" at bounding box center [1080, 545] width 255 height 67
click at [953, 602] on strong "1.35-2.50 CT Marquise Cut Diamonds - Engagement Ring" at bounding box center [1080, 624] width 255 height 45
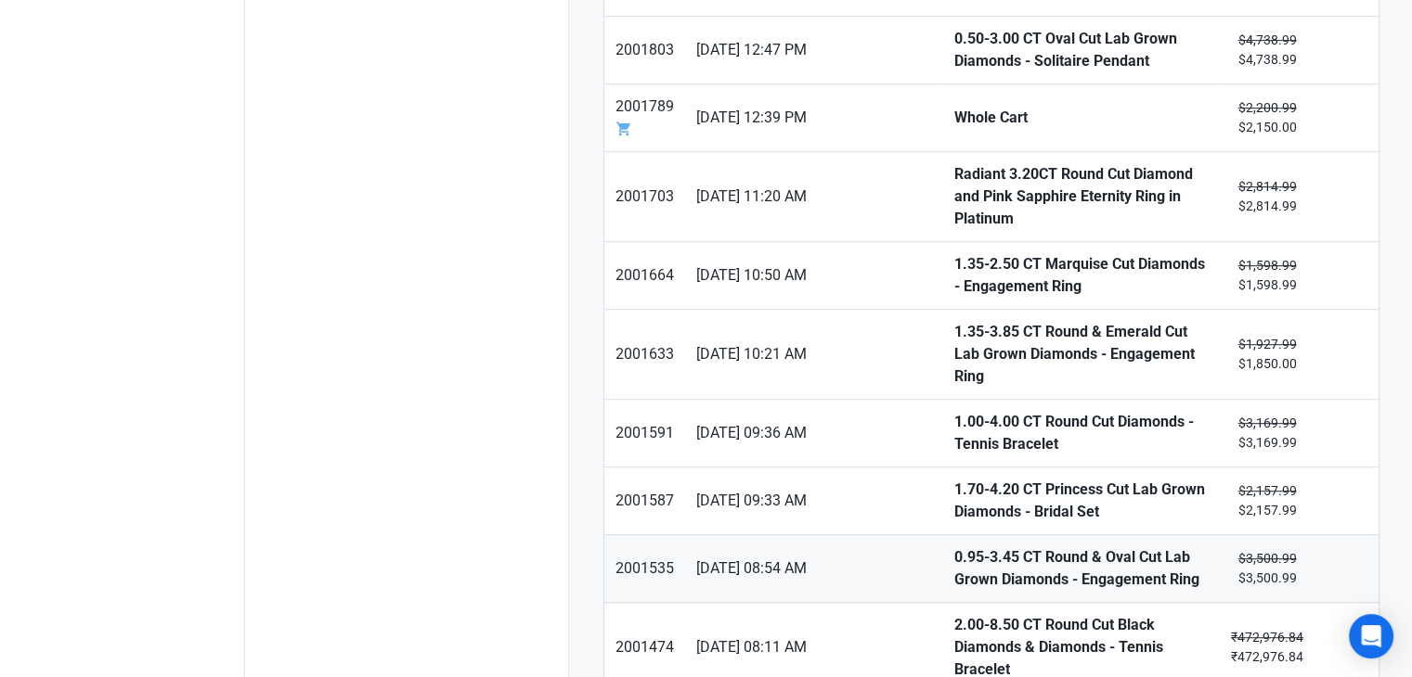
scroll to position [1021, 0]
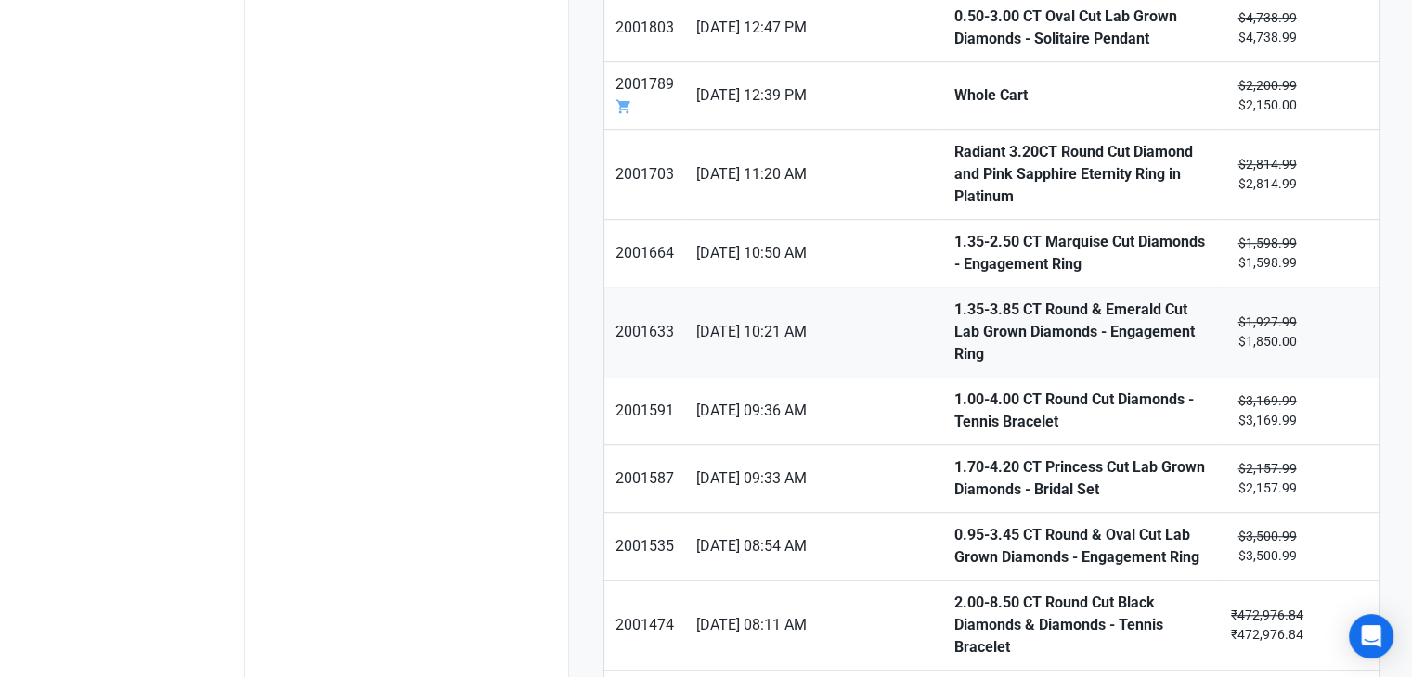
click at [953, 299] on strong "1.35-3.85 CT Round & Emerald Cut Lab Grown Diamonds - Engagement Ring" at bounding box center [1080, 332] width 255 height 67
click at [953, 389] on strong "1.00-4.00 CT Round Cut Diamonds - Tennis Bracelet" at bounding box center [1080, 411] width 255 height 45
click at [953, 457] on strong "1.70-4.20 CT Princess Cut Lab Grown Diamonds - Bridal Set" at bounding box center [1080, 479] width 255 height 45
drag, startPoint x: 921, startPoint y: 498, endPoint x: 920, endPoint y: 536, distance: 38.1
click at [953, 524] on strong "0.95-3.45 CT Round & Oval Cut Lab Grown Diamonds - Engagement Ring" at bounding box center [1080, 546] width 255 height 45
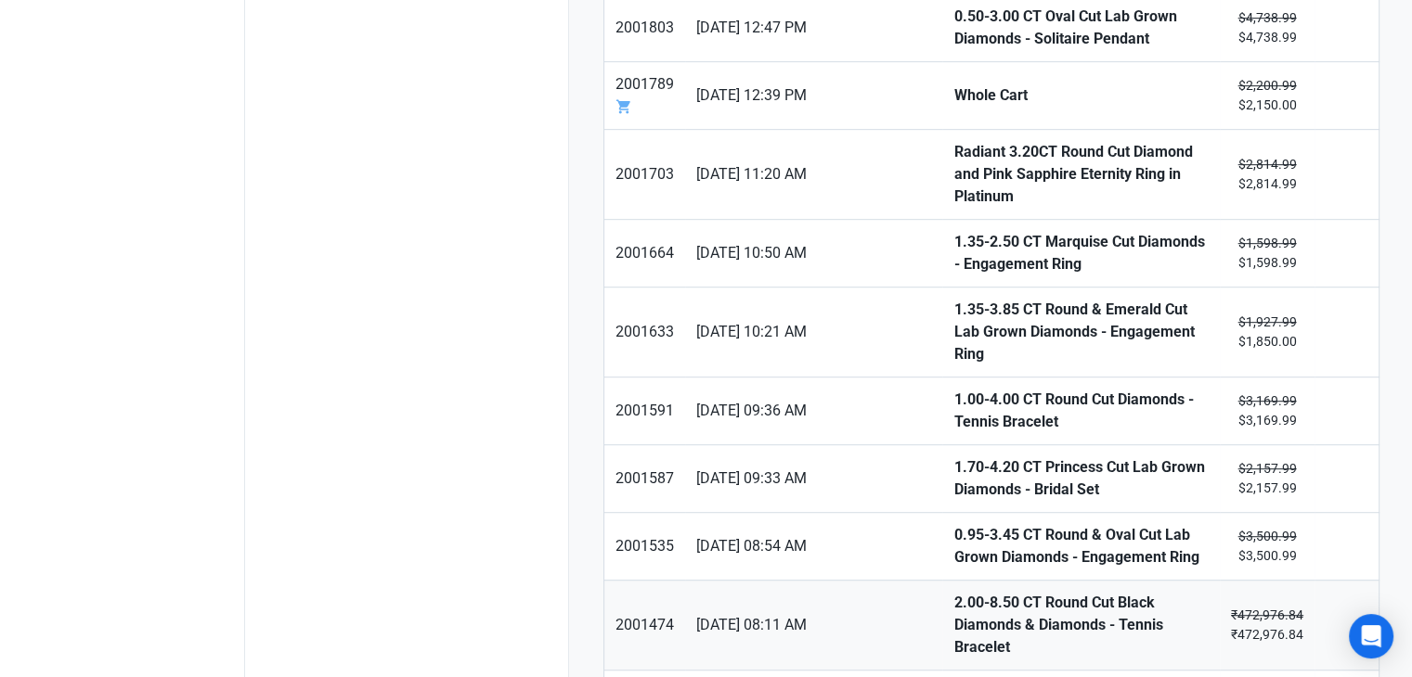
click at [953, 592] on strong "2.00-8.50 CT Round Cut Black Diamonds & Diamonds - Tennis Bracelet" at bounding box center [1080, 625] width 255 height 67
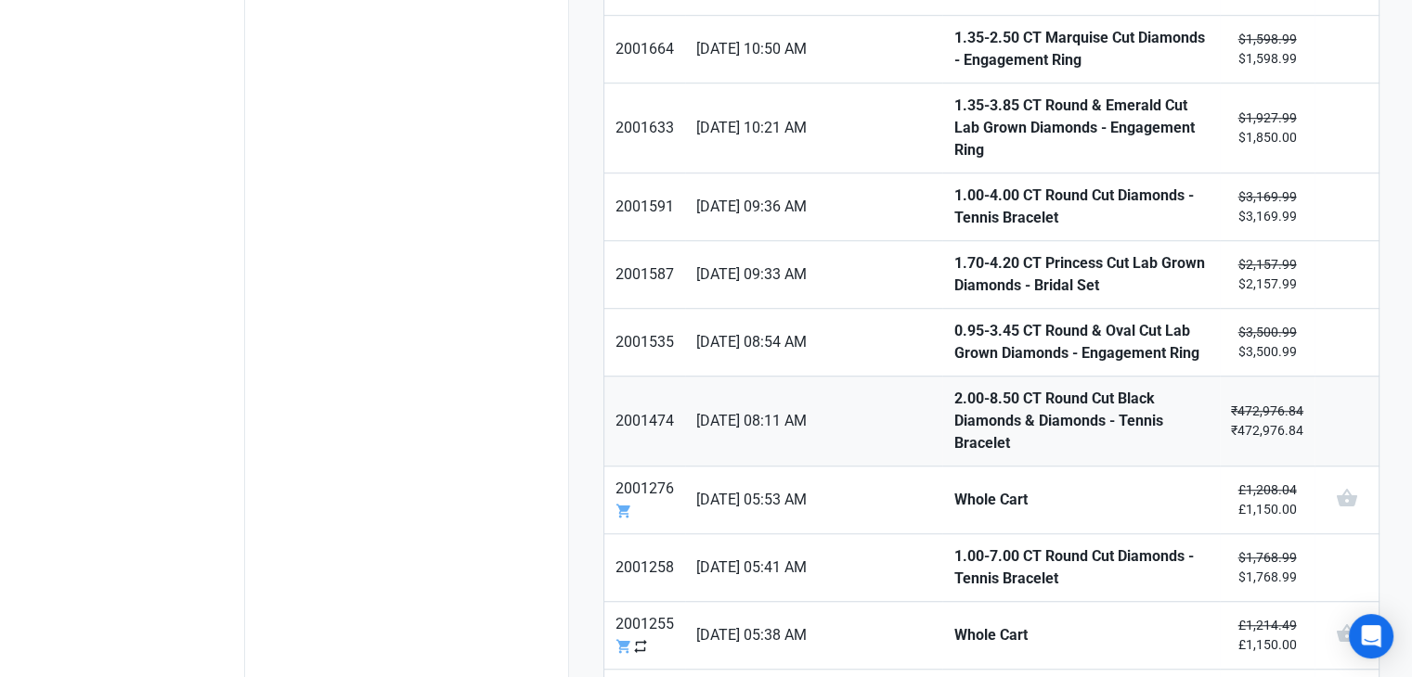
scroll to position [1293, 0]
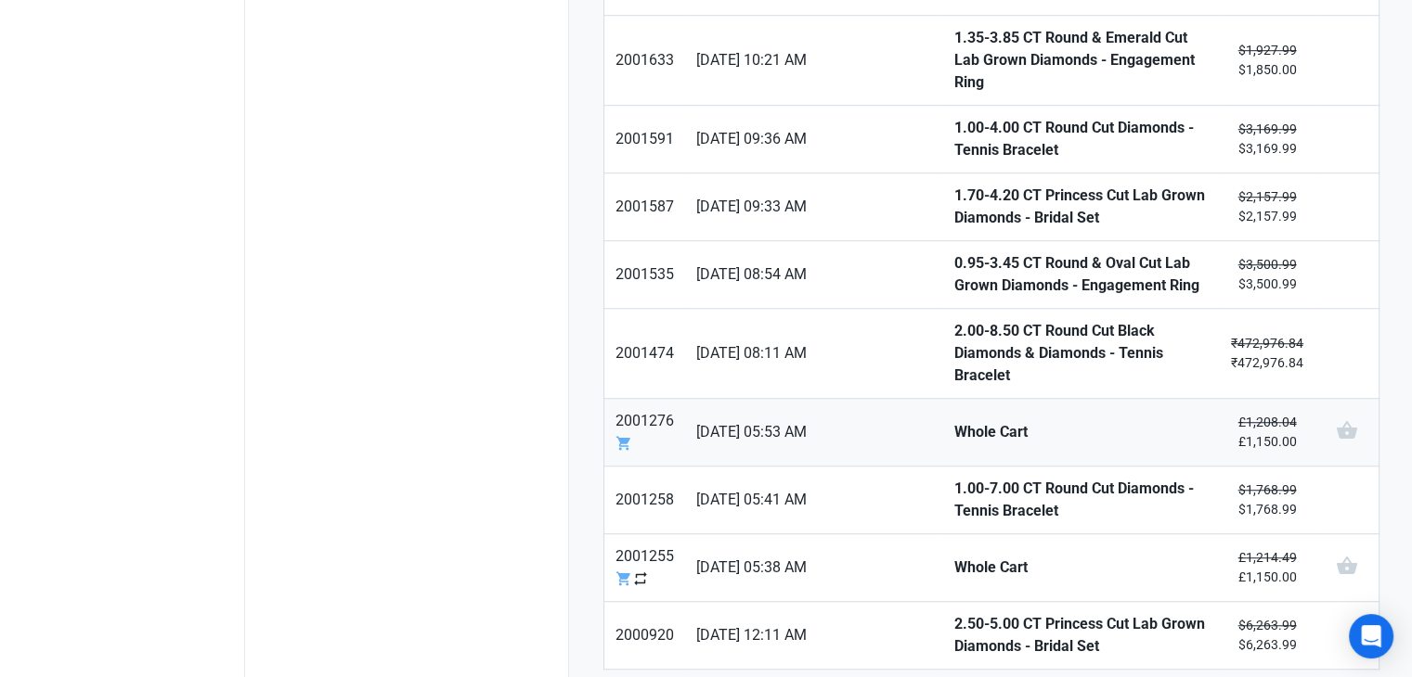
click at [953, 421] on strong "Whole Cart" at bounding box center [1080, 432] width 255 height 22
drag, startPoint x: 937, startPoint y: 426, endPoint x: 932, endPoint y: 445, distance: 20.3
click at [953, 478] on strong "1.00-7.00 CT Round Cut Diamonds - Tennis Bracelet" at bounding box center [1080, 500] width 255 height 45
click at [953, 557] on strong "Whole Cart" at bounding box center [1080, 568] width 255 height 22
click at [953, 613] on strong "2.50-5.00 CT Princess Cut Lab Grown Diamonds - Bridal Set" at bounding box center [1080, 635] width 255 height 45
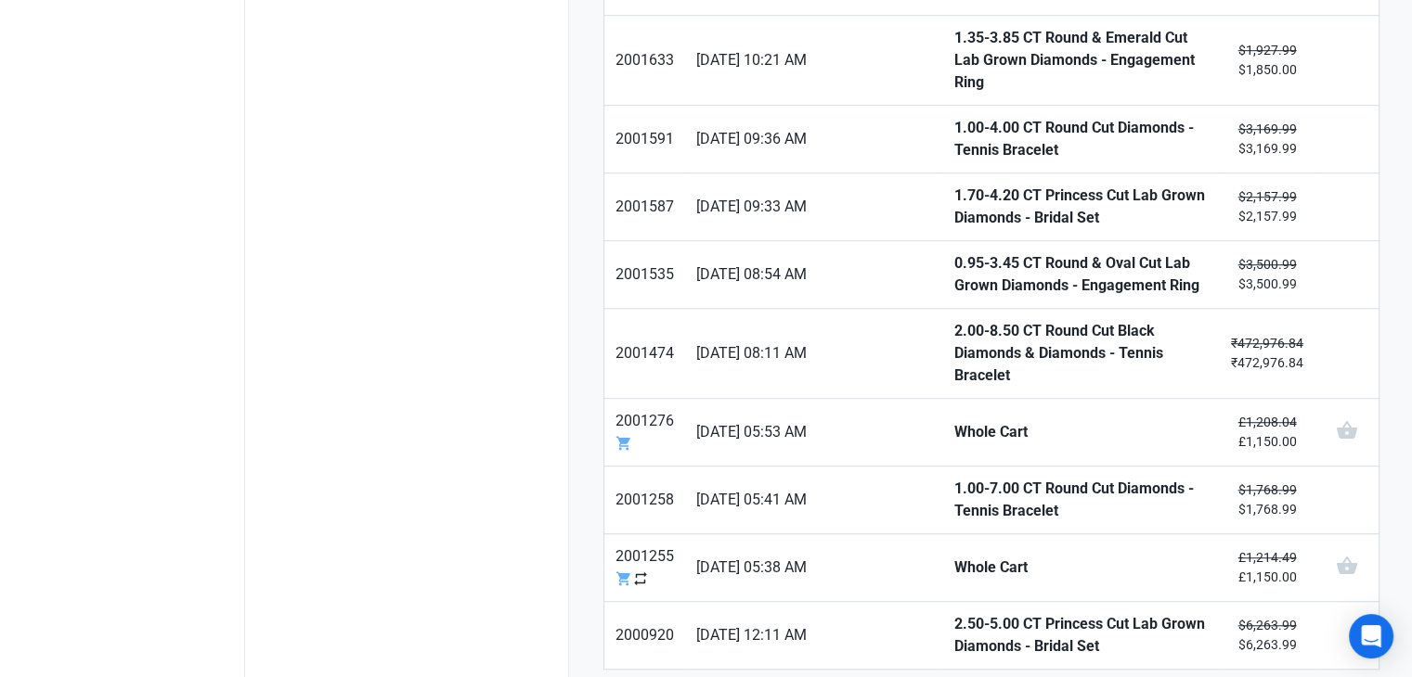
type input "4"
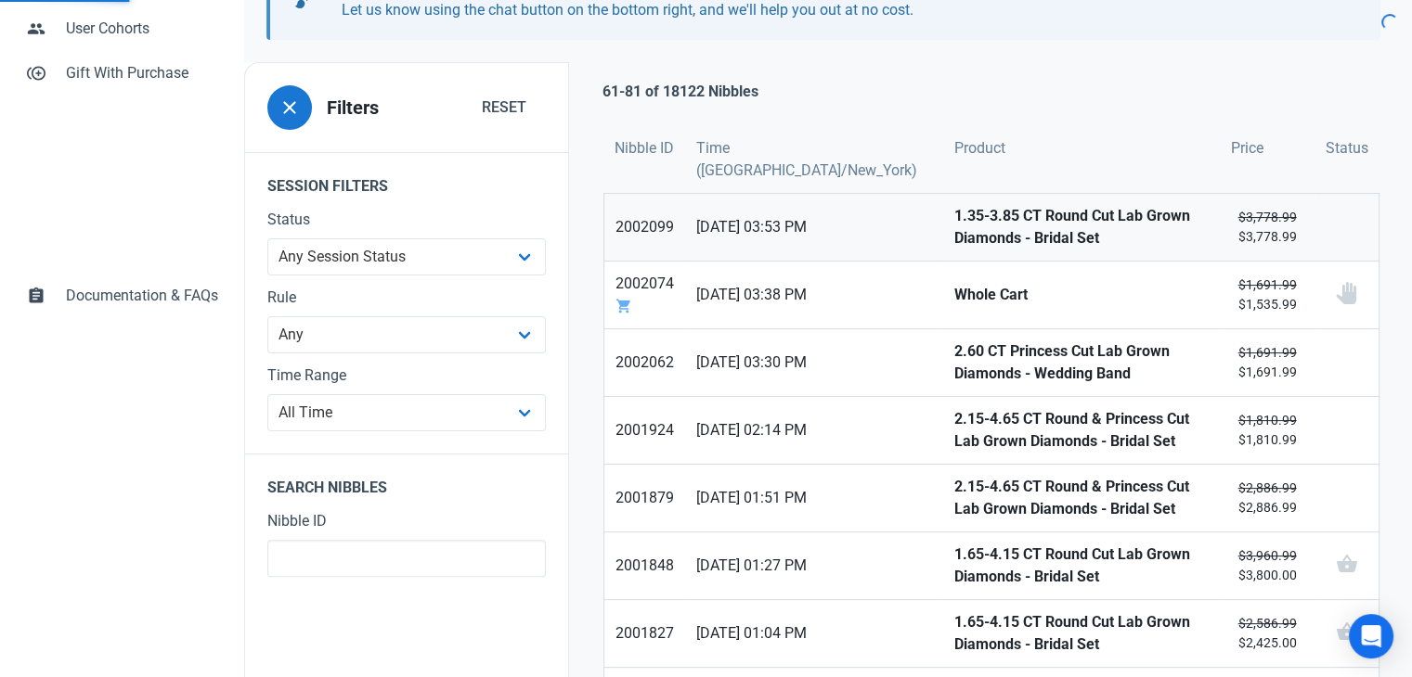
scroll to position [371, 0]
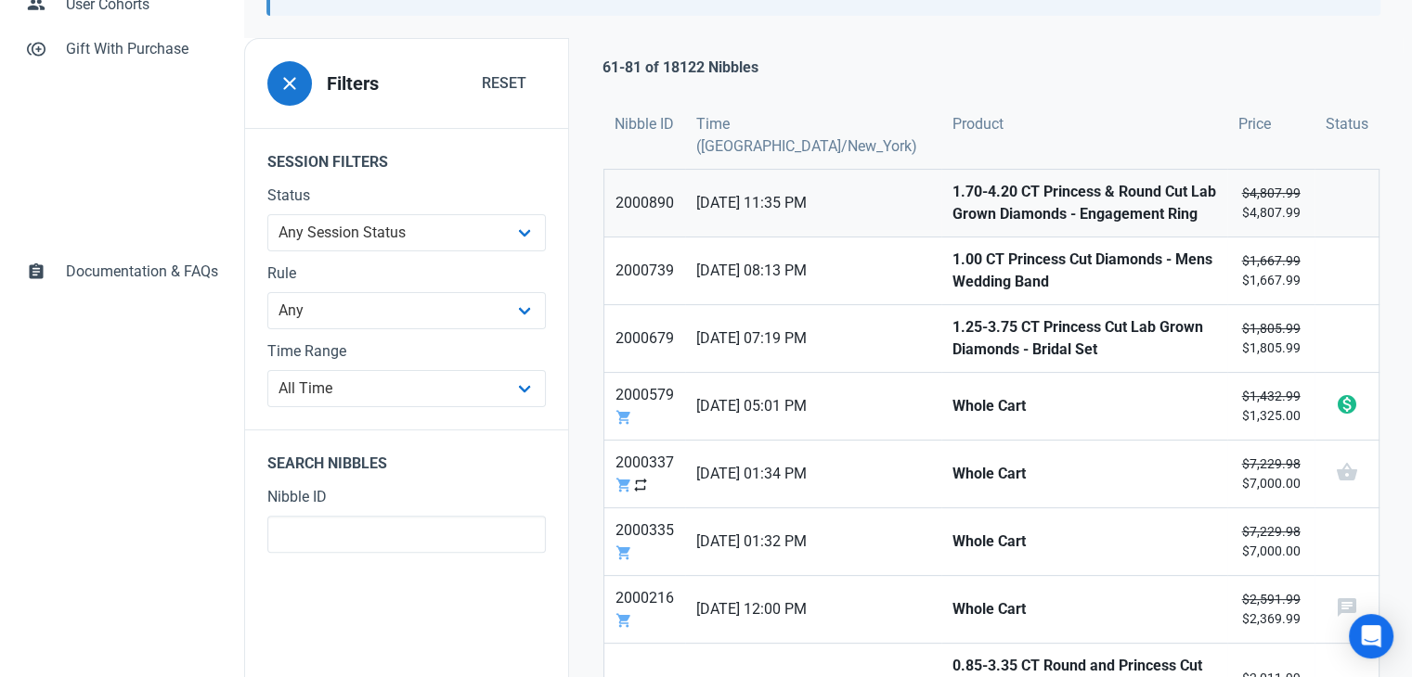
drag, startPoint x: 884, startPoint y: 201, endPoint x: 890, endPoint y: 210, distance: 10.0
click at [952, 201] on strong "1.70-4.20 CT Princess & Round Cut Lab Grown Diamonds - Engagement Ring" at bounding box center [1084, 203] width 264 height 45
click at [952, 257] on strong "1.00 CT Princess Cut Diamonds - Mens Wedding Band" at bounding box center [1084, 271] width 264 height 45
click at [952, 337] on strong "1.25-3.75 CT Princess Cut Lab Grown Diamonds - Bridal Set" at bounding box center [1084, 338] width 264 height 45
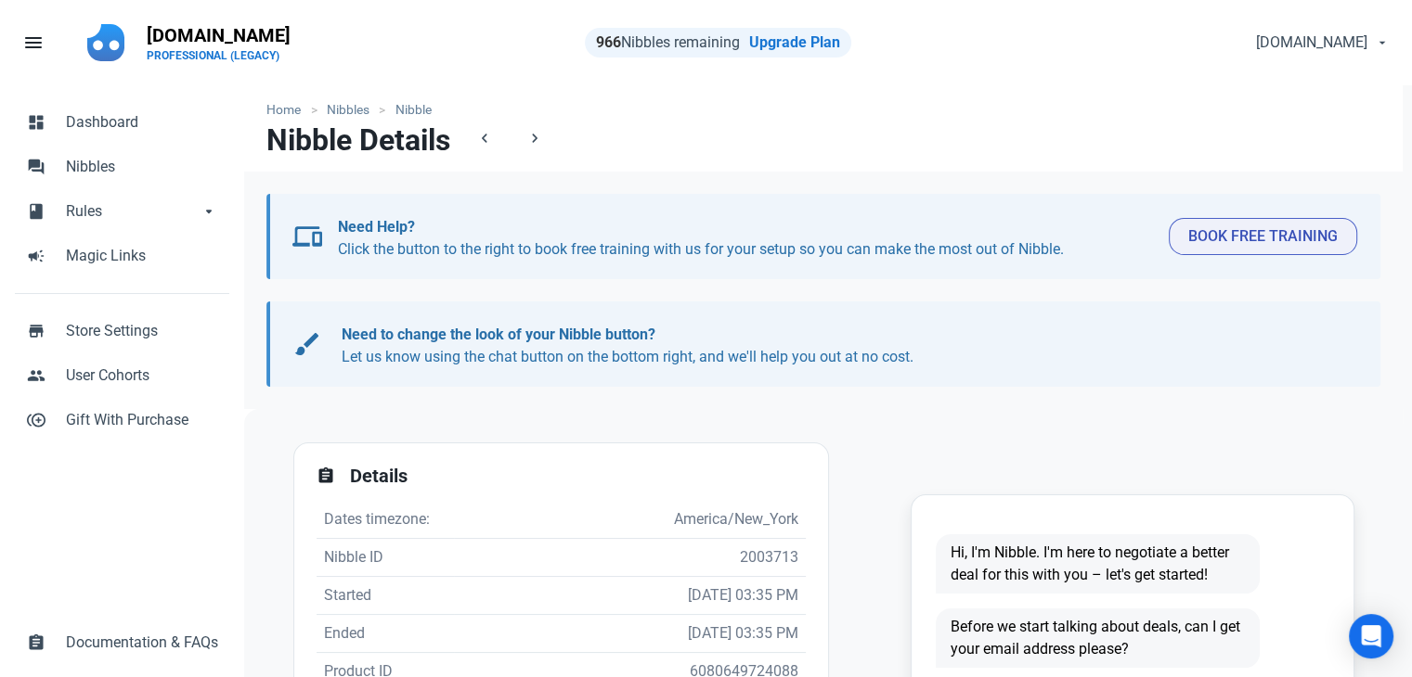
scroll to position [475, 0]
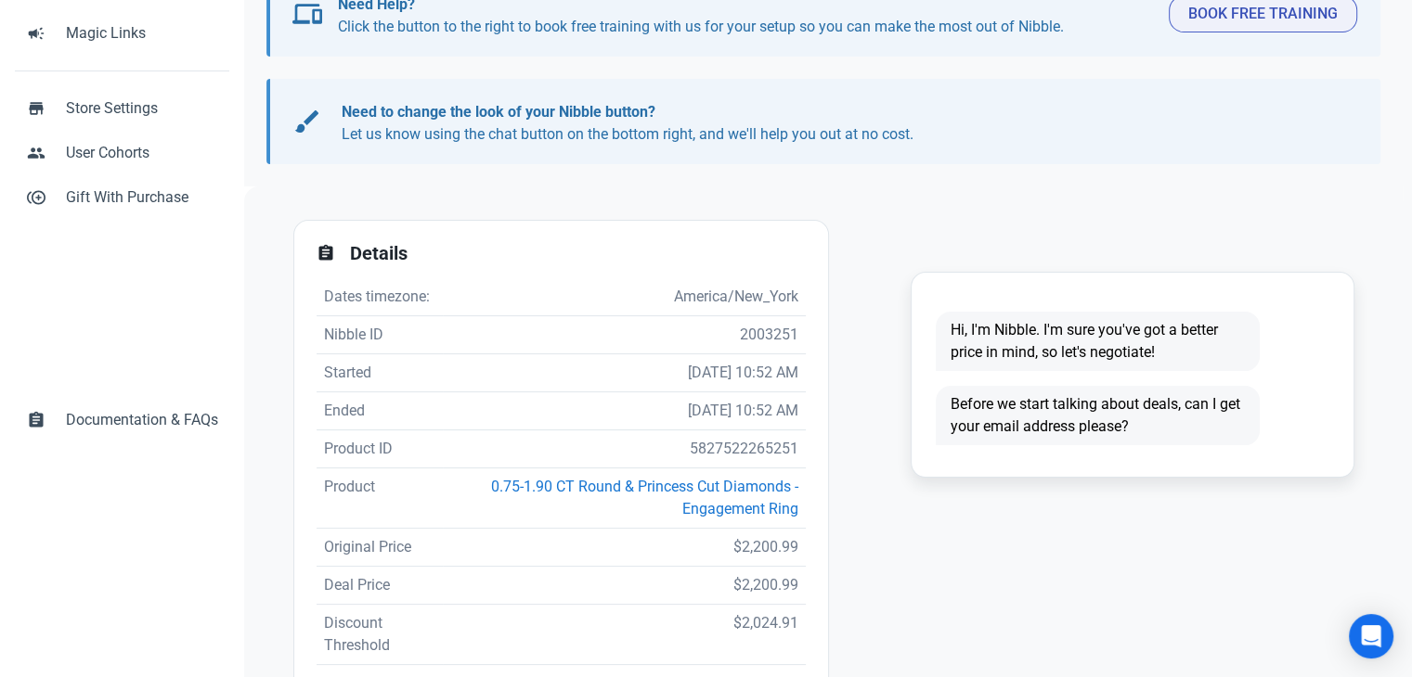
scroll to position [371, 0]
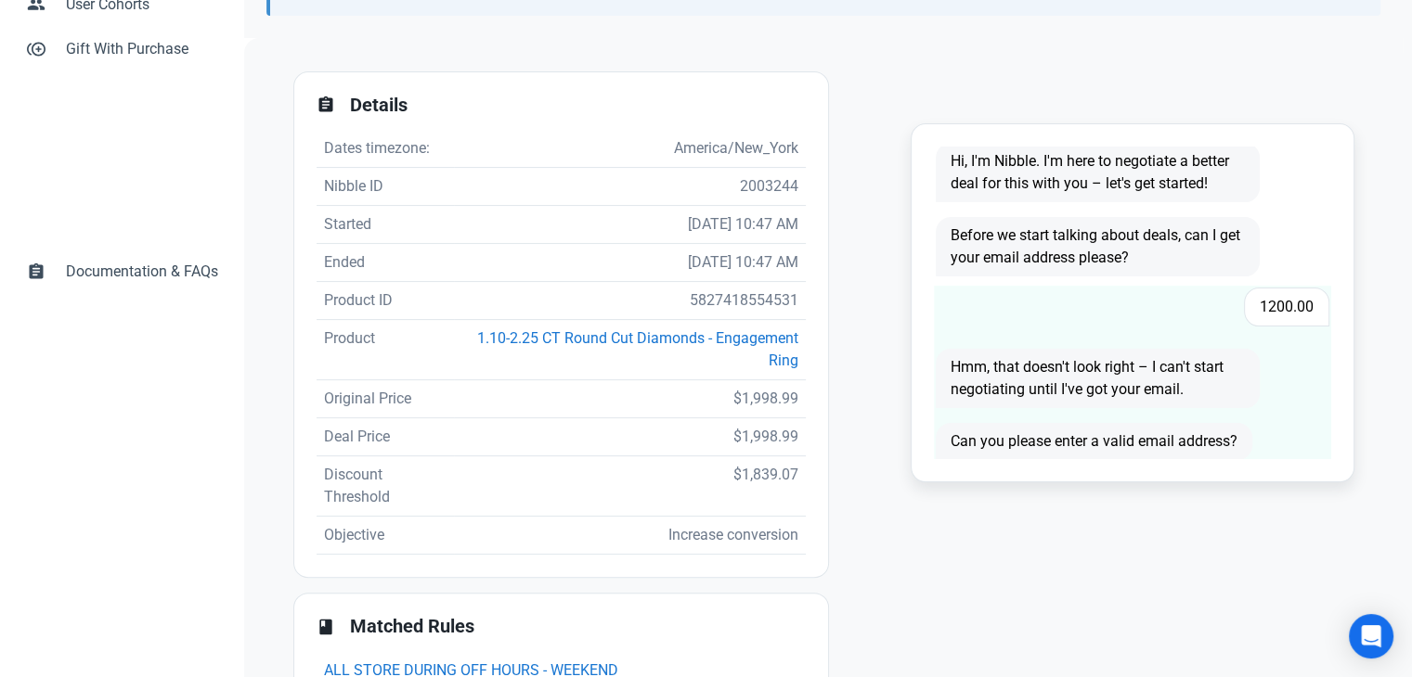
scroll to position [31, 0]
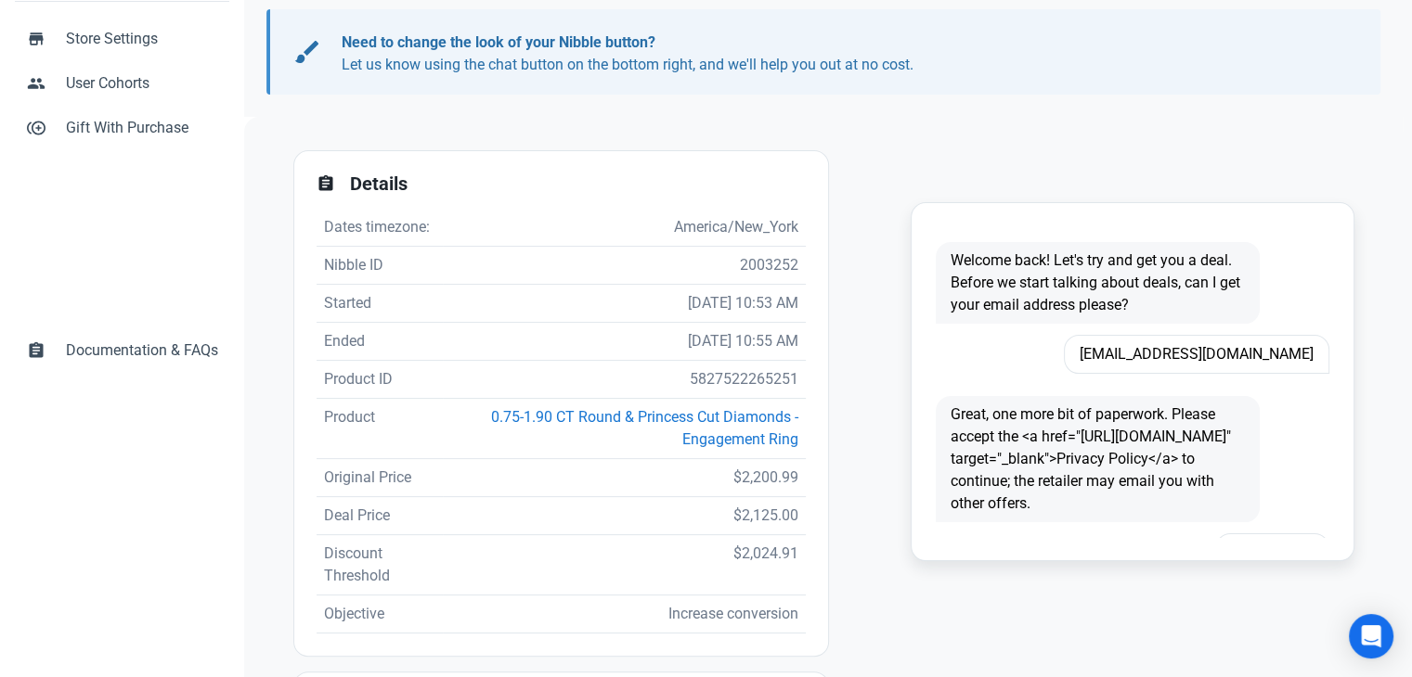
scroll to position [464, 0]
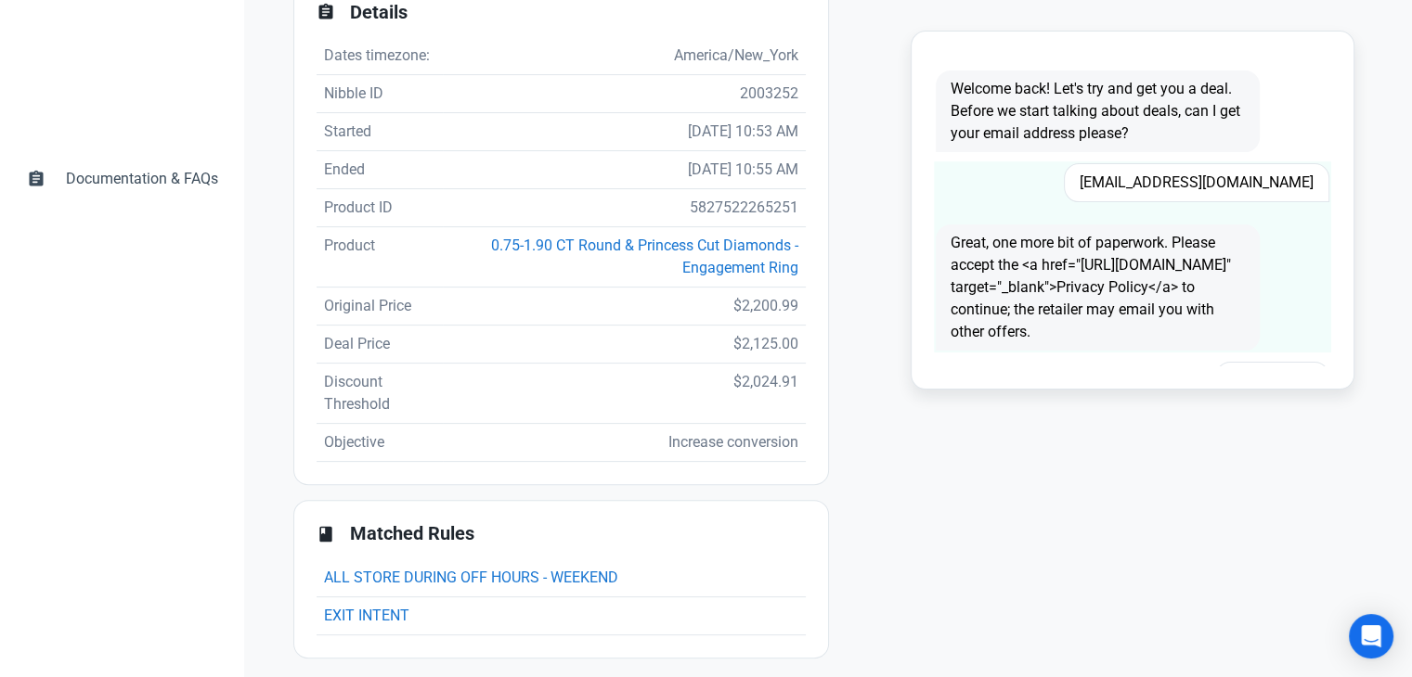
click at [1232, 184] on span "[EMAIL_ADDRESS][DOMAIN_NAME]" at bounding box center [1196, 182] width 265 height 39
click at [1234, 184] on span "[EMAIL_ADDRESS][DOMAIN_NAME]" at bounding box center [1196, 182] width 265 height 39
click at [1234, 184] on span "tammythostenson@gmail.com" at bounding box center [1196, 182] width 265 height 39
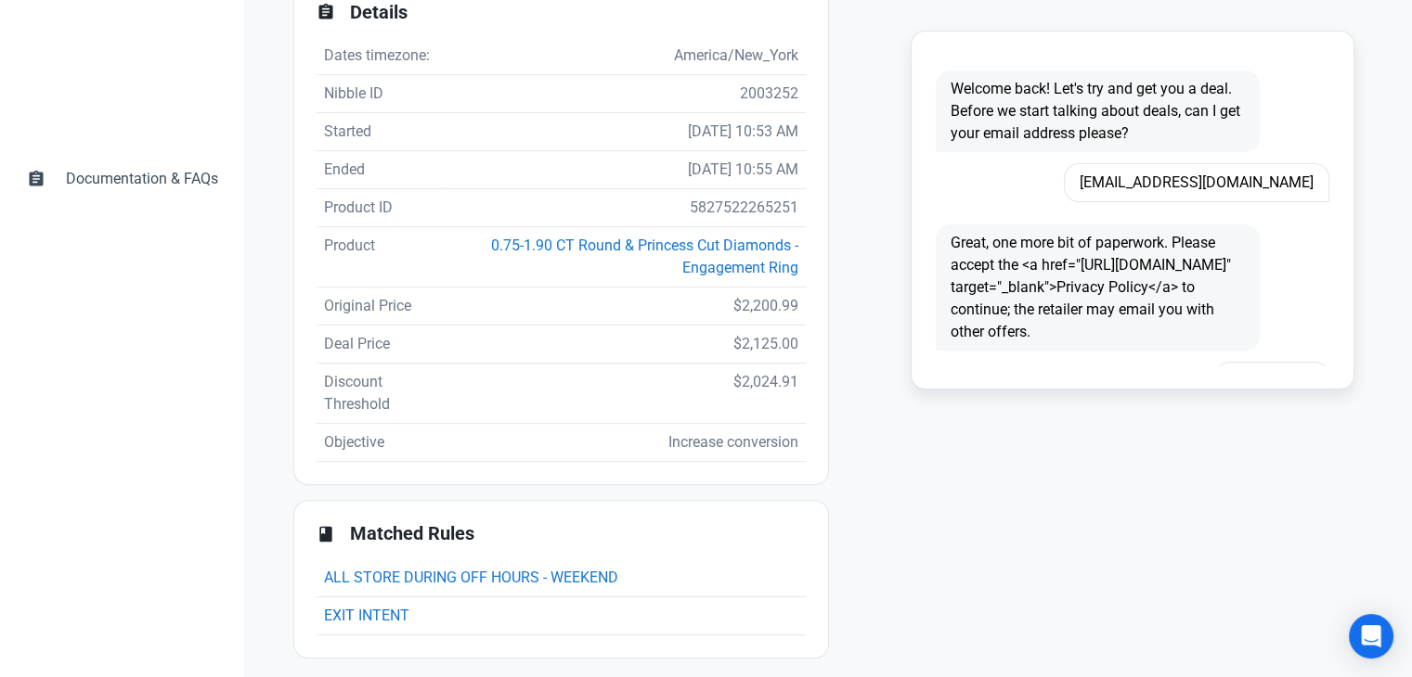
click at [736, 203] on td "5827522265251" at bounding box center [624, 208] width 363 height 38
copy td "5827522265251"
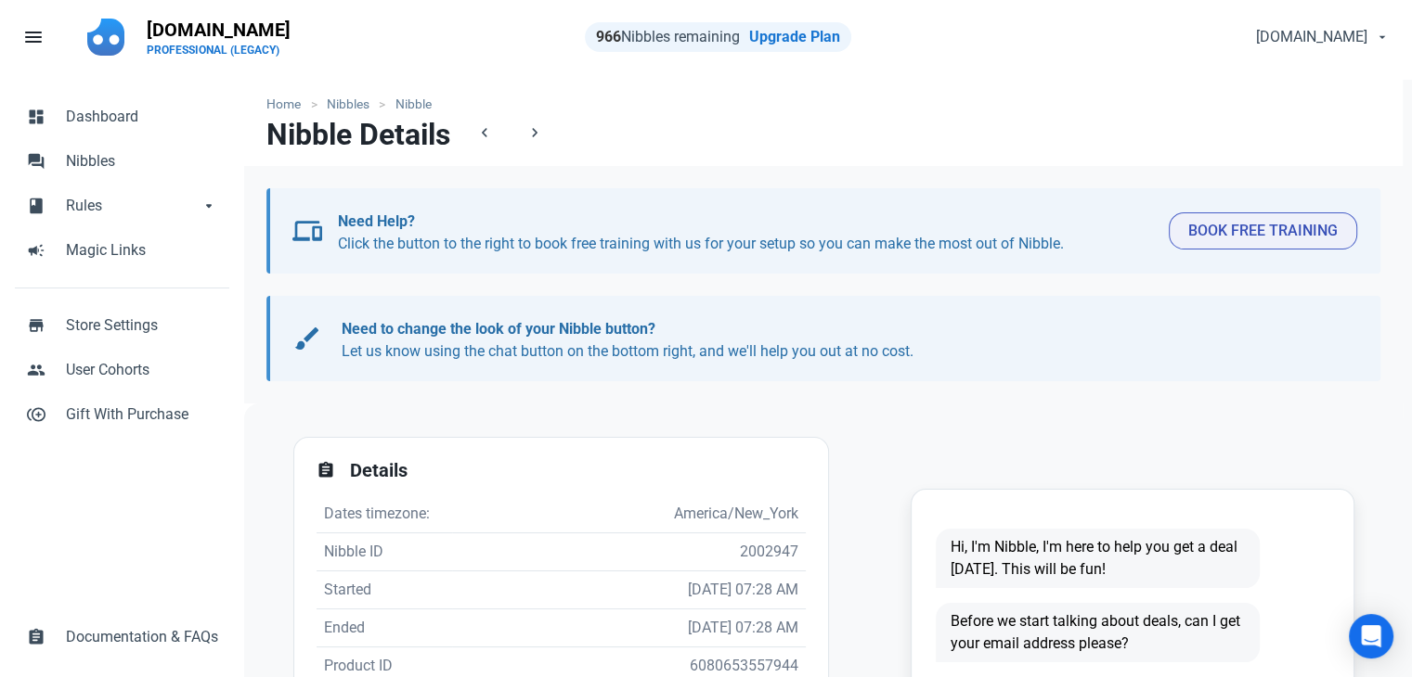
scroll to position [371, 0]
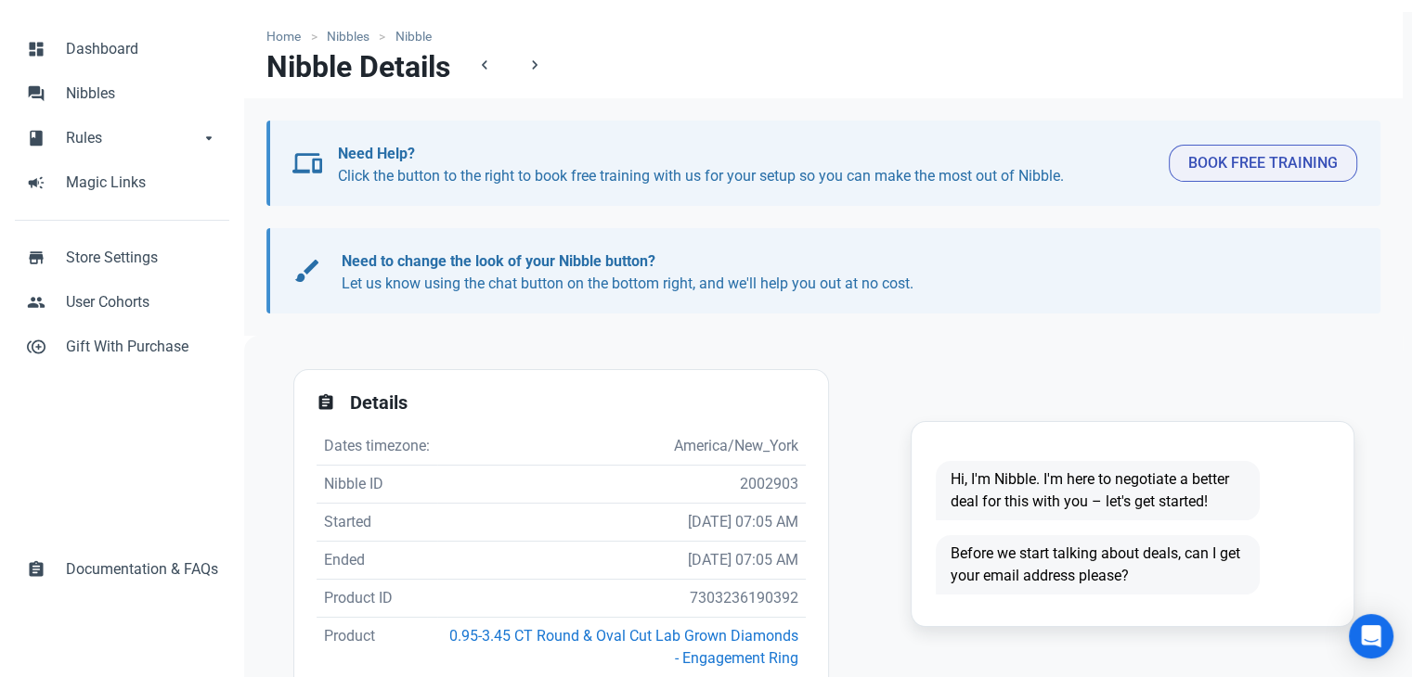
scroll to position [186, 0]
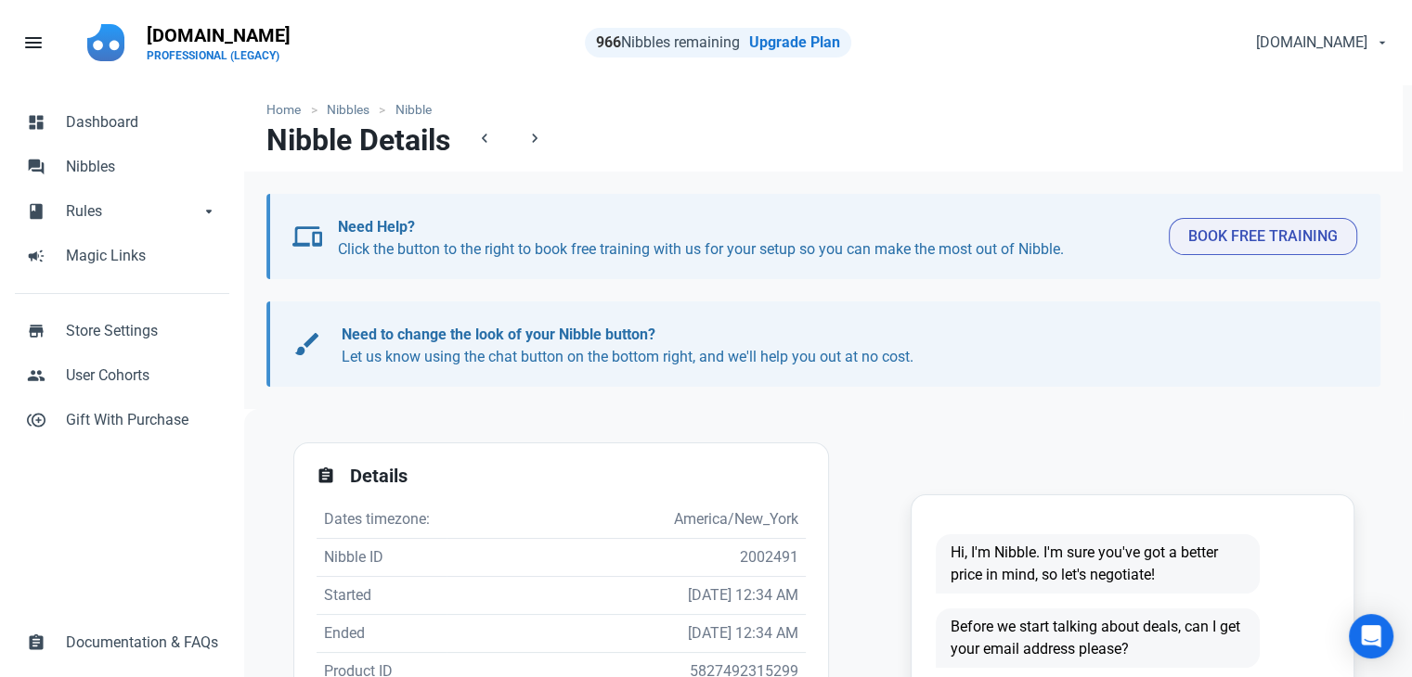
scroll to position [371, 0]
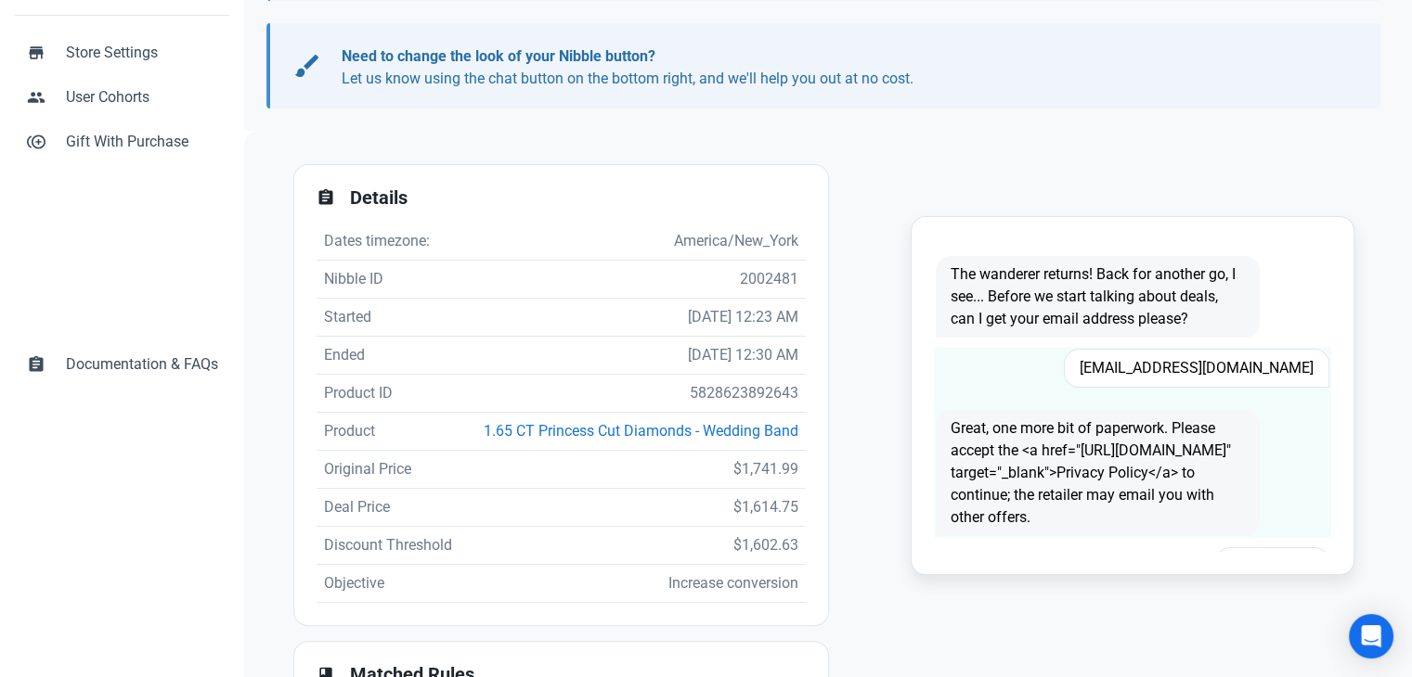
click at [1174, 366] on span "[EMAIL_ADDRESS][DOMAIN_NAME]" at bounding box center [1196, 368] width 265 height 39
click at [1174, 366] on span "damitdiana@gmail.com" at bounding box center [1196, 368] width 265 height 39
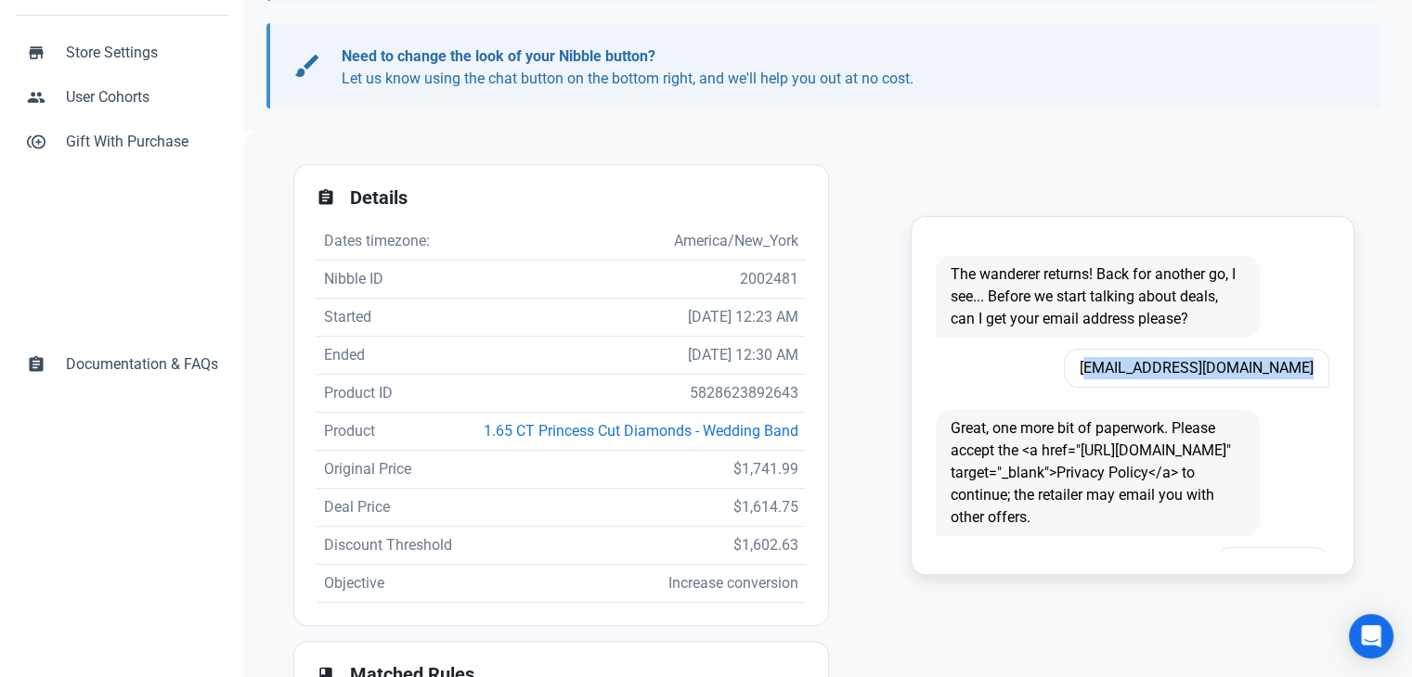
copy span "damitdiana@gmail.com"
click at [735, 393] on td "5828623892643" at bounding box center [635, 394] width 342 height 38
copy td "5828623892643"
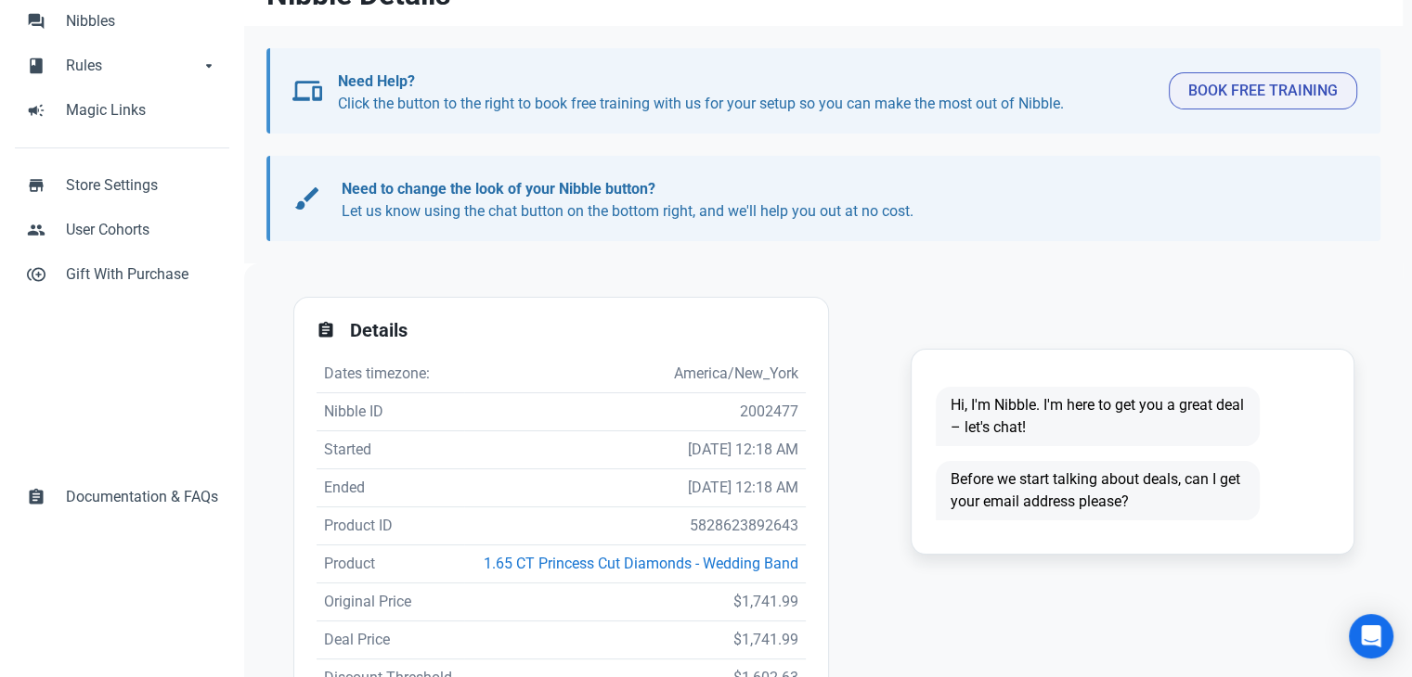
scroll to position [371, 0]
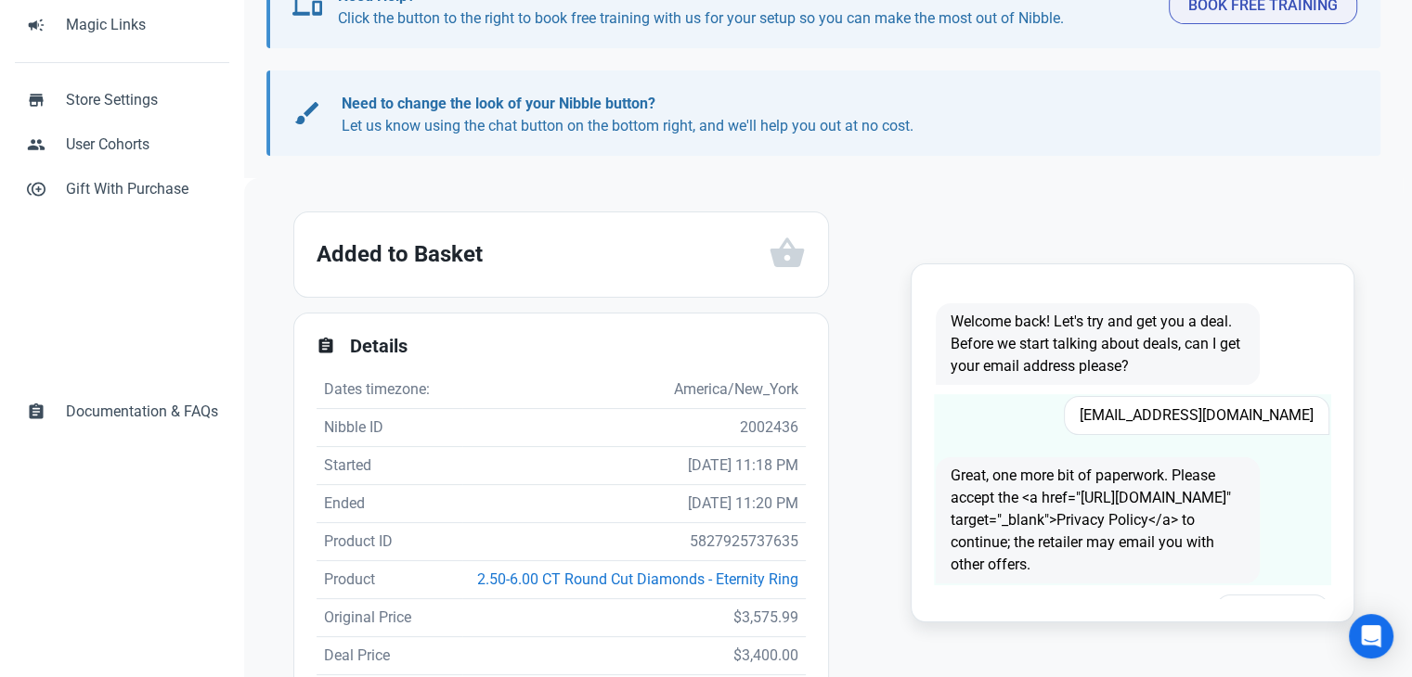
scroll to position [371, 0]
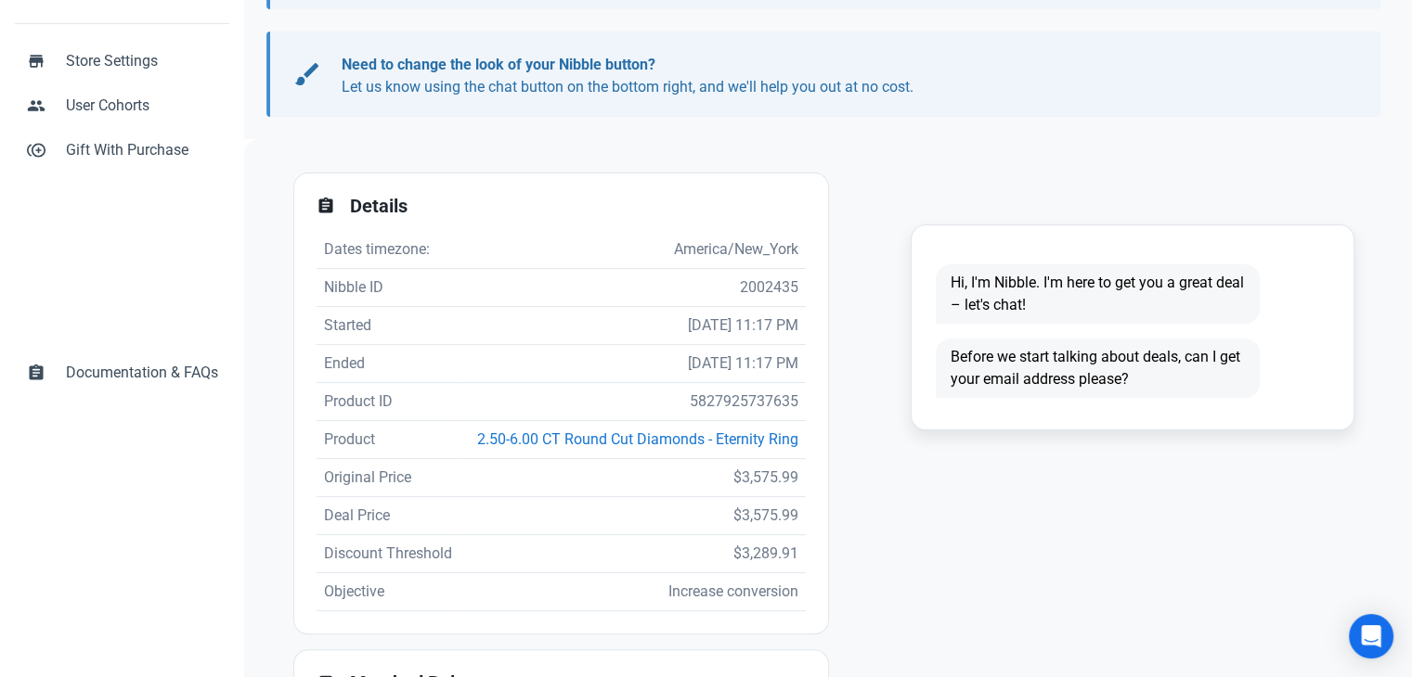
scroll to position [371, 0]
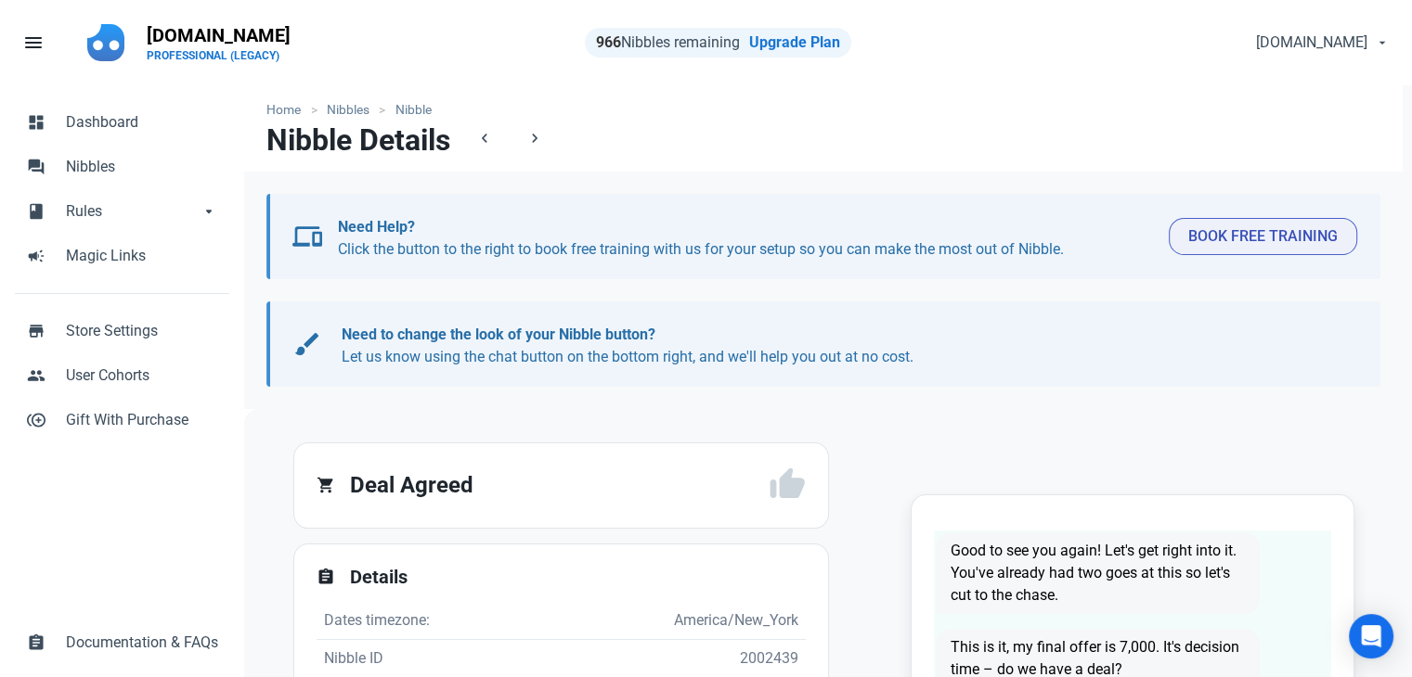
scroll to position [371, 0]
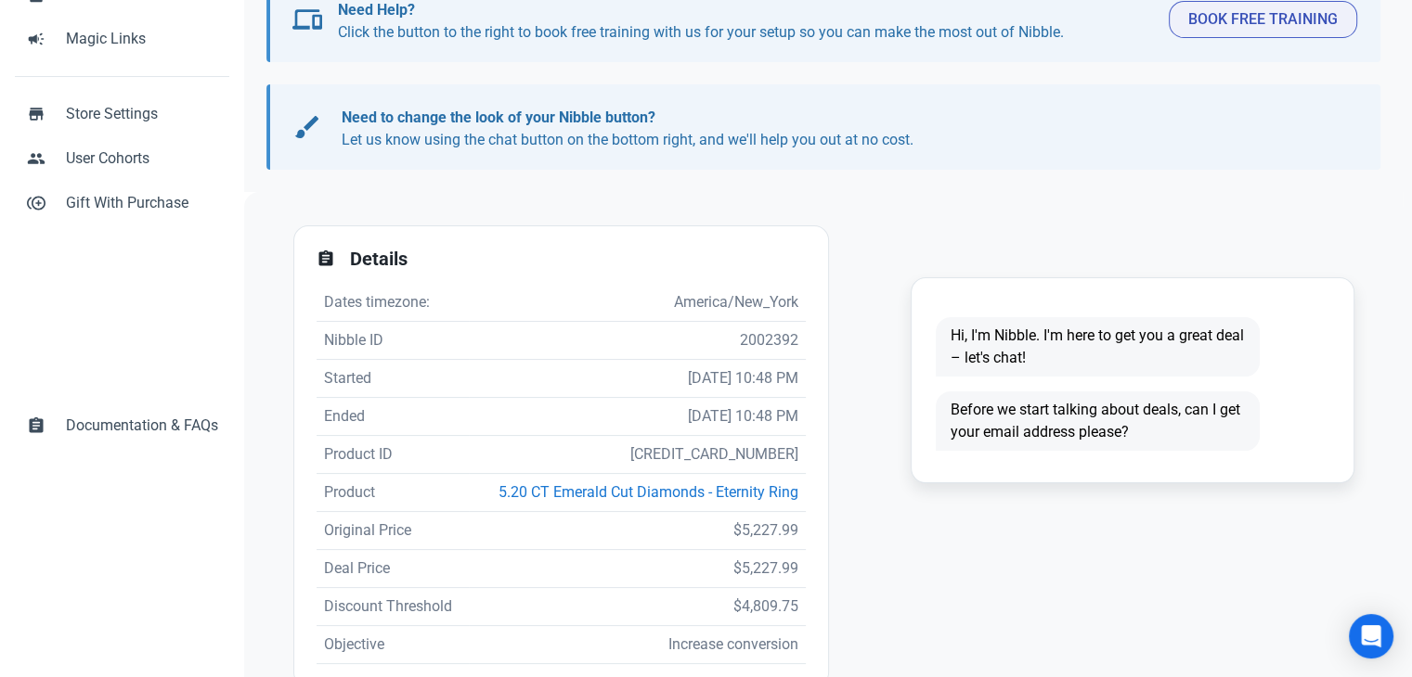
scroll to position [371, 0]
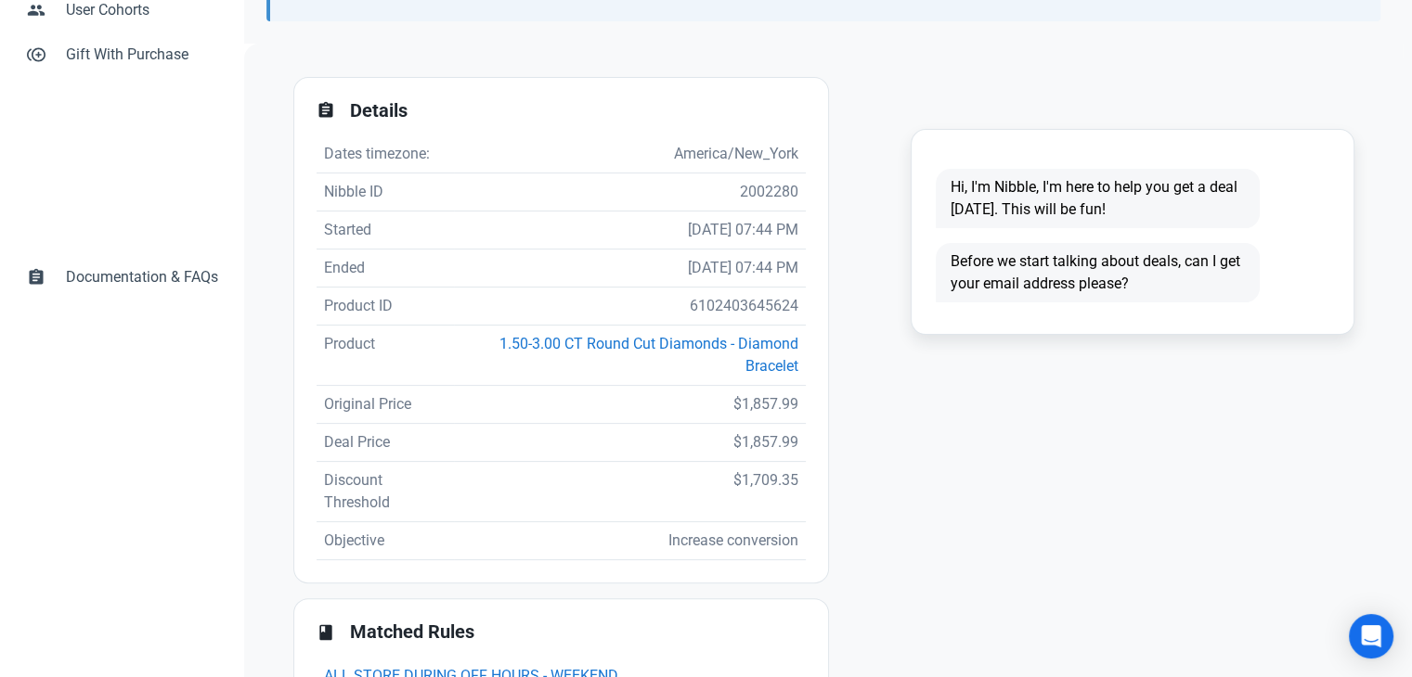
scroll to position [464, 0]
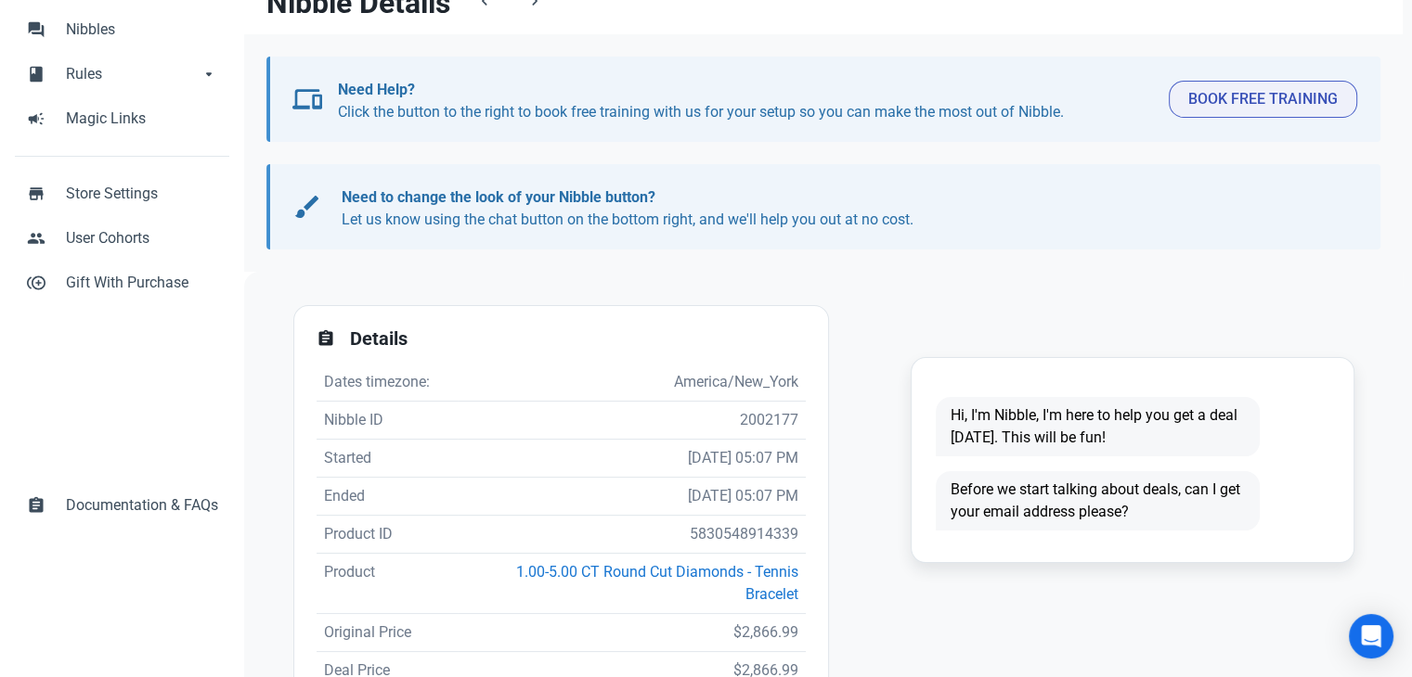
scroll to position [371, 0]
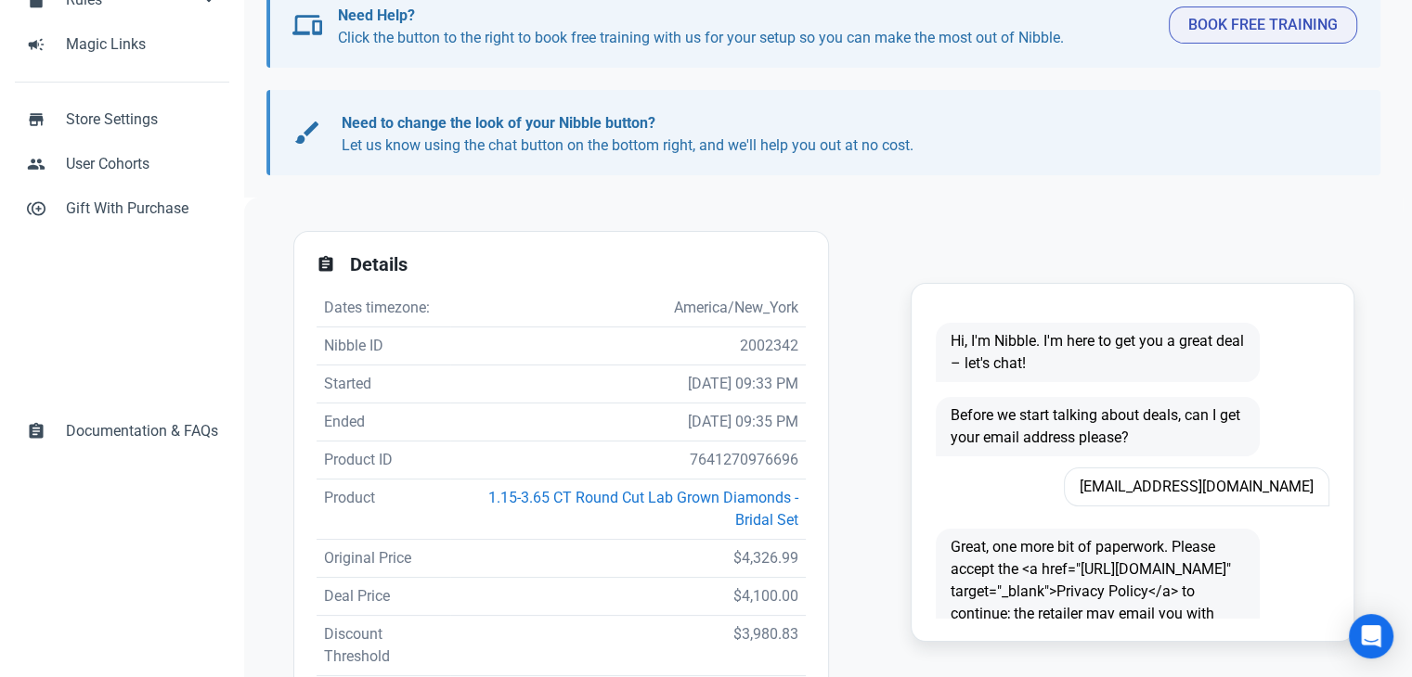
scroll to position [371, 0]
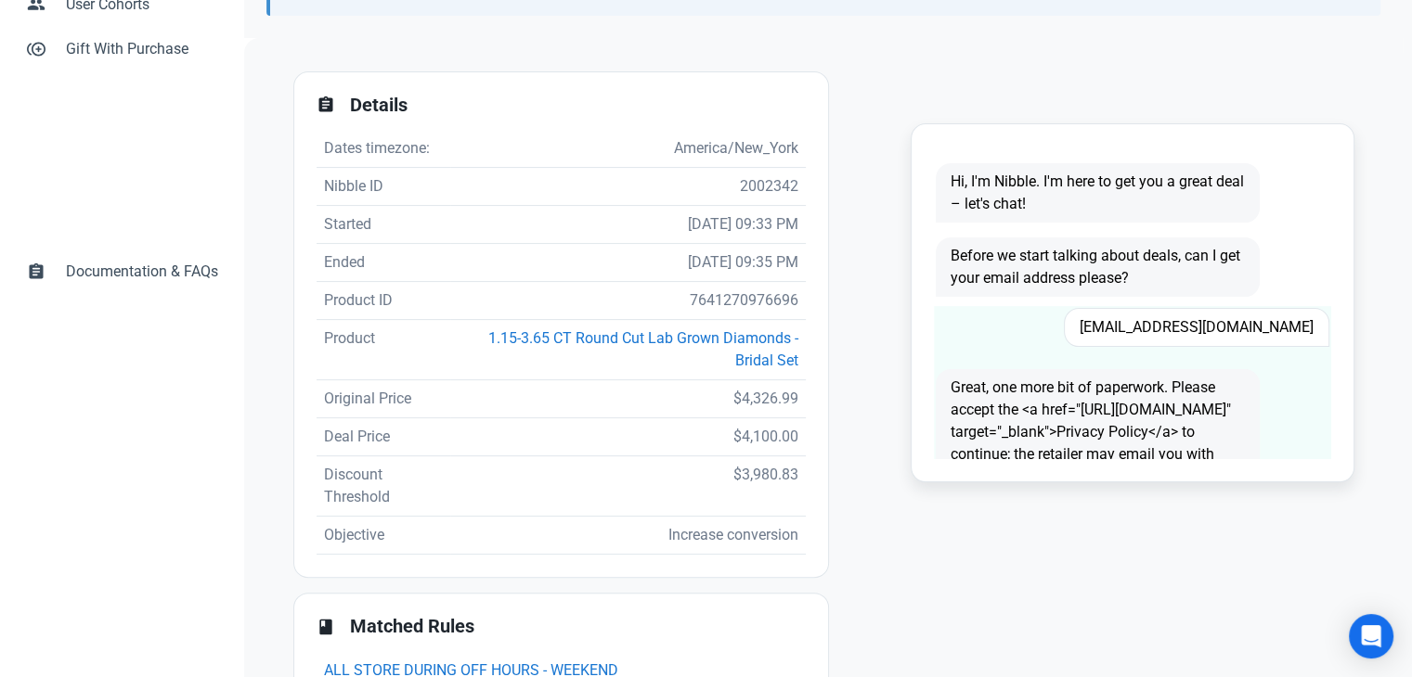
click at [1193, 333] on span "lanilizz1@yahoo.com" at bounding box center [1196, 327] width 265 height 39
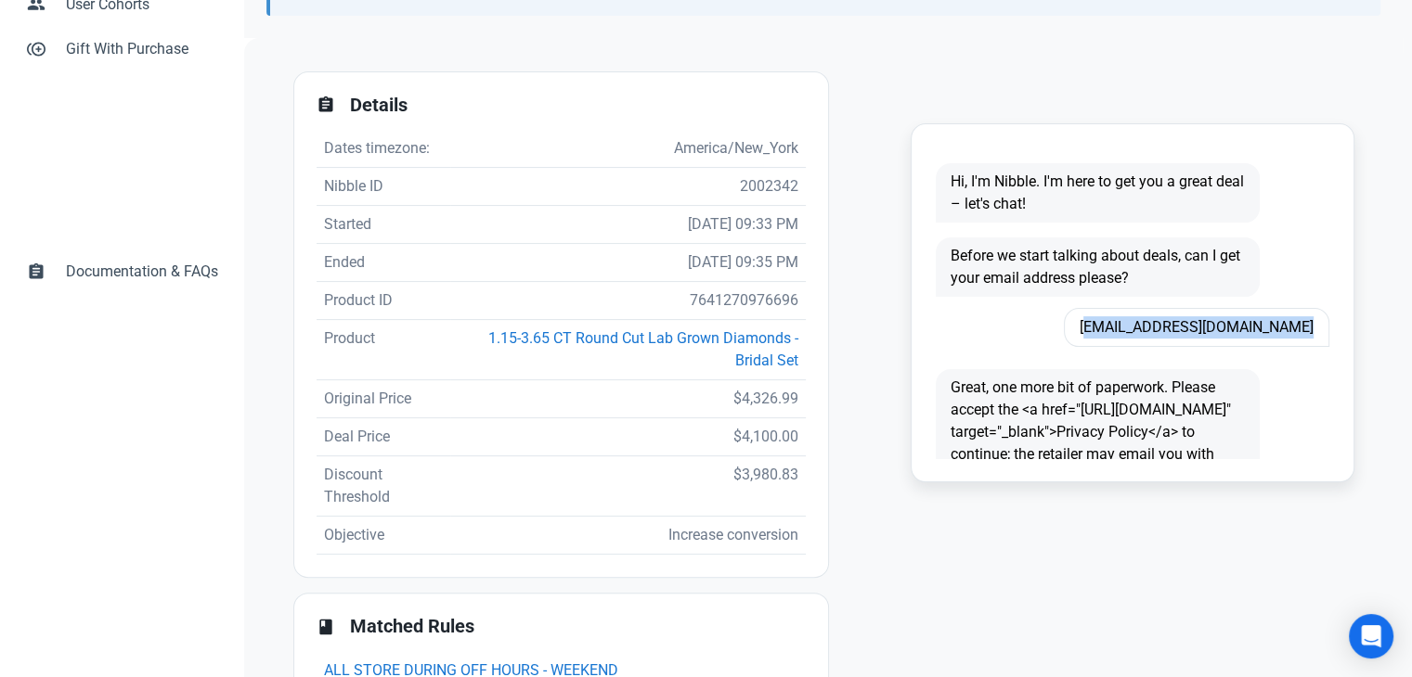
copy span "lanilizz1@yahoo.com"
click at [761, 308] on td "7641270976696" at bounding box center [627, 301] width 355 height 38
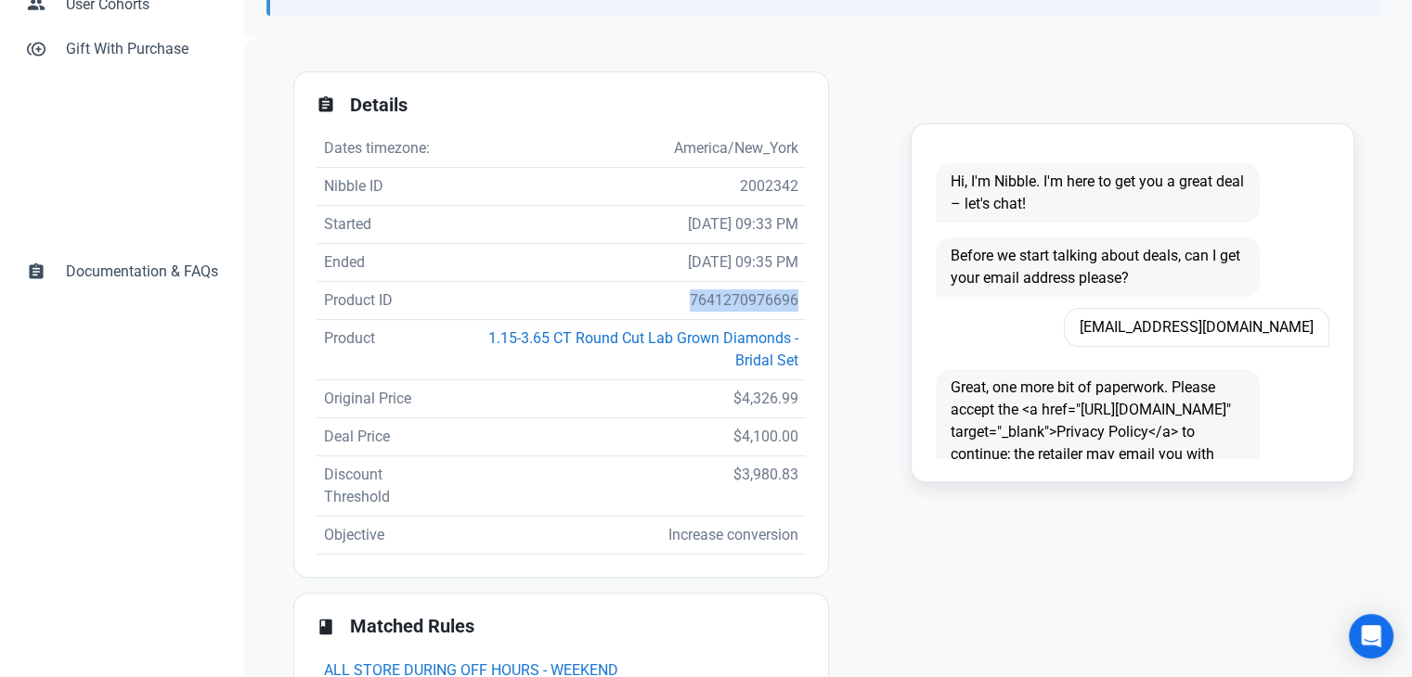
click at [761, 308] on td "7641270976696" at bounding box center [627, 301] width 355 height 38
copy td "7641270976696"
click at [757, 403] on td "$4,326.99" at bounding box center [627, 399] width 355 height 38
click at [742, 293] on td "7641270976696" at bounding box center [627, 301] width 355 height 38
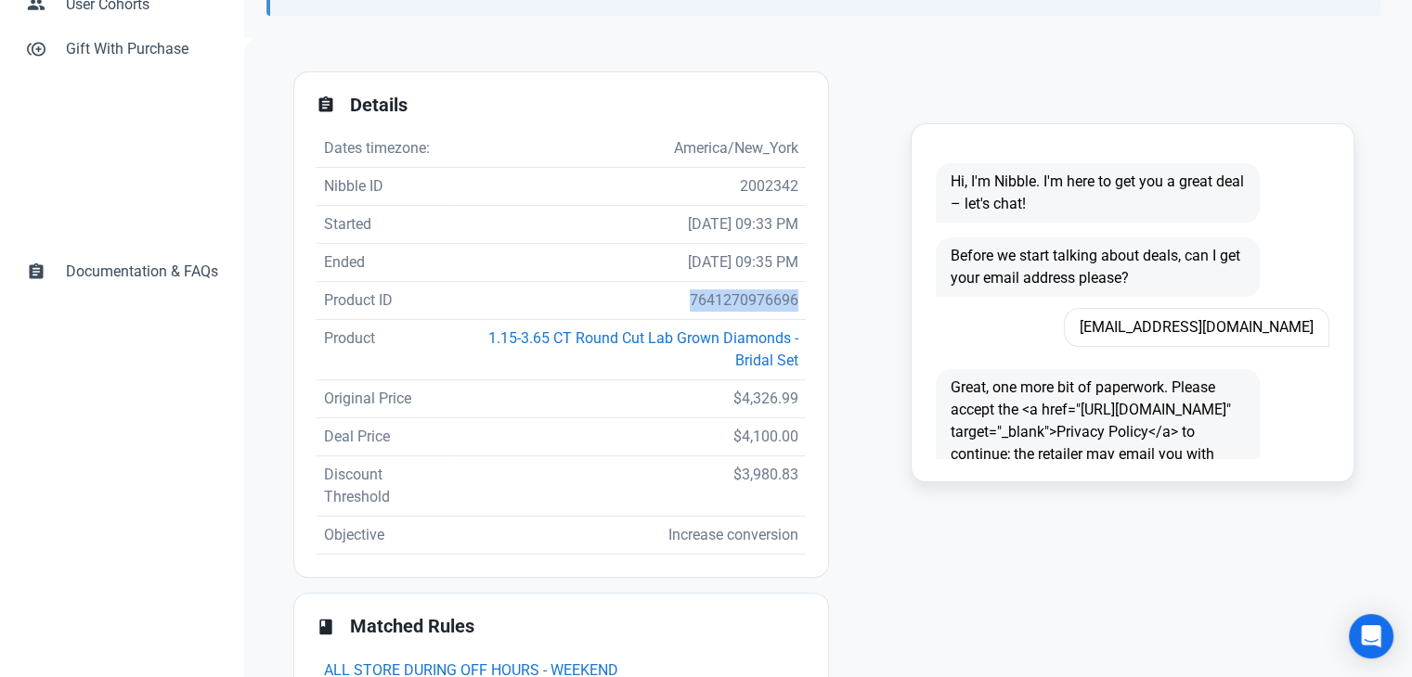
copy td "7641270976696"
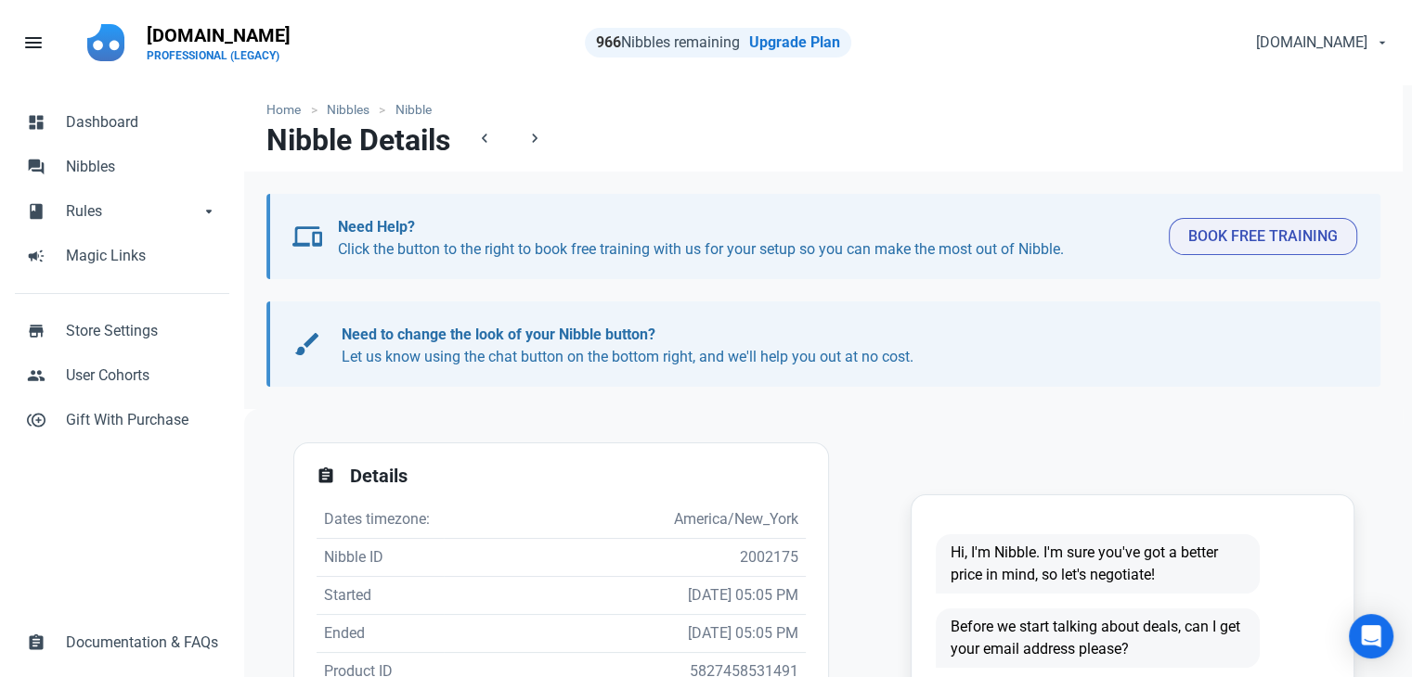
scroll to position [475, 0]
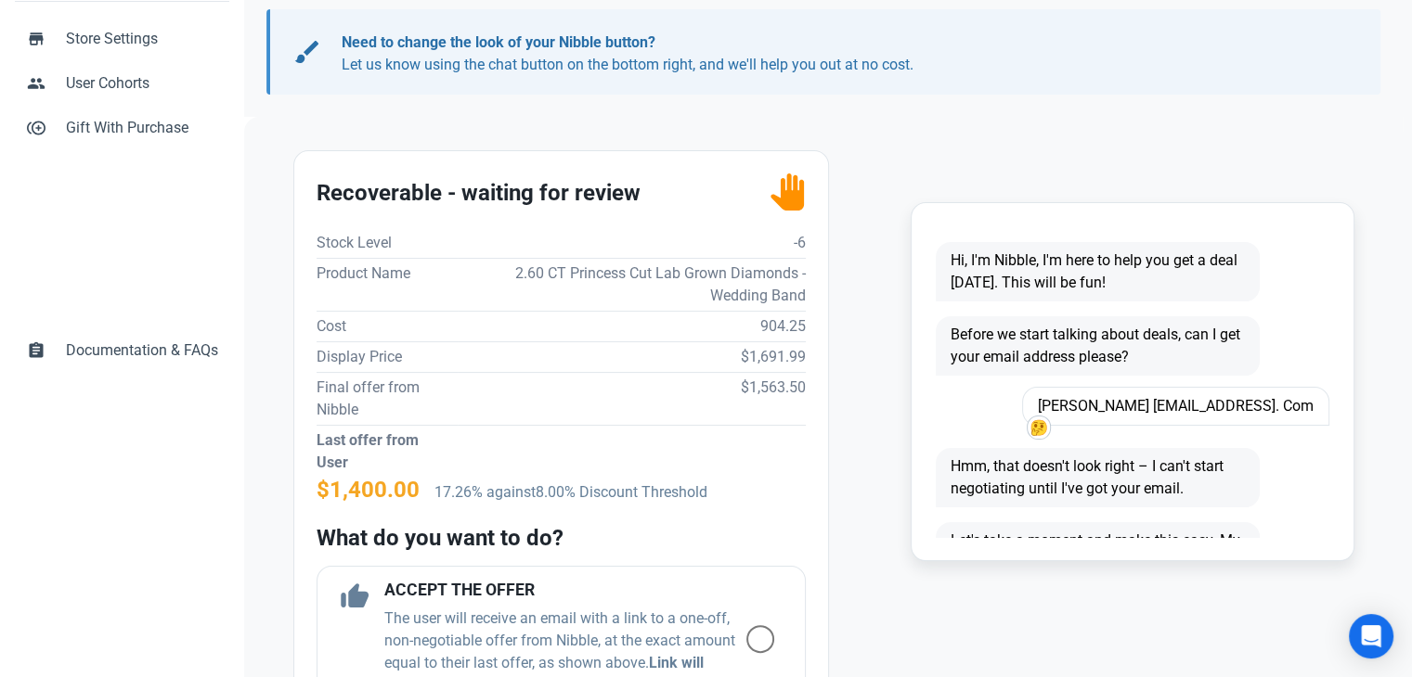
scroll to position [464, 0]
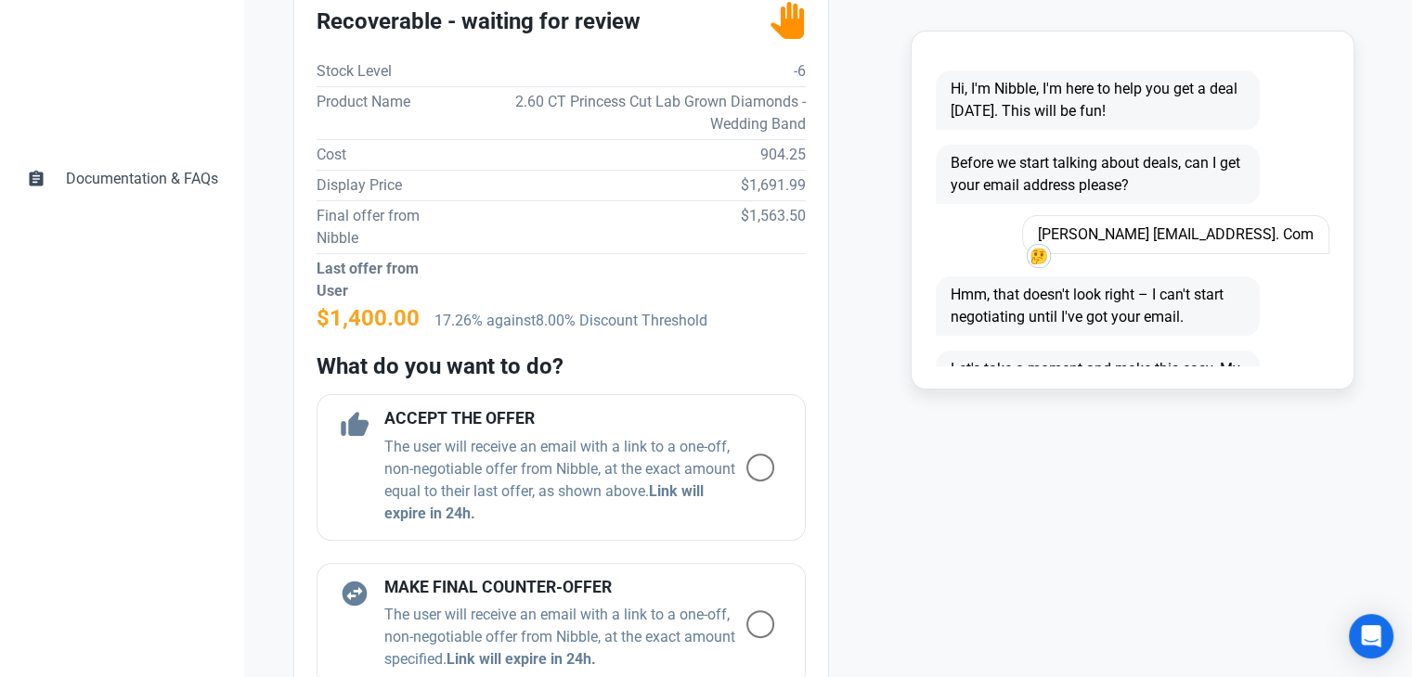
click at [767, 184] on td "$1,691.99" at bounding box center [632, 185] width 348 height 31
click at [768, 183] on td "$1,691.99" at bounding box center [632, 185] width 348 height 31
copy td "1,691.99"
click at [749, 342] on div "Stock Level -6 Product Name 2.60 CT Princess Cut Lab Grown Diamonds - Wedding B…" at bounding box center [560, 456] width 489 height 799
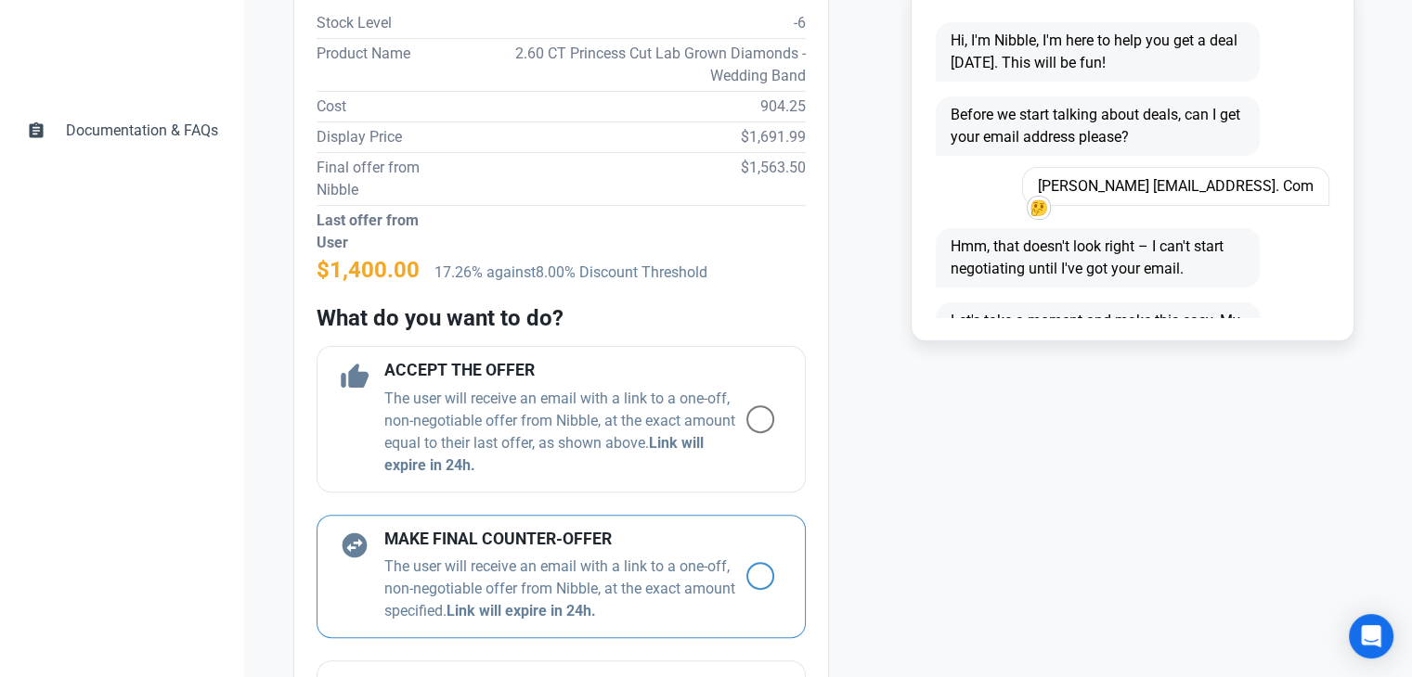
scroll to position [557, 0]
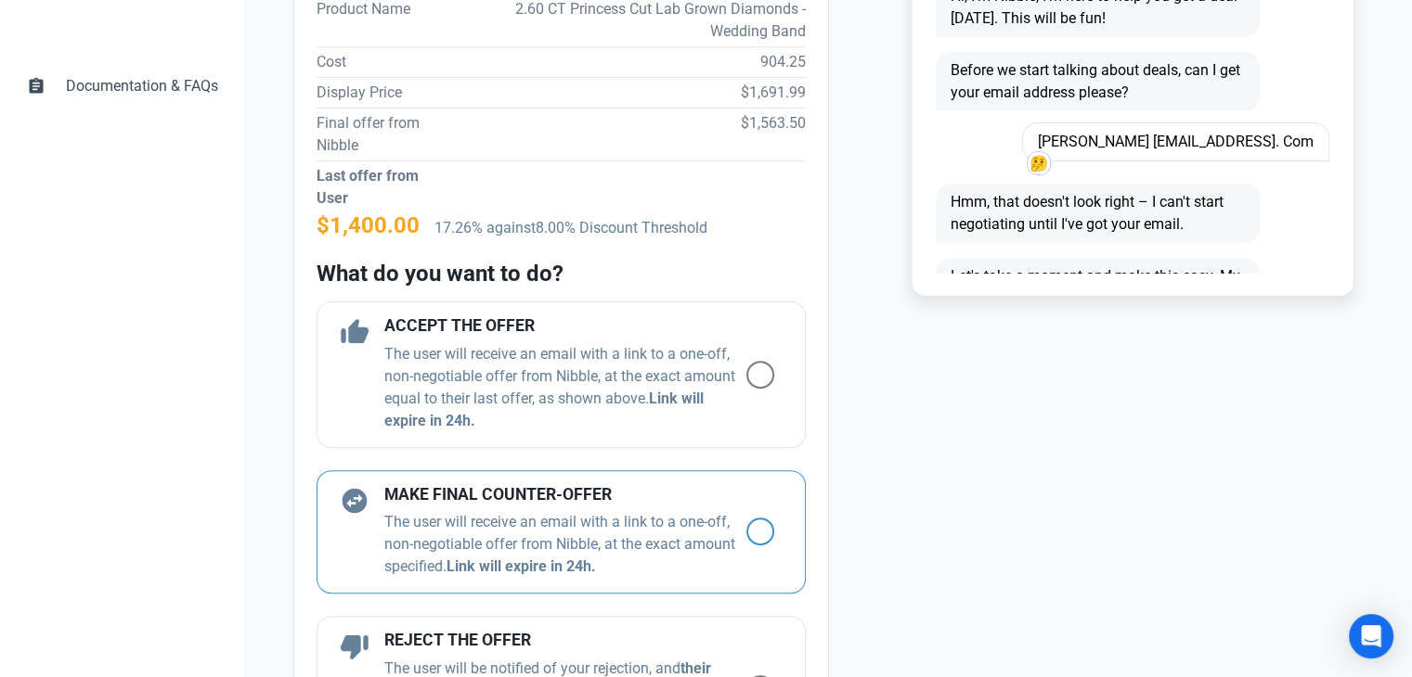
click at [746, 531] on span at bounding box center [760, 532] width 28 height 28
click at [746, 531] on input "radio" at bounding box center [752, 532] width 12 height 12
radio input "true"
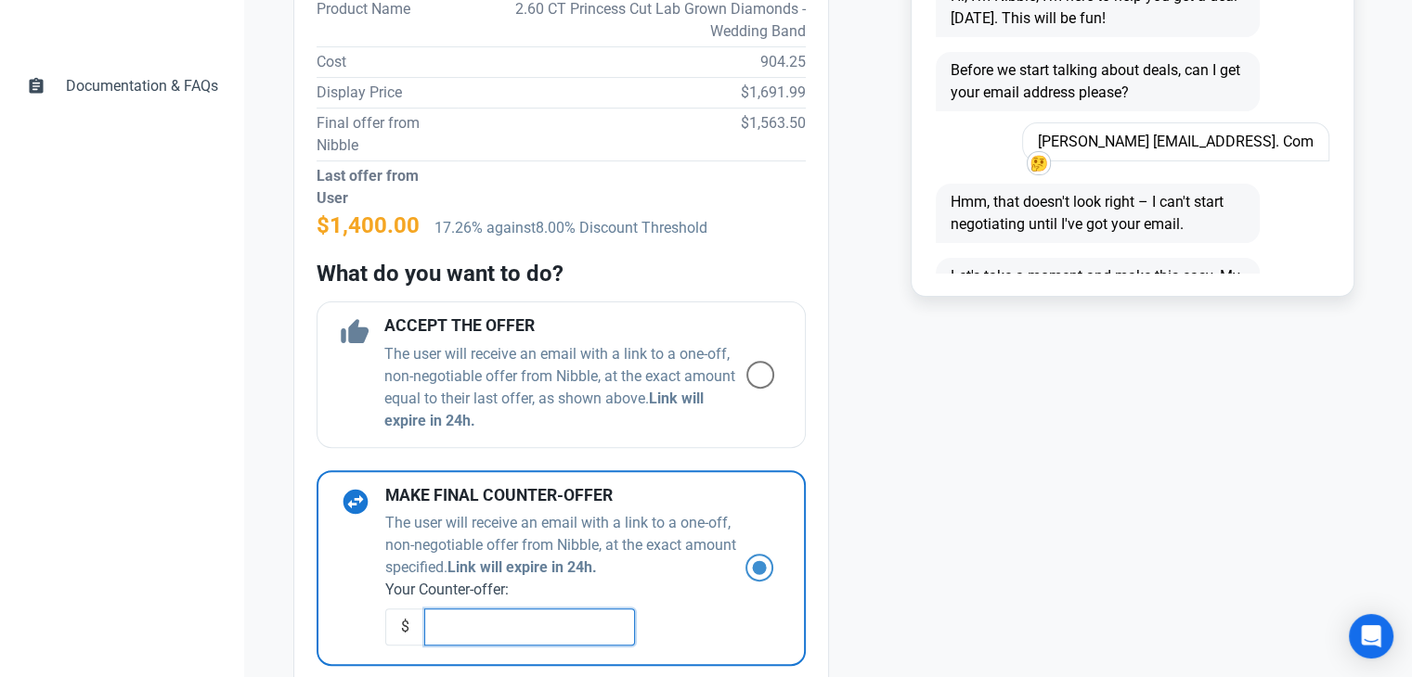
click at [440, 618] on input "text" at bounding box center [529, 627] width 211 height 37
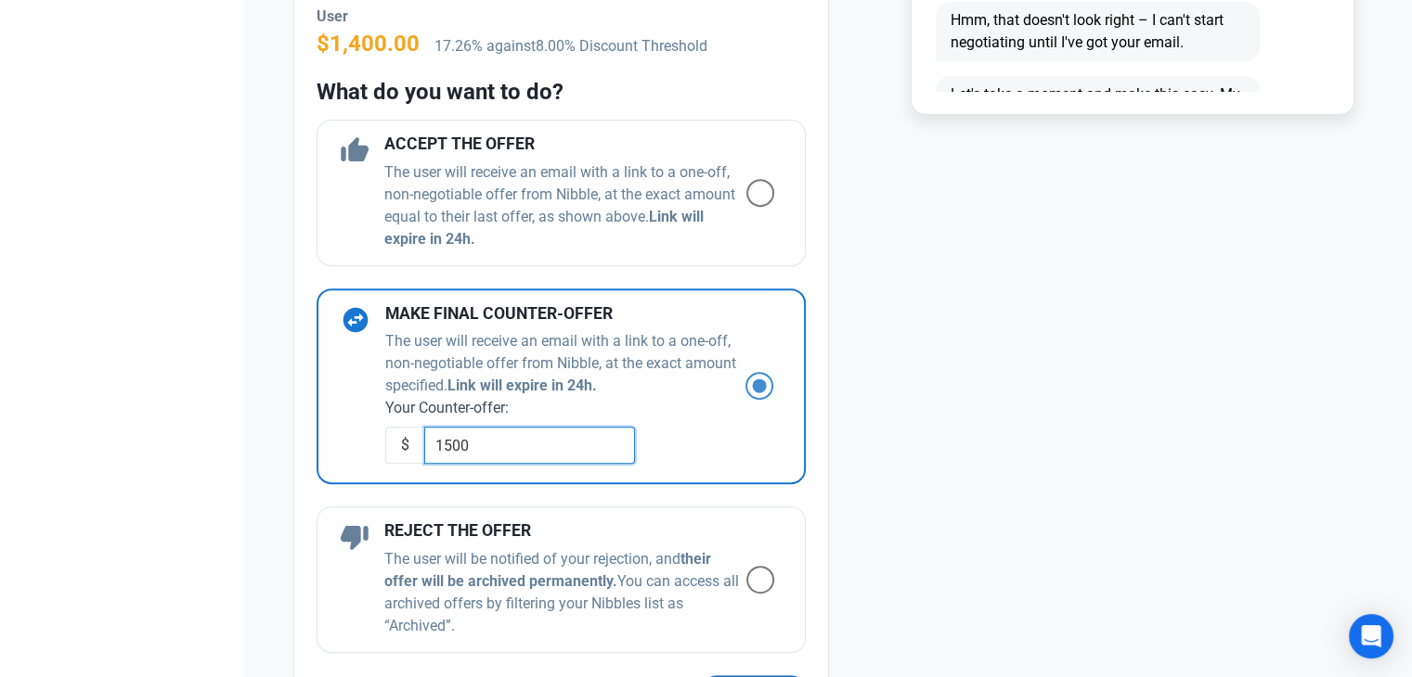
scroll to position [835, 0]
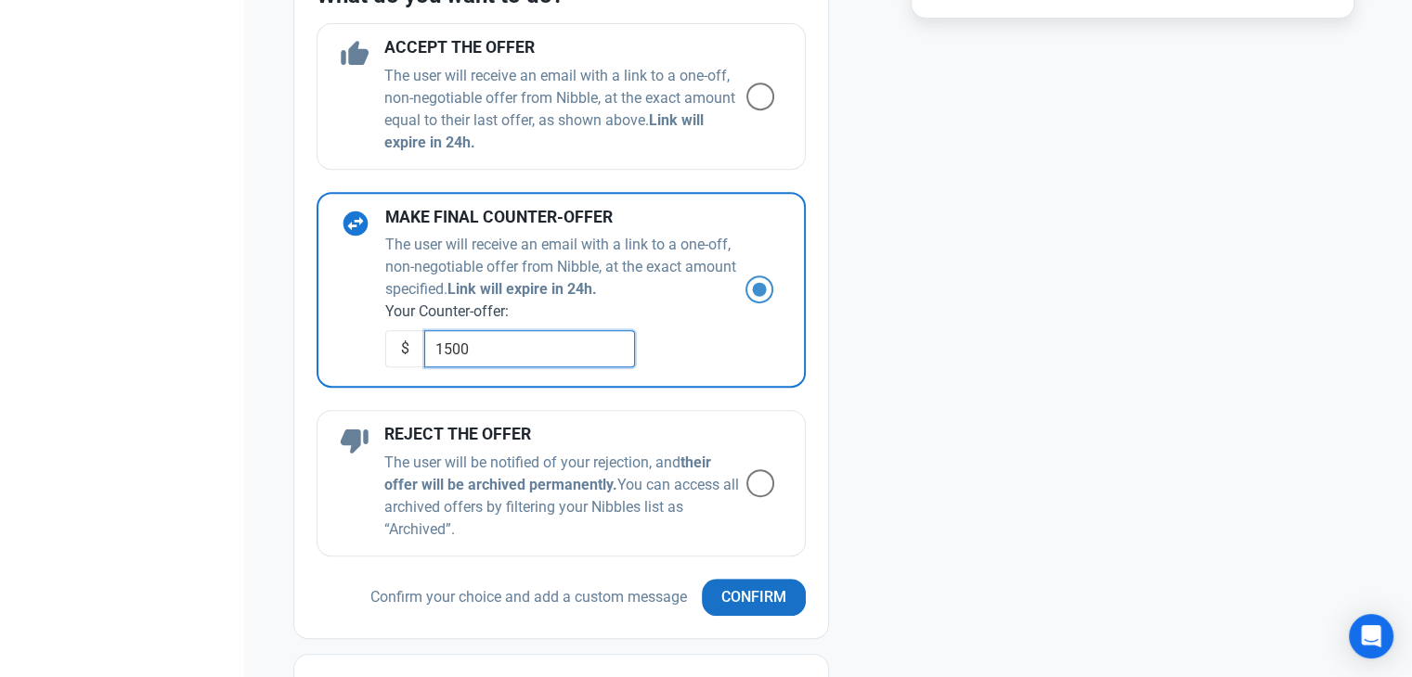
type input "1500"
click at [773, 596] on button "Confirm" at bounding box center [754, 597] width 104 height 37
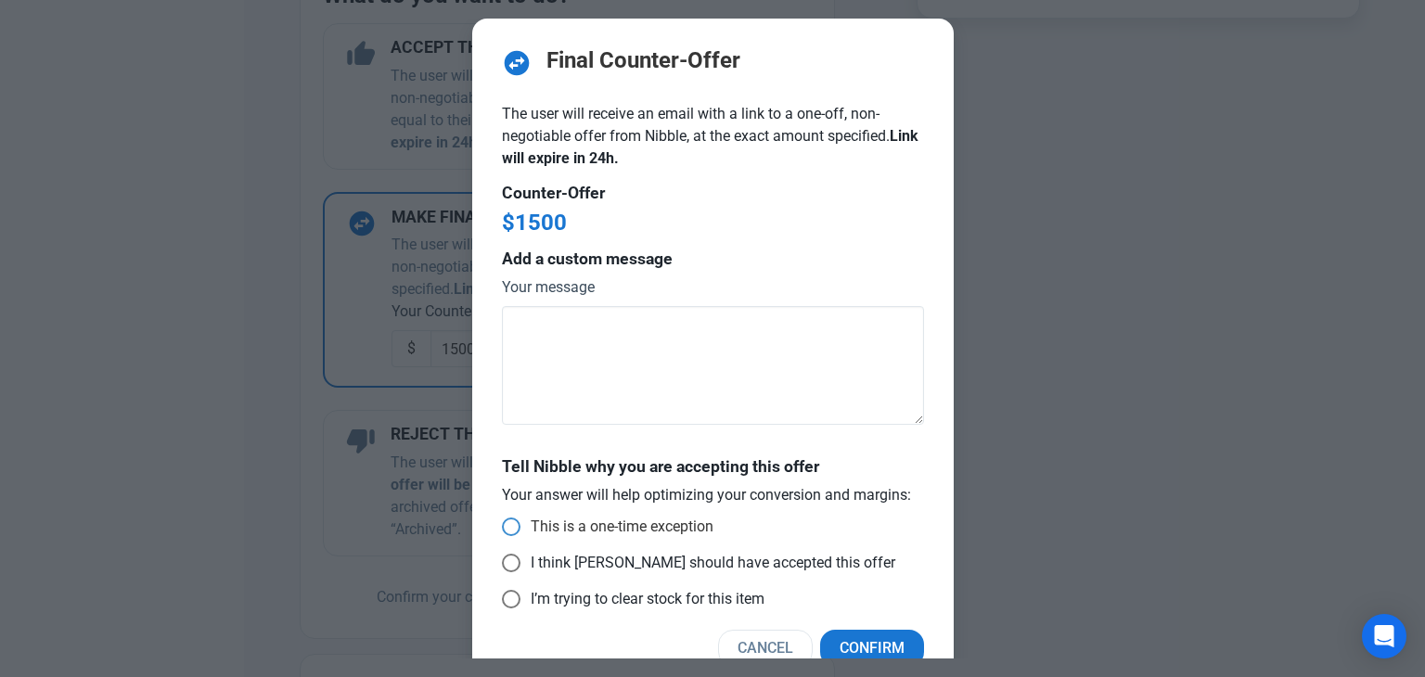
drag, startPoint x: 574, startPoint y: 522, endPoint x: 705, endPoint y: 565, distance: 137.9
click at [574, 521] on span "This is a one-time exception" at bounding box center [617, 527] width 193 height 19
click at [514, 522] on input "This is a one-time exception" at bounding box center [508, 528] width 12 height 12
radio input "true"
click at [871, 643] on span "Confirm" at bounding box center [872, 649] width 65 height 22
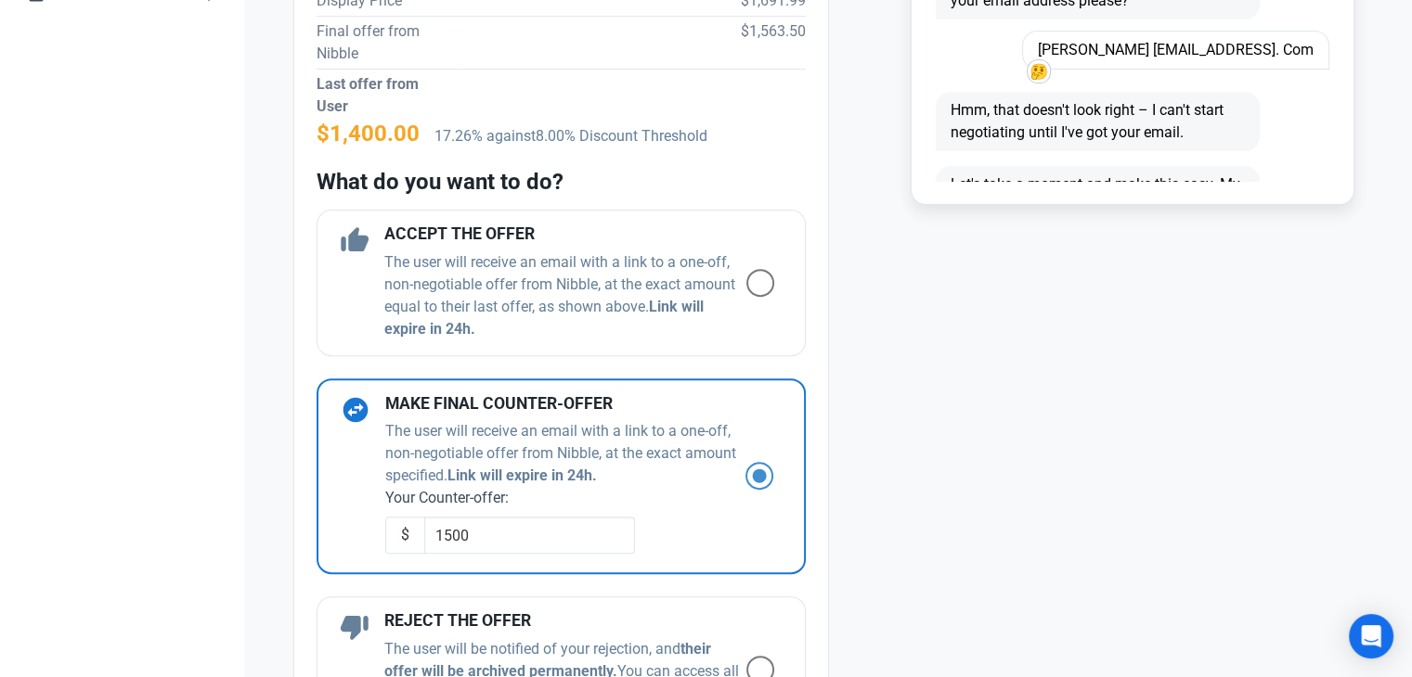
scroll to position [557, 0]
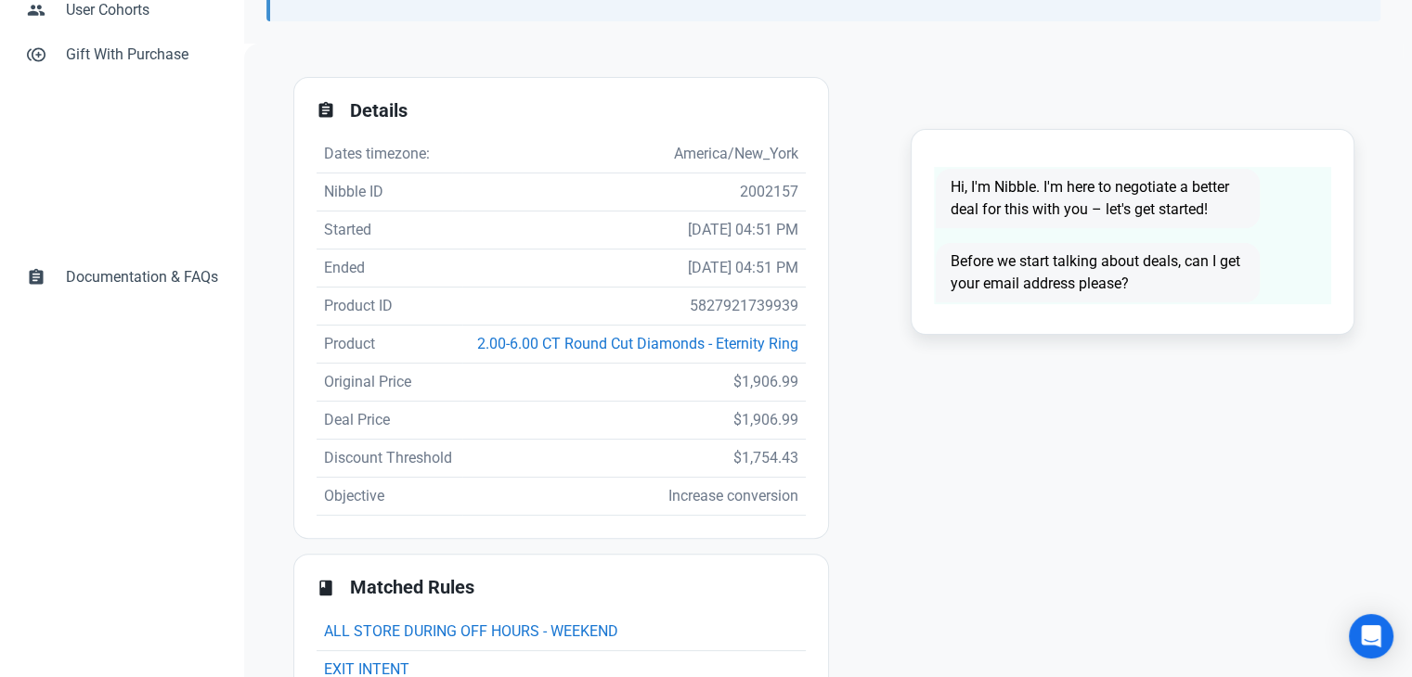
scroll to position [371, 0]
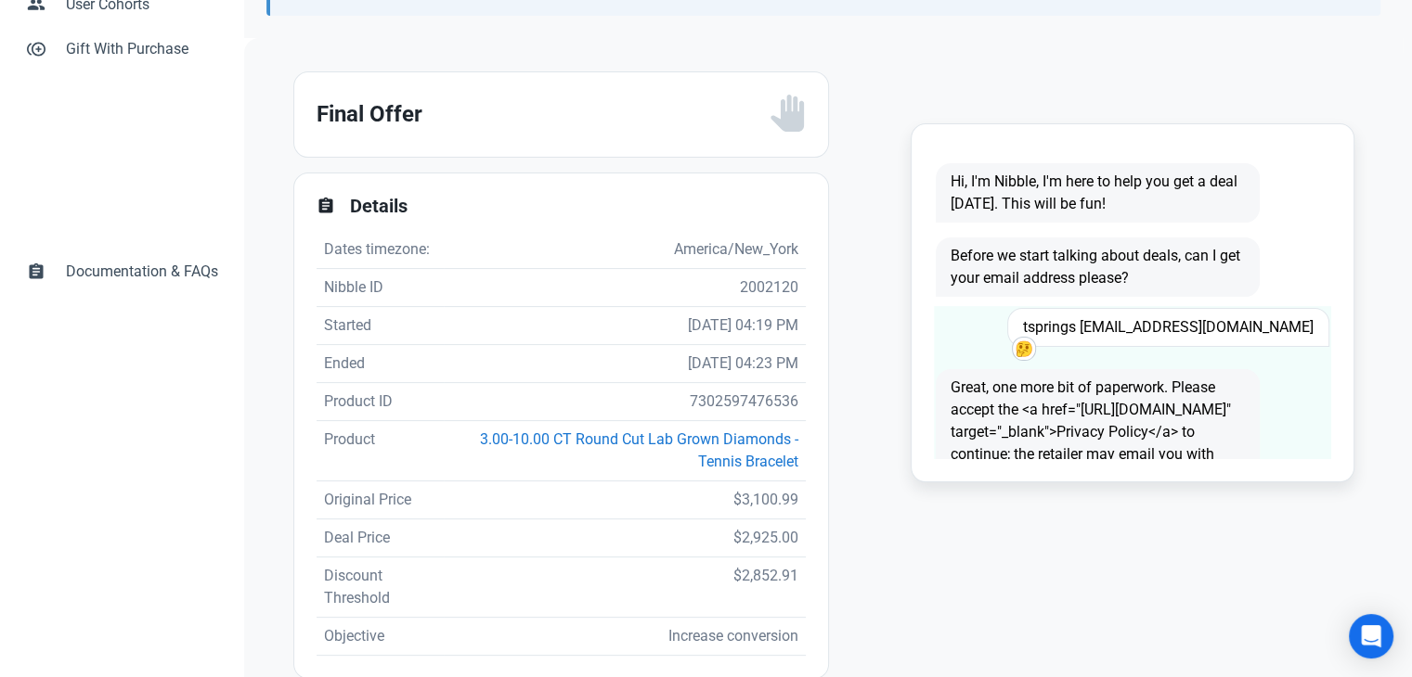
click at [1176, 332] on span "tsprings [EMAIL_ADDRESS][DOMAIN_NAME]" at bounding box center [1168, 327] width 322 height 39
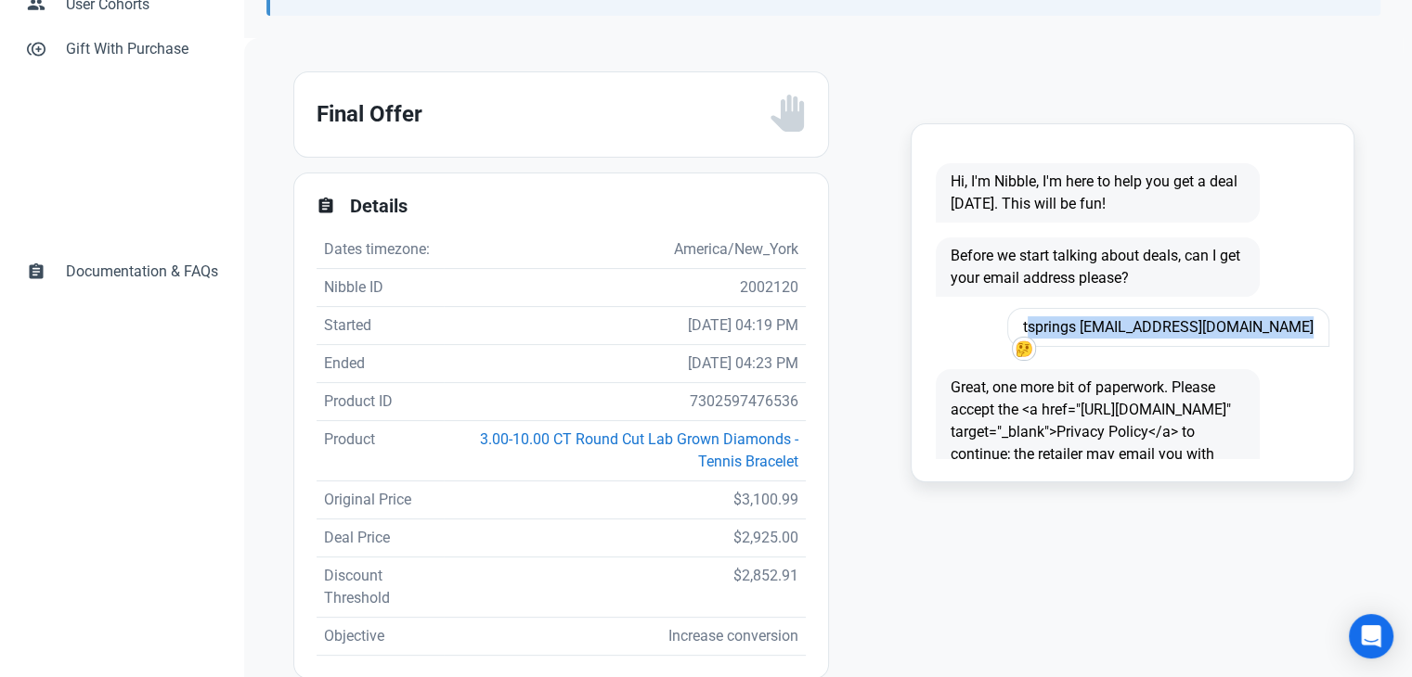
copy span "tsprings [EMAIL_ADDRESS][DOMAIN_NAME]"
click at [716, 402] on td "7302597476536" at bounding box center [625, 402] width 362 height 38
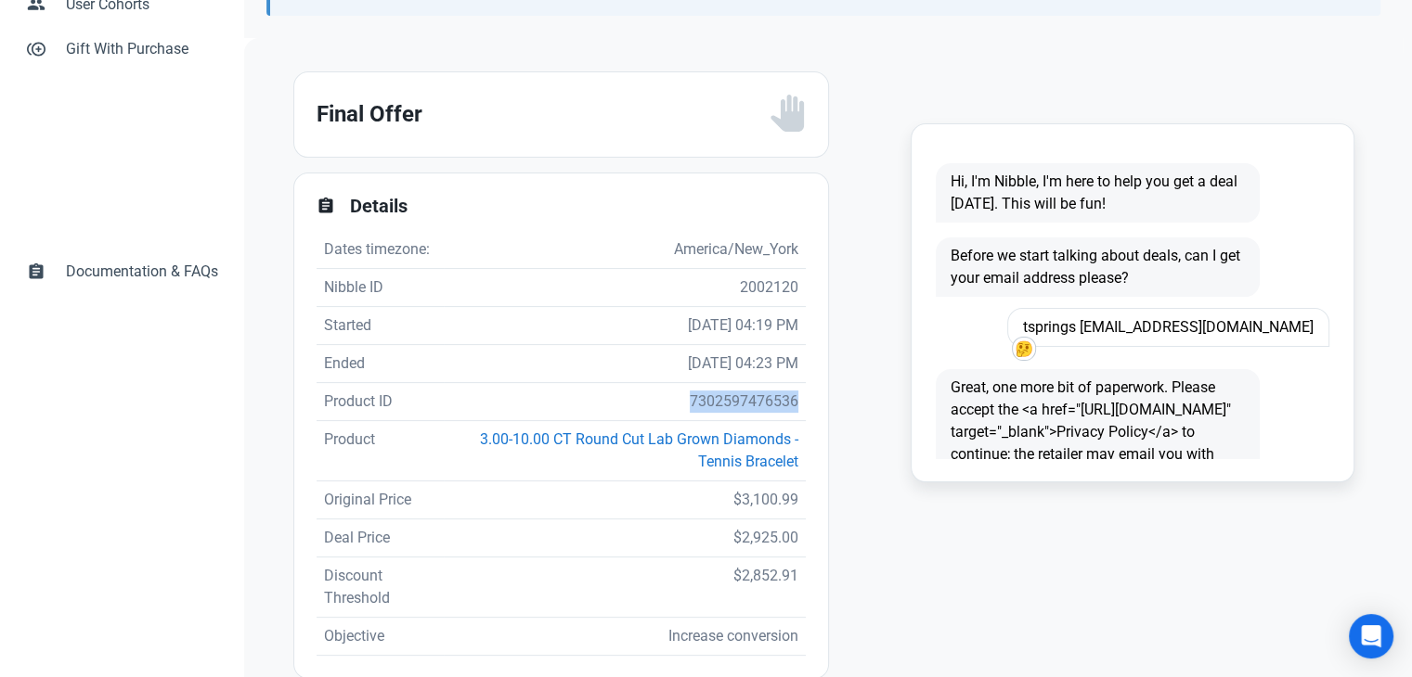
click at [716, 402] on td "7302597476536" at bounding box center [625, 402] width 362 height 38
copy td "7302597476536"
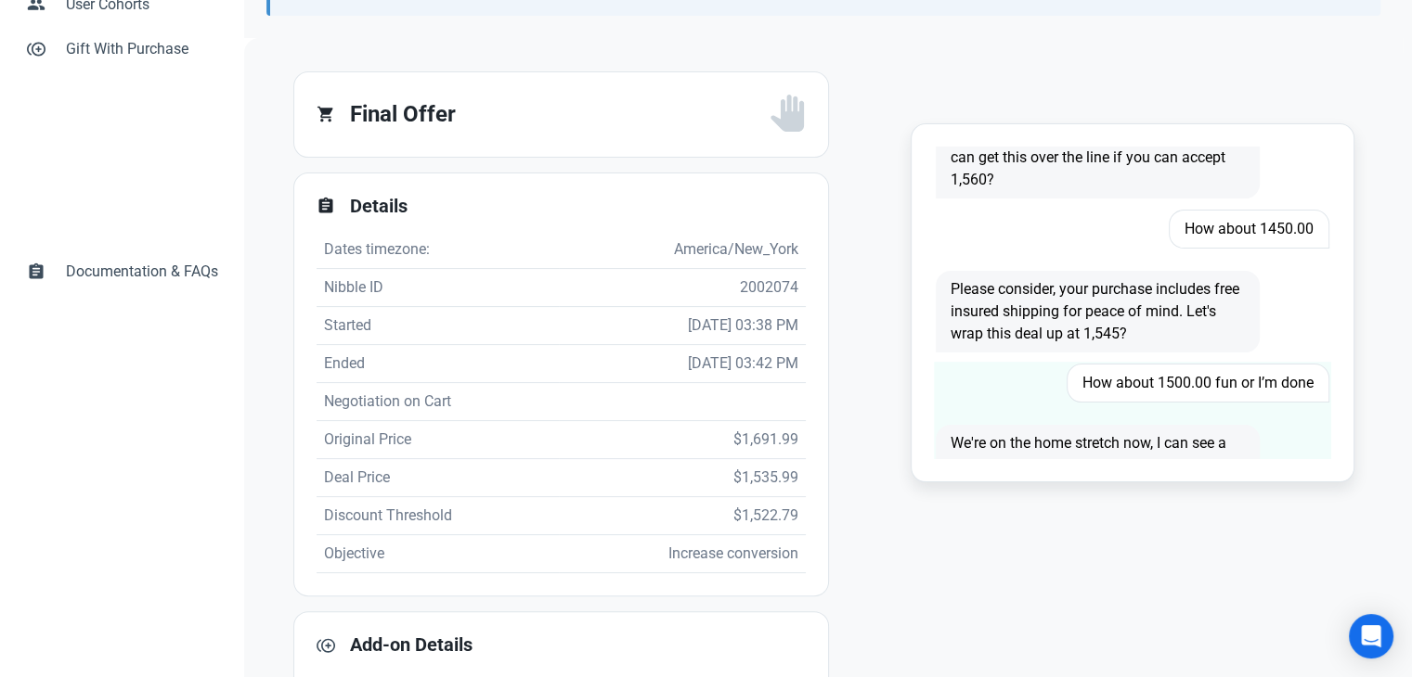
scroll to position [835, 0]
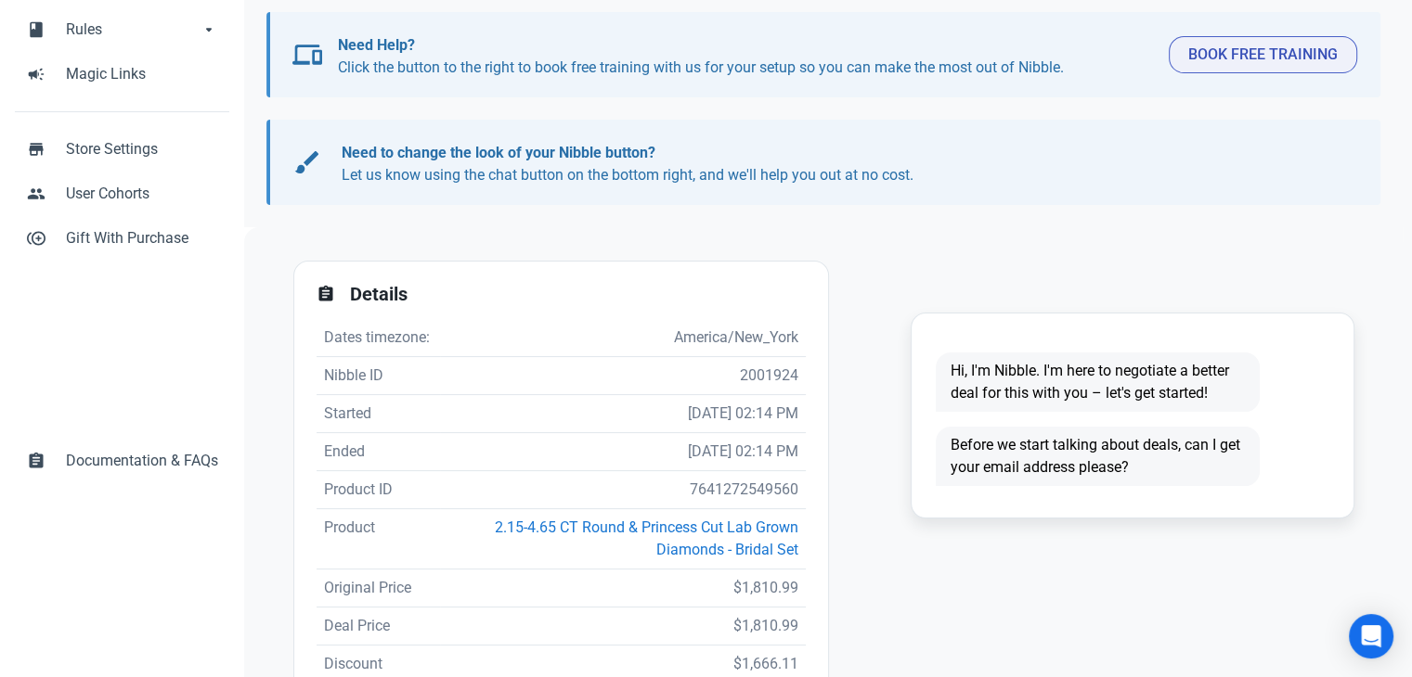
scroll to position [186, 0]
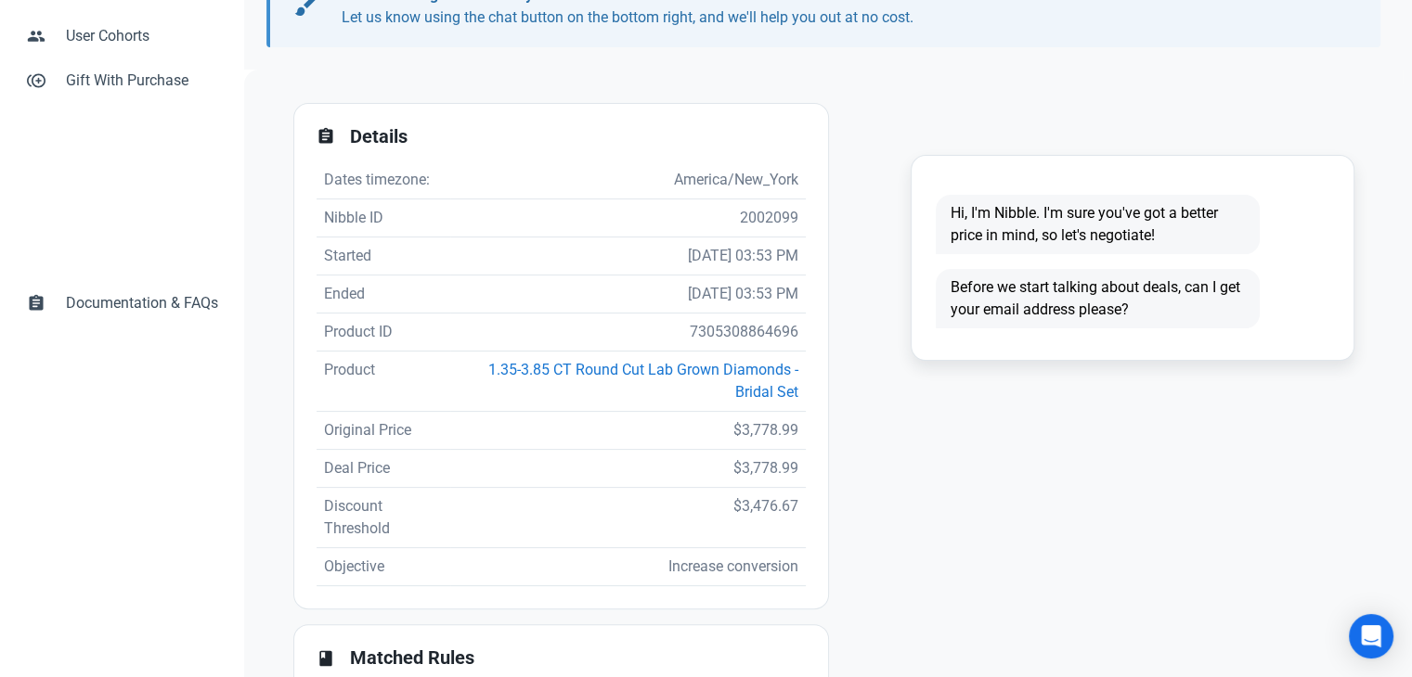
scroll to position [464, 0]
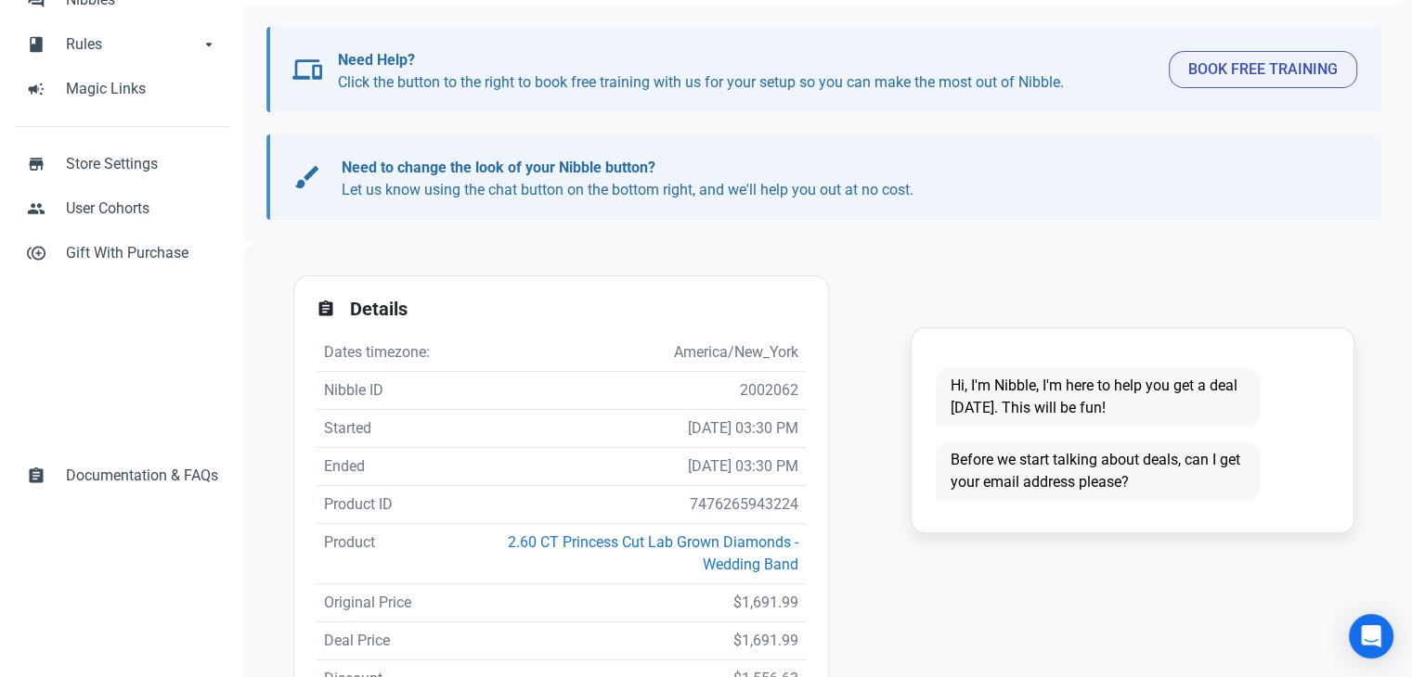
scroll to position [278, 0]
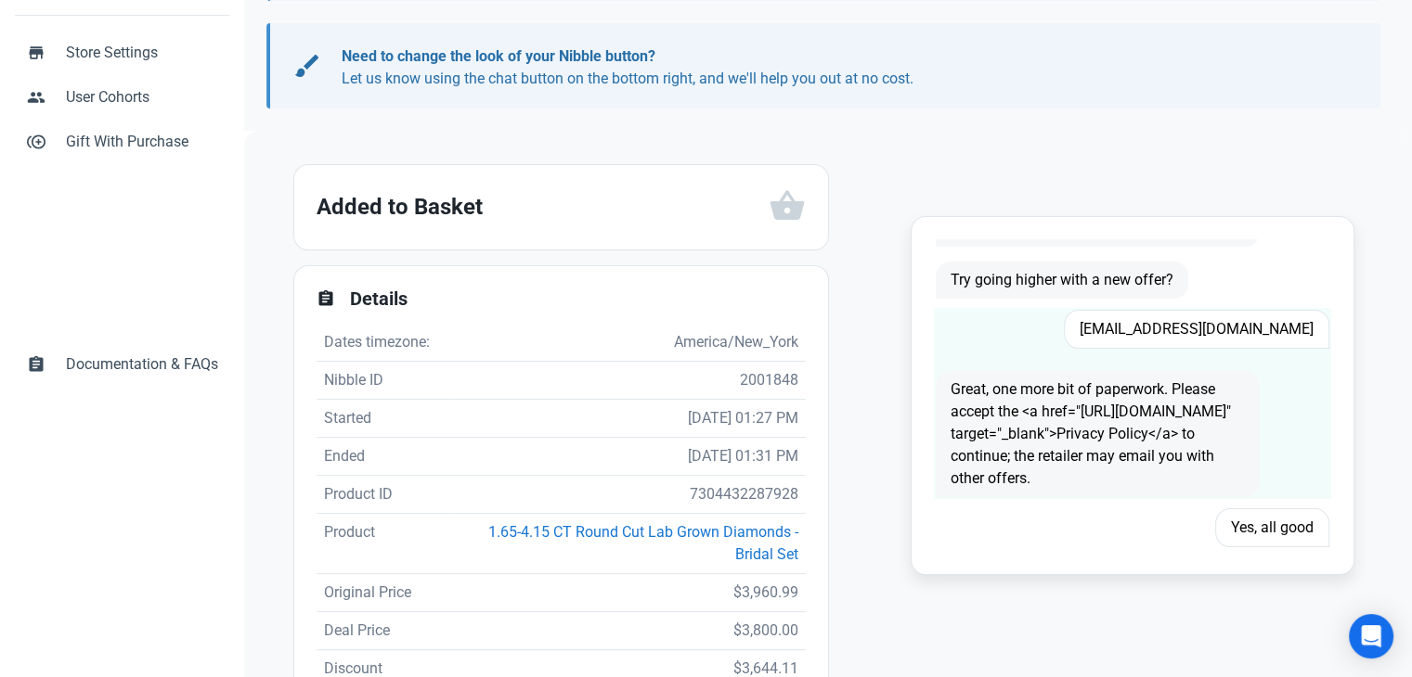
scroll to position [371, 0]
click at [1223, 330] on span "Manandben@msn.com" at bounding box center [1196, 329] width 265 height 39
click at [1224, 329] on span "Manandben@msn.com" at bounding box center [1196, 329] width 265 height 39
copy span "Manandben@msn.com"
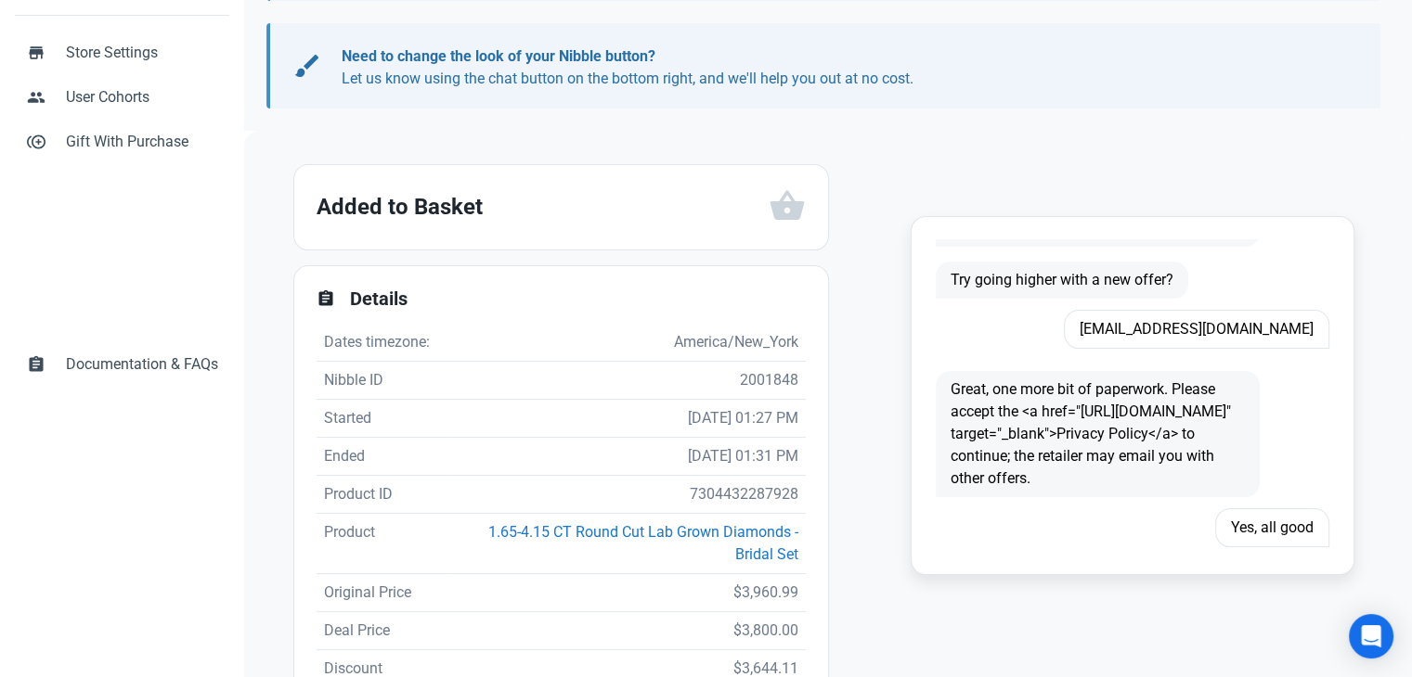
click at [716, 499] on td "7304432287928" at bounding box center [627, 495] width 355 height 38
copy td "7304432287928"
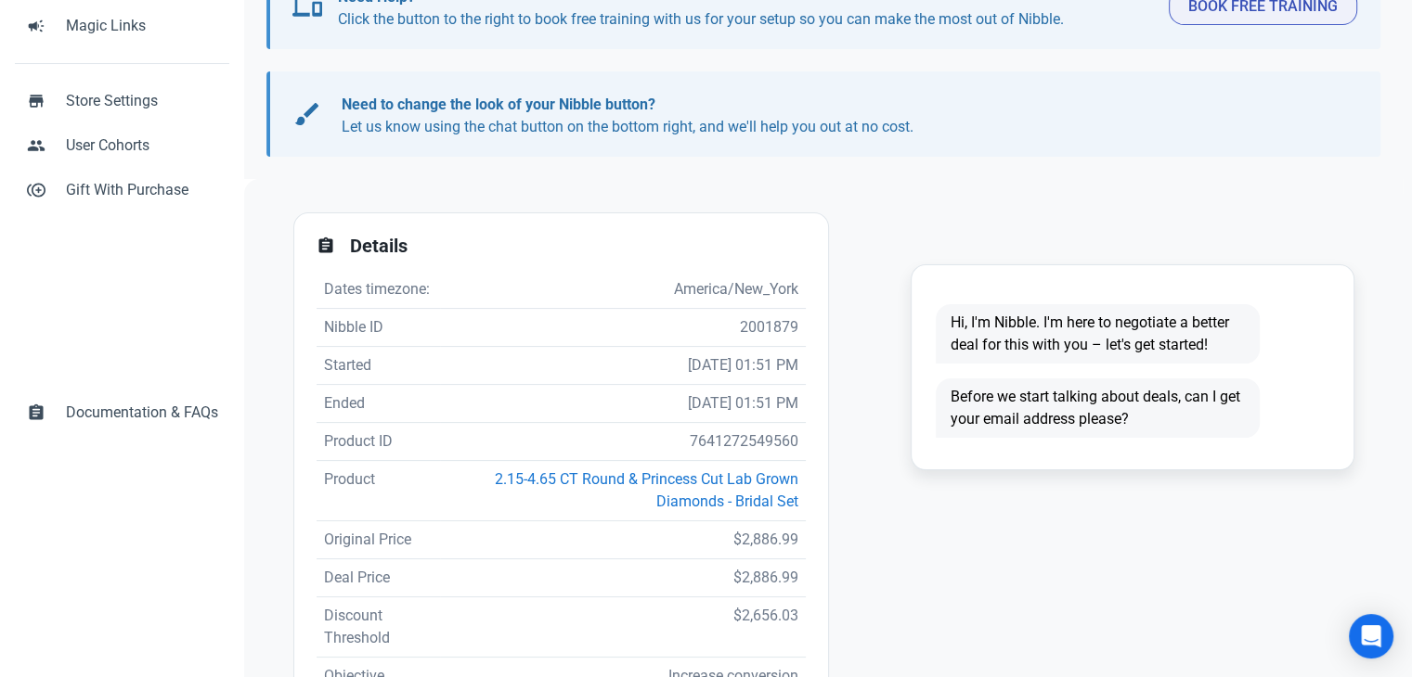
scroll to position [371, 0]
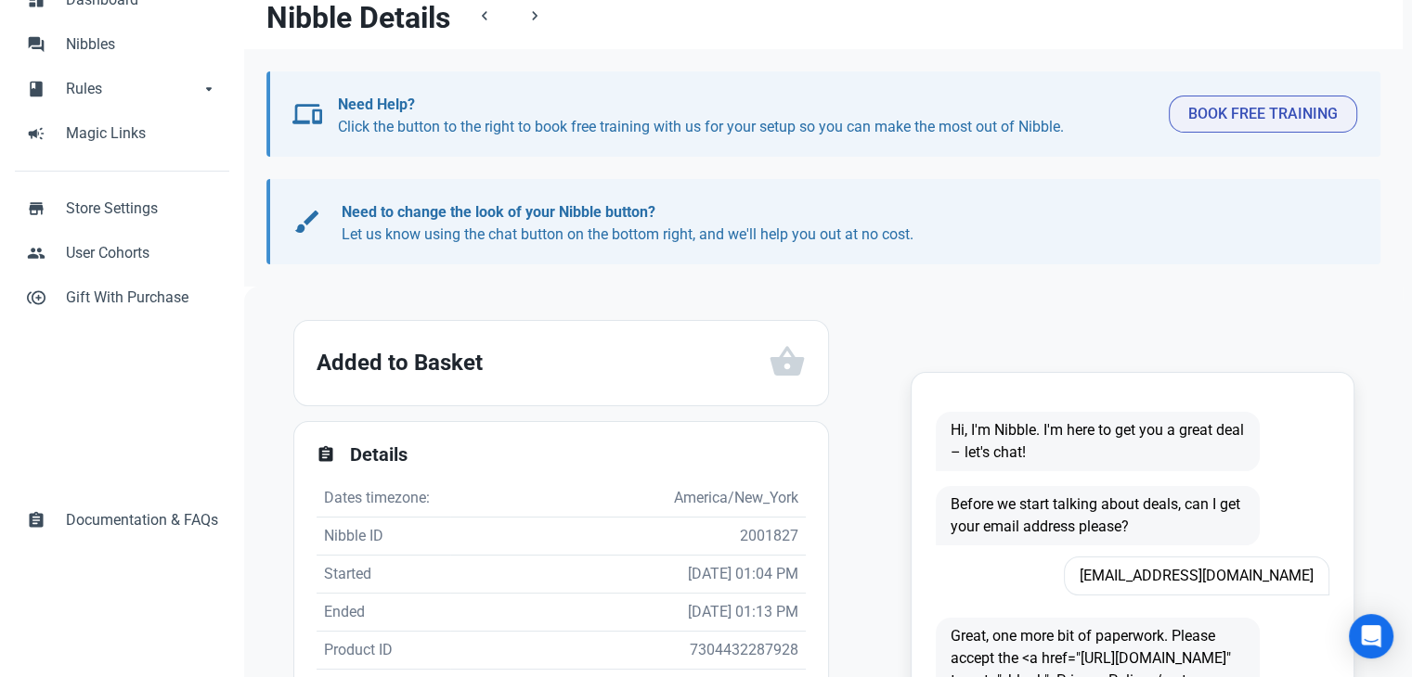
scroll to position [278, 0]
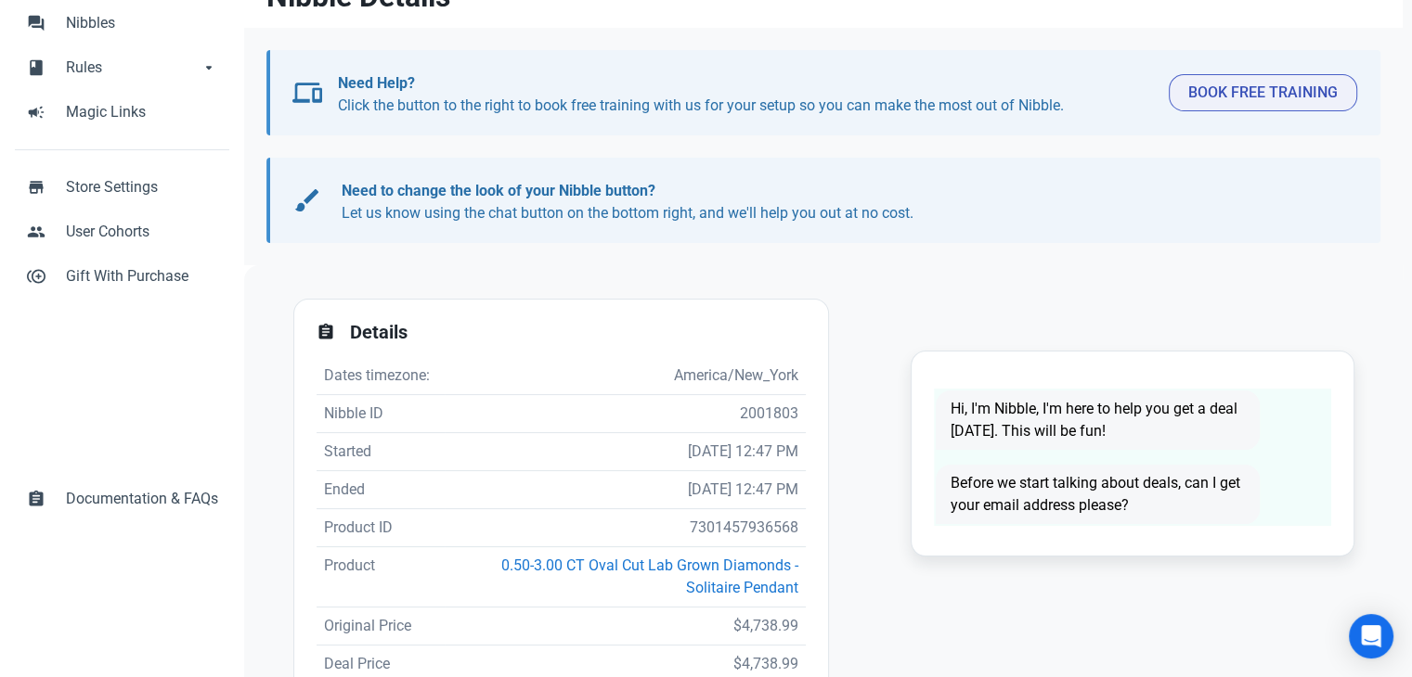
scroll to position [278, 0]
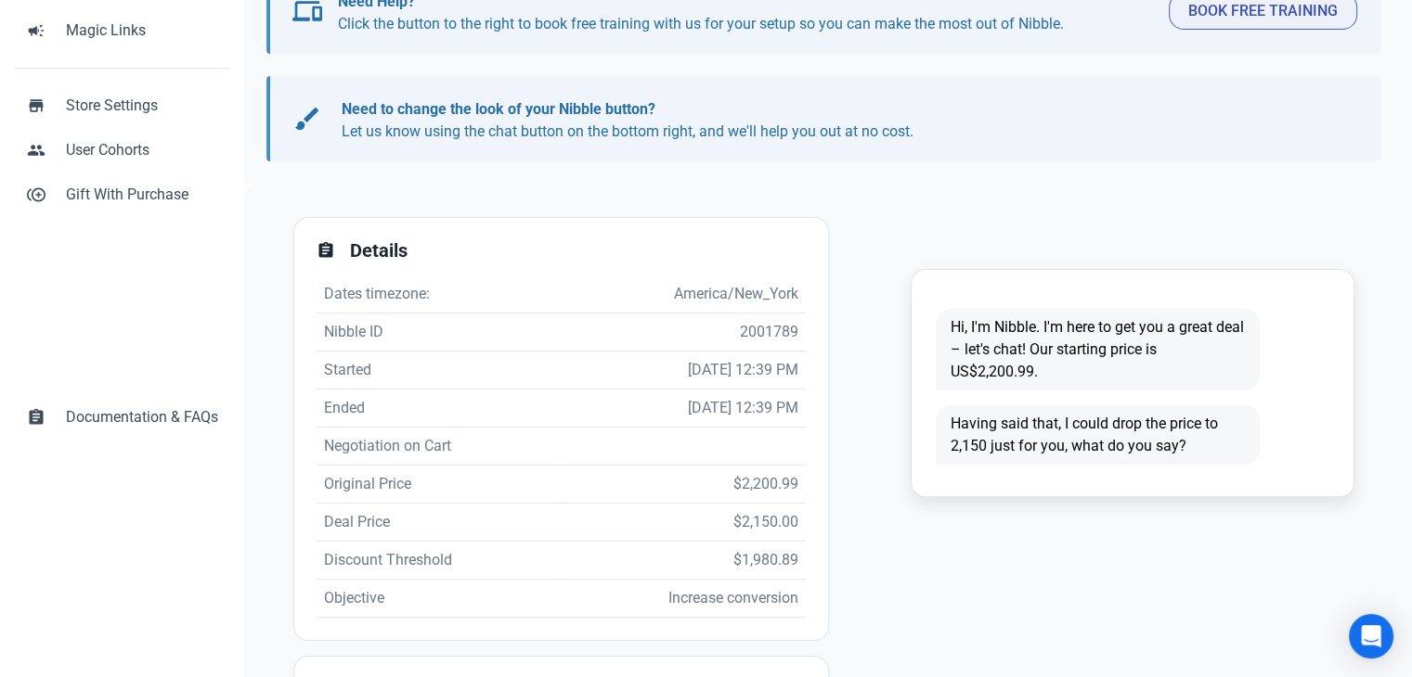
scroll to position [355, 0]
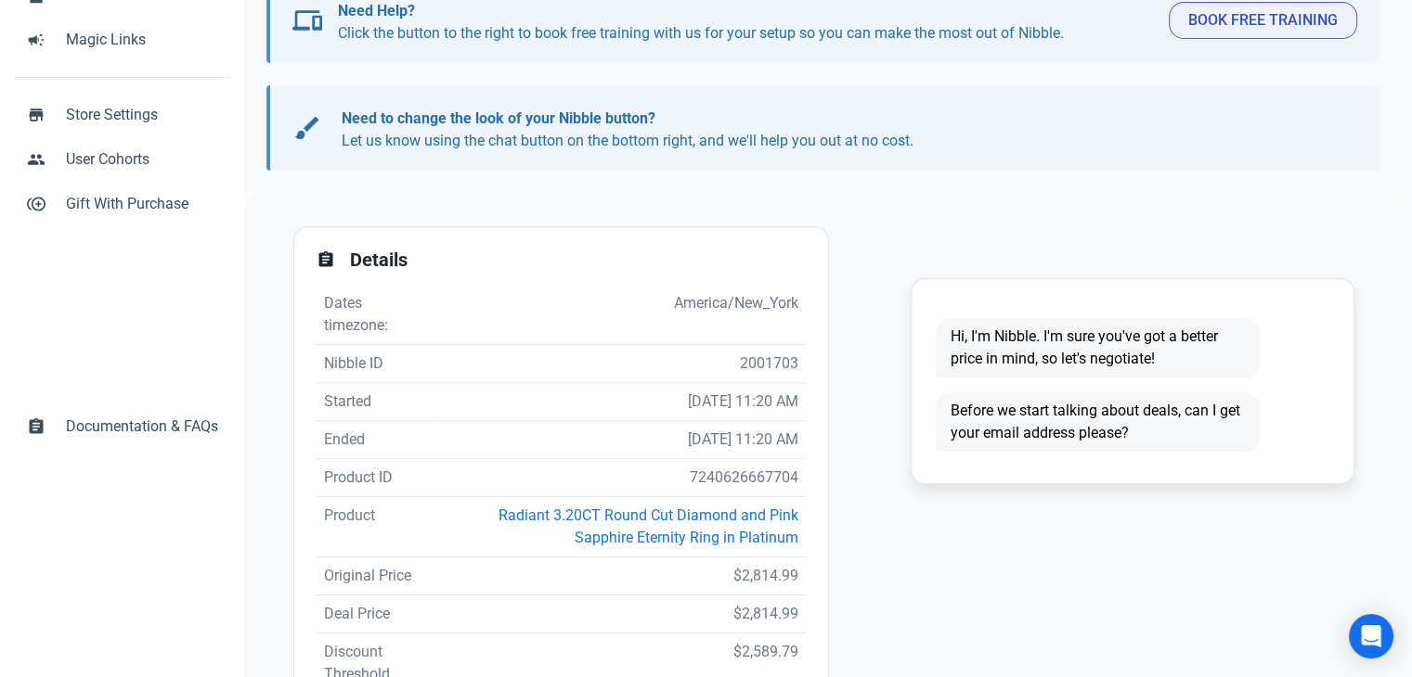
scroll to position [371, 0]
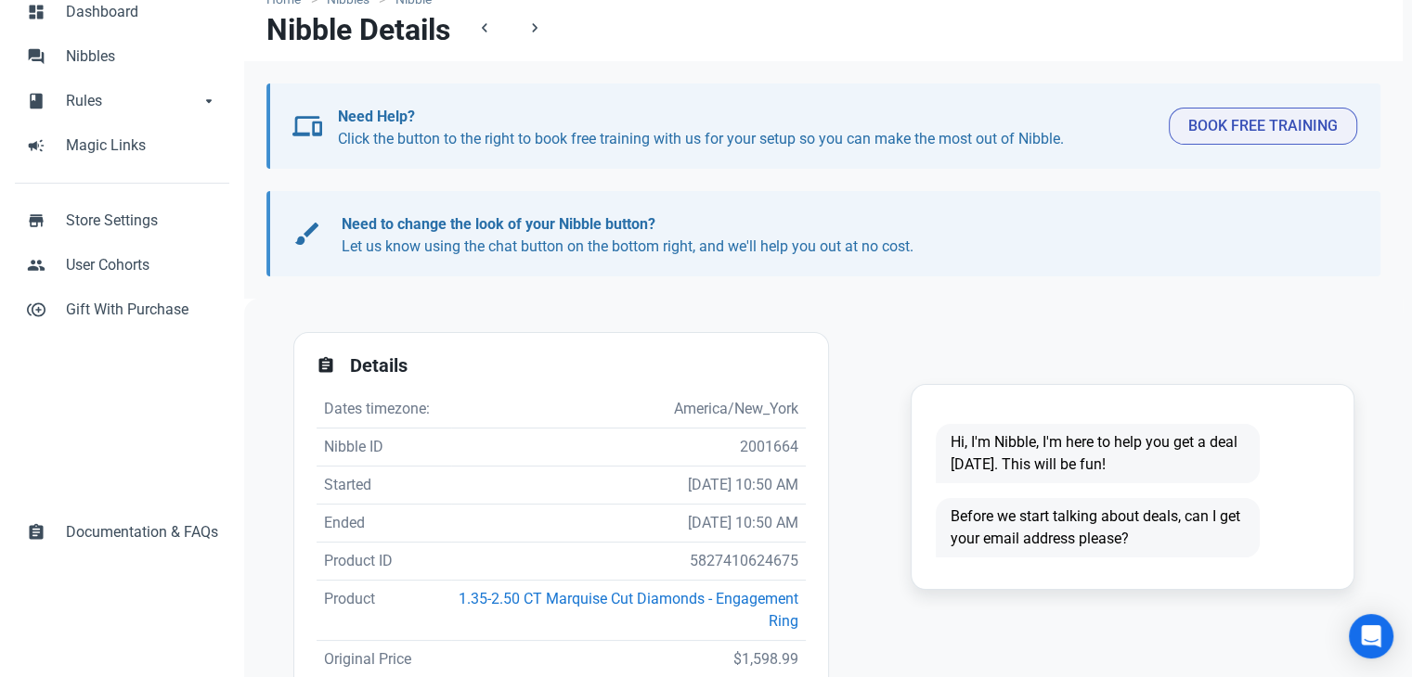
scroll to position [278, 0]
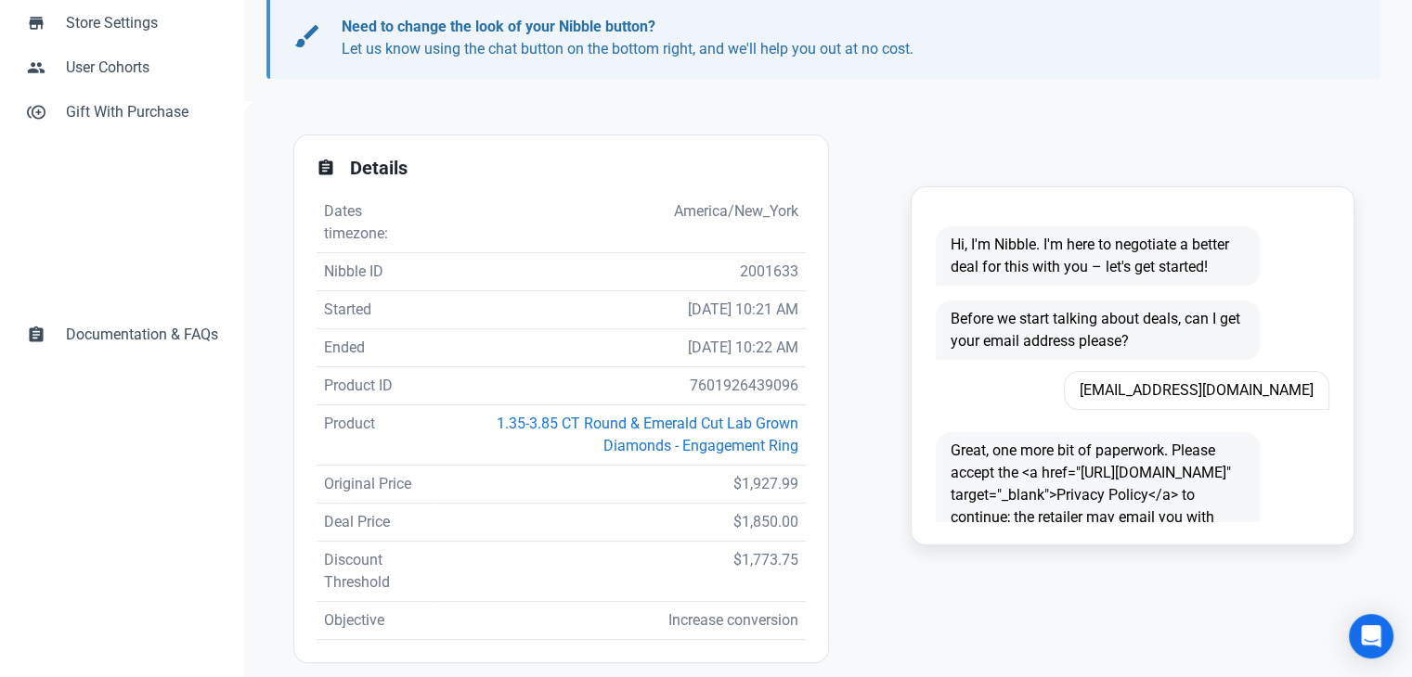
scroll to position [371, 0]
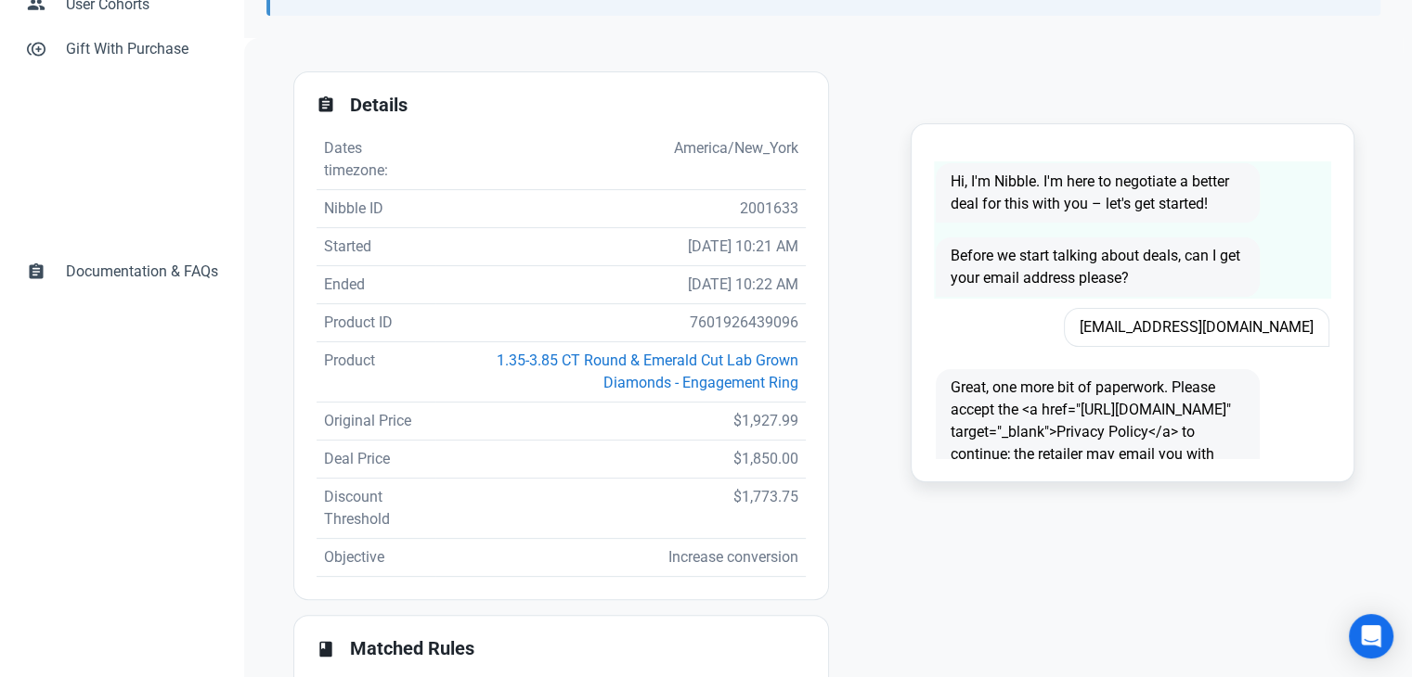
click at [1190, 294] on span "Before we start talking about deals, can I get your email address please?" at bounding box center [1097, 267] width 324 height 59
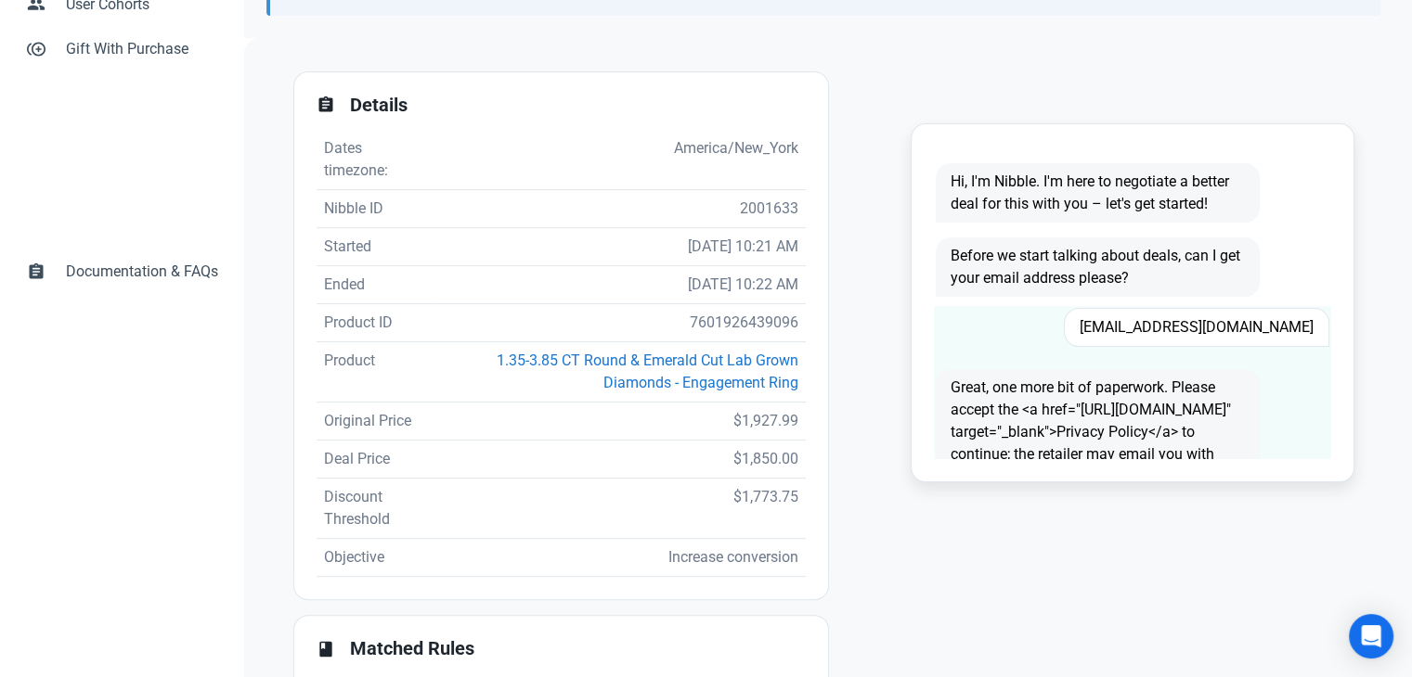
click at [1195, 327] on span "lhicks611@gmail.com" at bounding box center [1196, 327] width 265 height 39
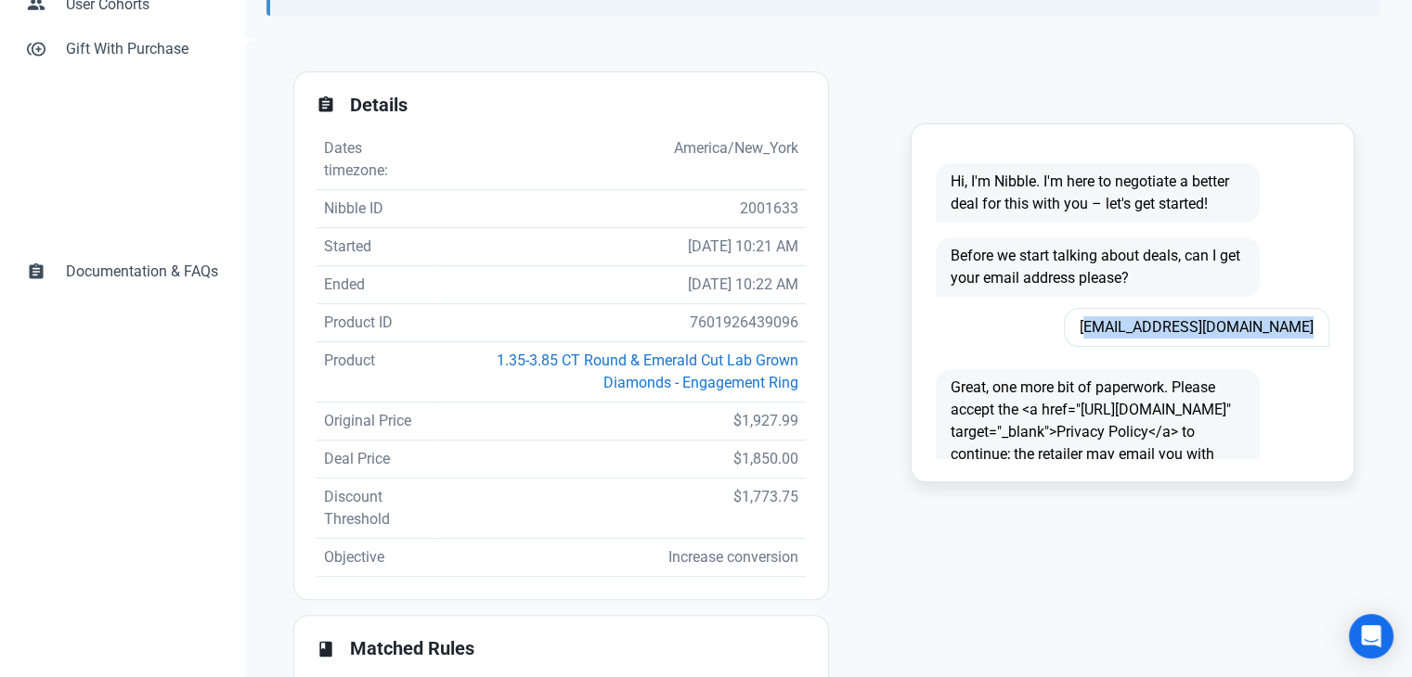
copy span "lhicks611@gmail.com"
click at [736, 302] on td "04/10/2025 10:22 AM" at bounding box center [620, 285] width 370 height 38
click at [727, 318] on td "7601926439096" at bounding box center [620, 323] width 370 height 38
copy td "7601926439096"
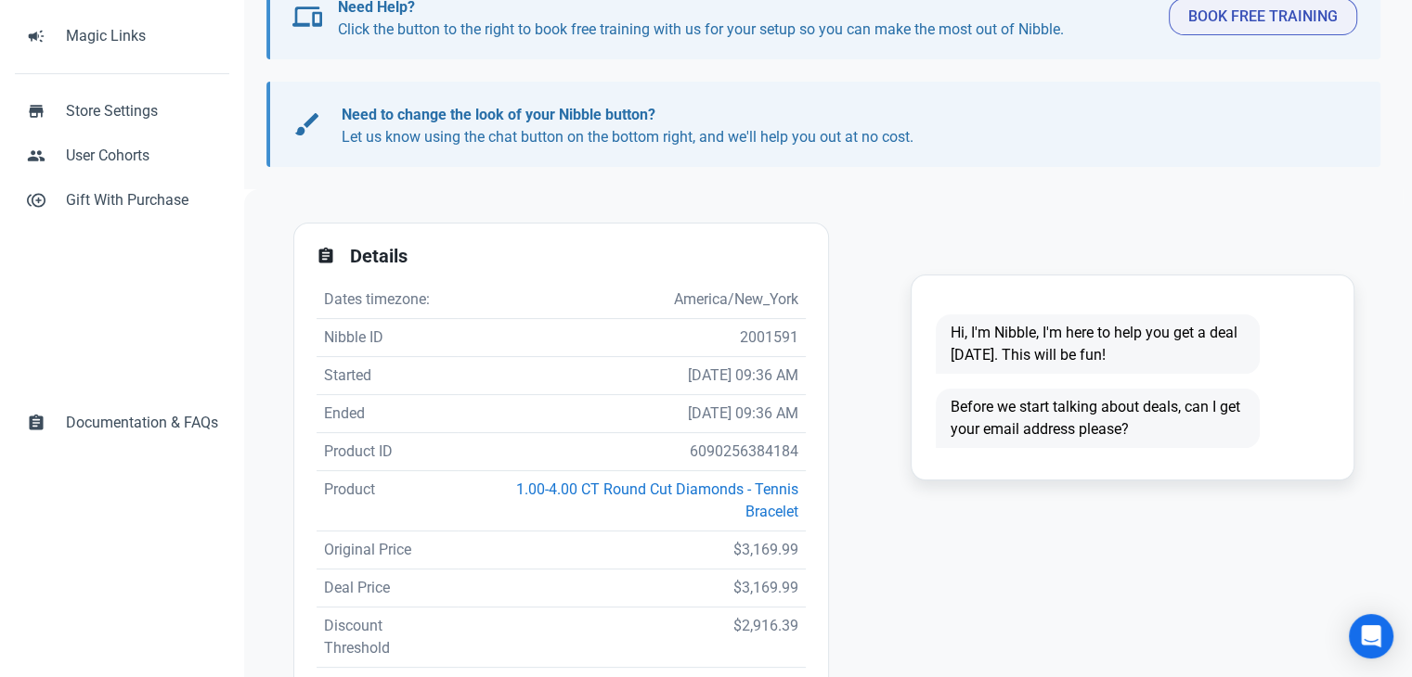
scroll to position [464, 0]
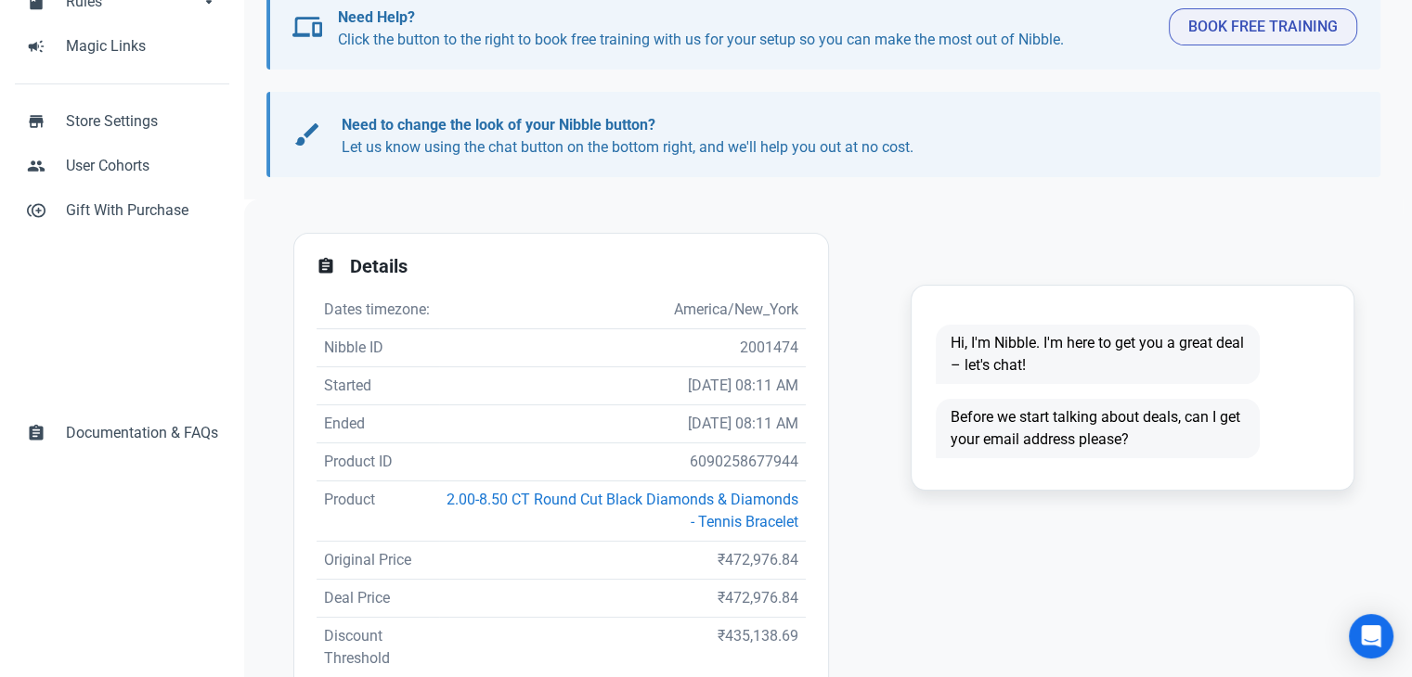
scroll to position [371, 0]
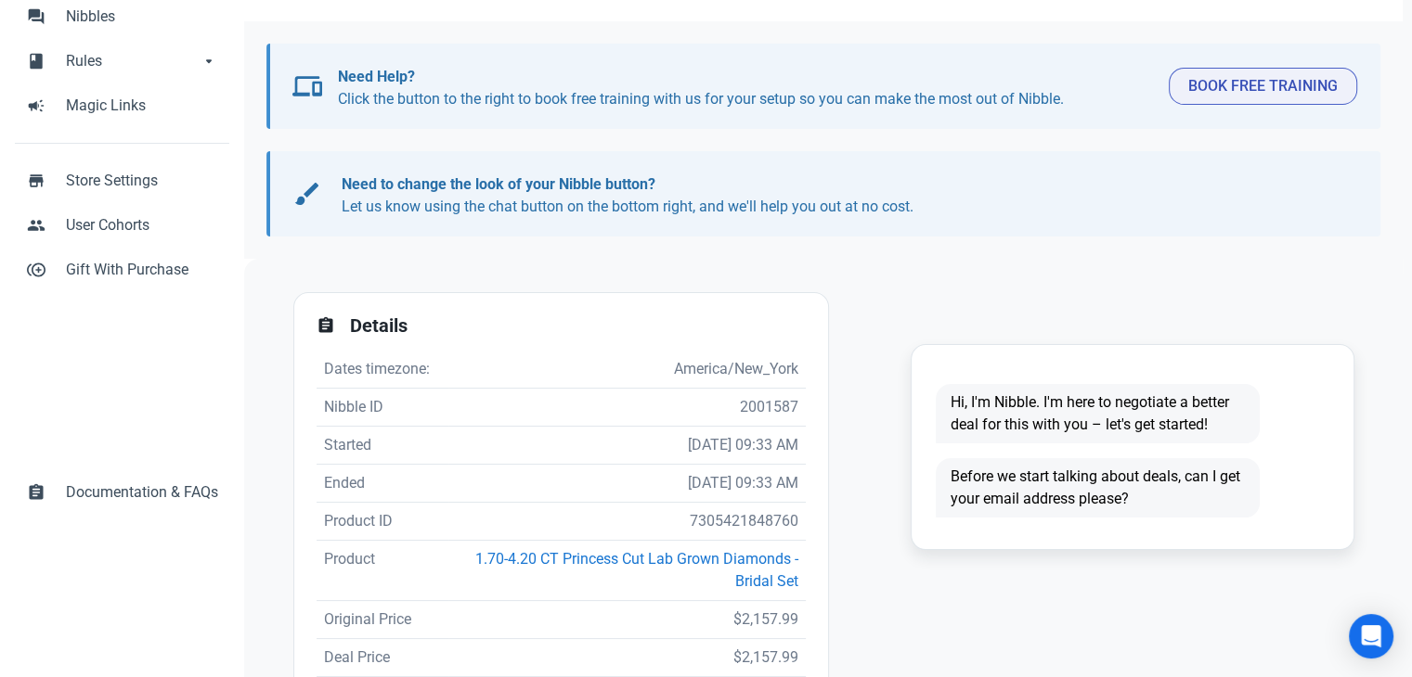
scroll to position [371, 0]
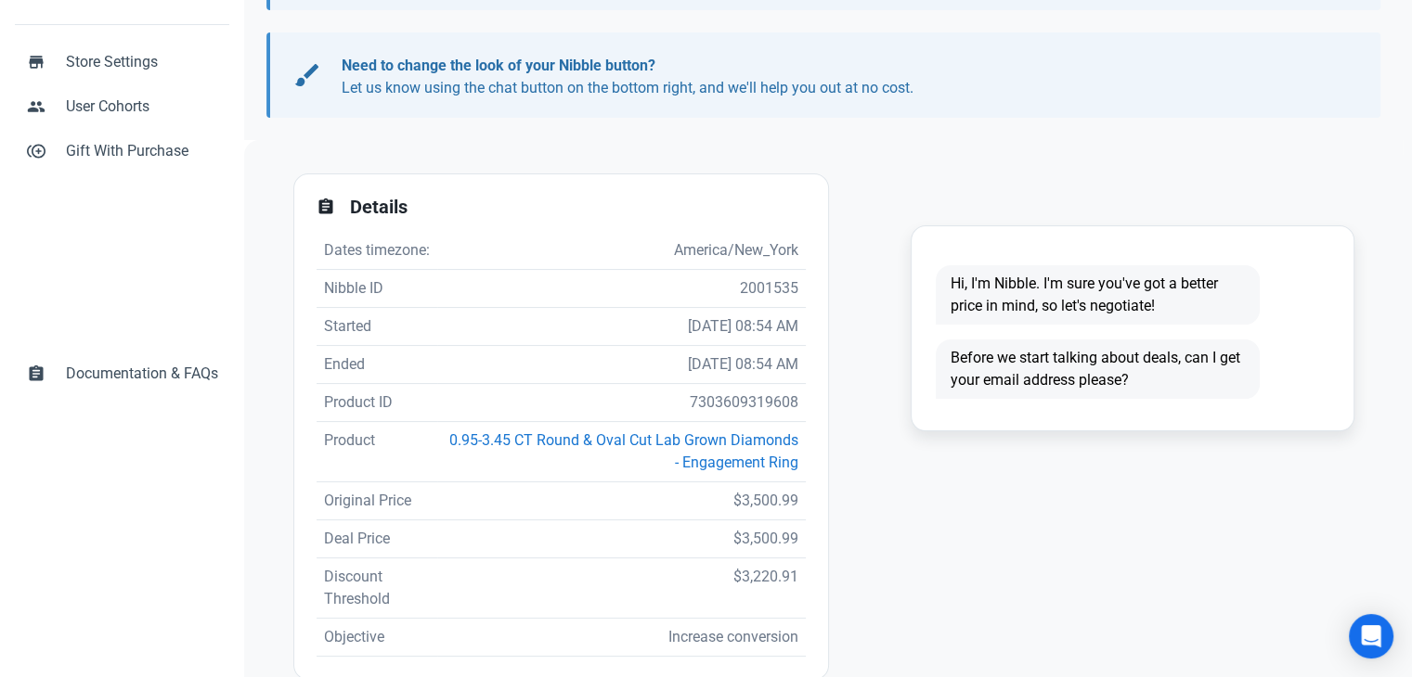
scroll to position [371, 0]
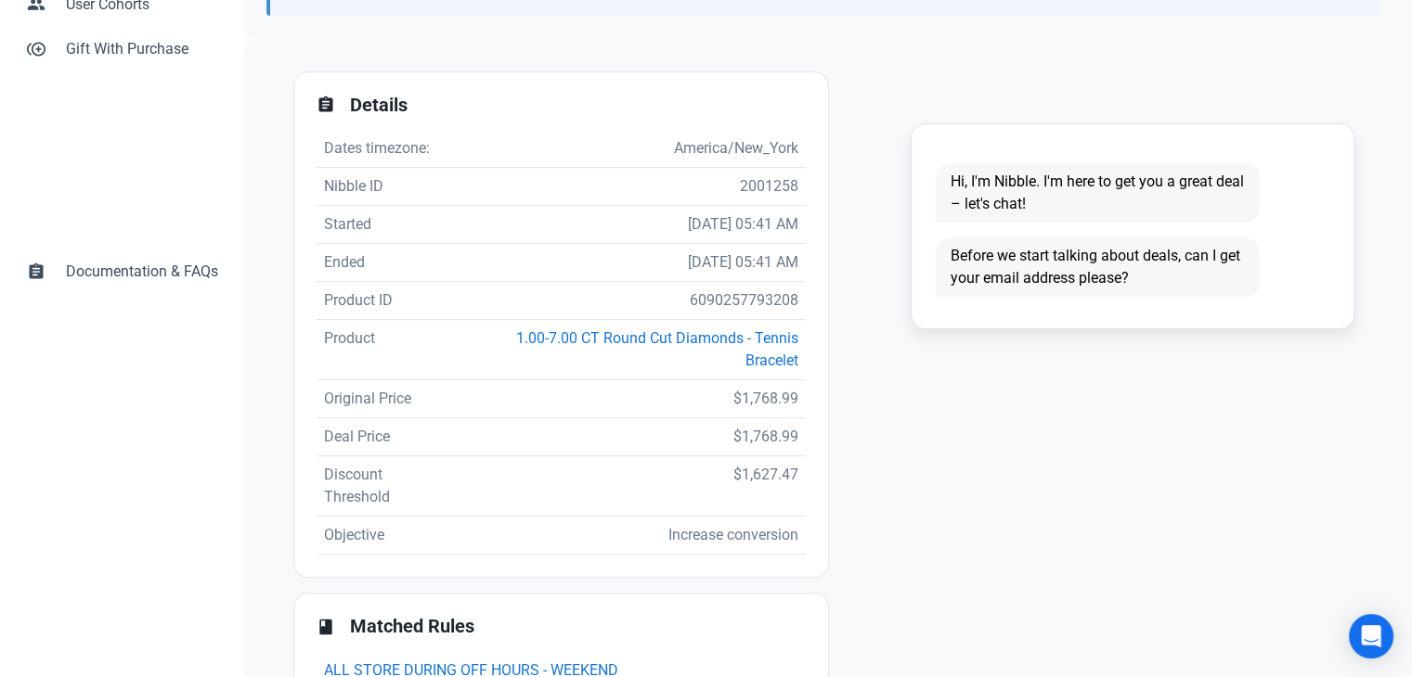
scroll to position [464, 0]
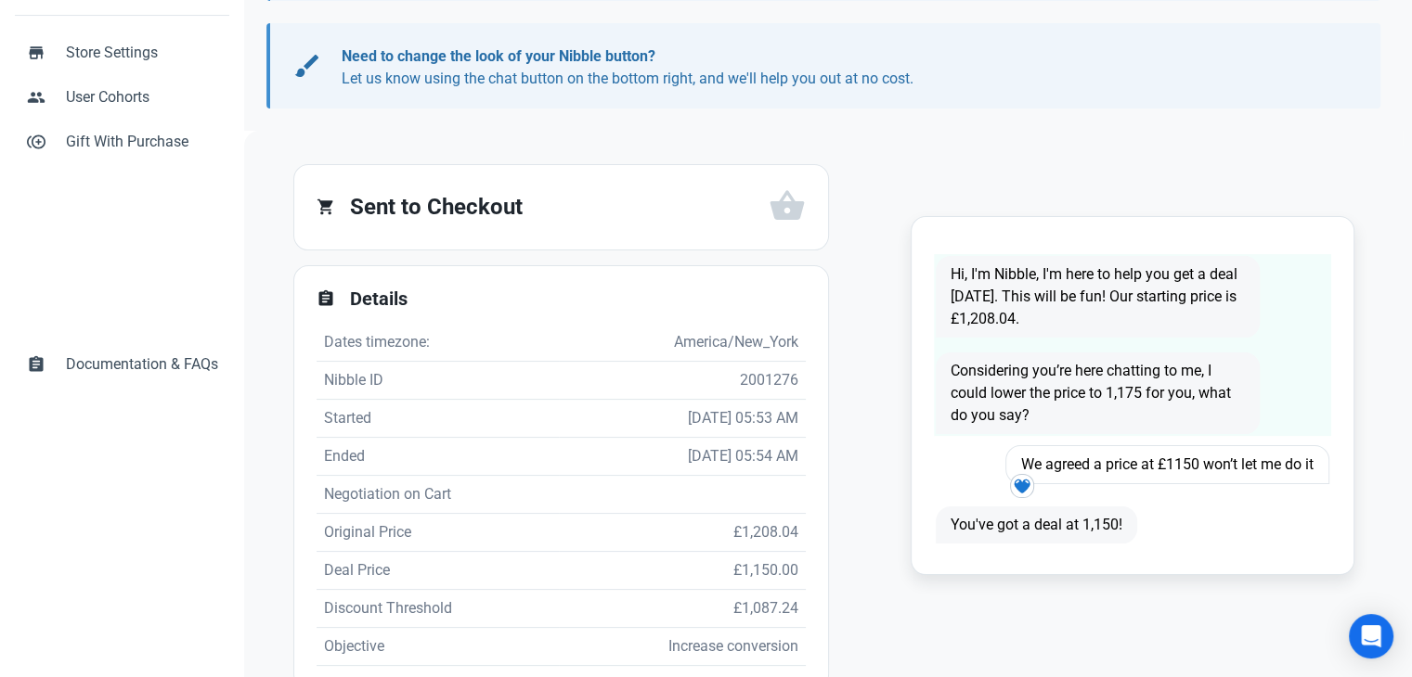
scroll to position [72, 0]
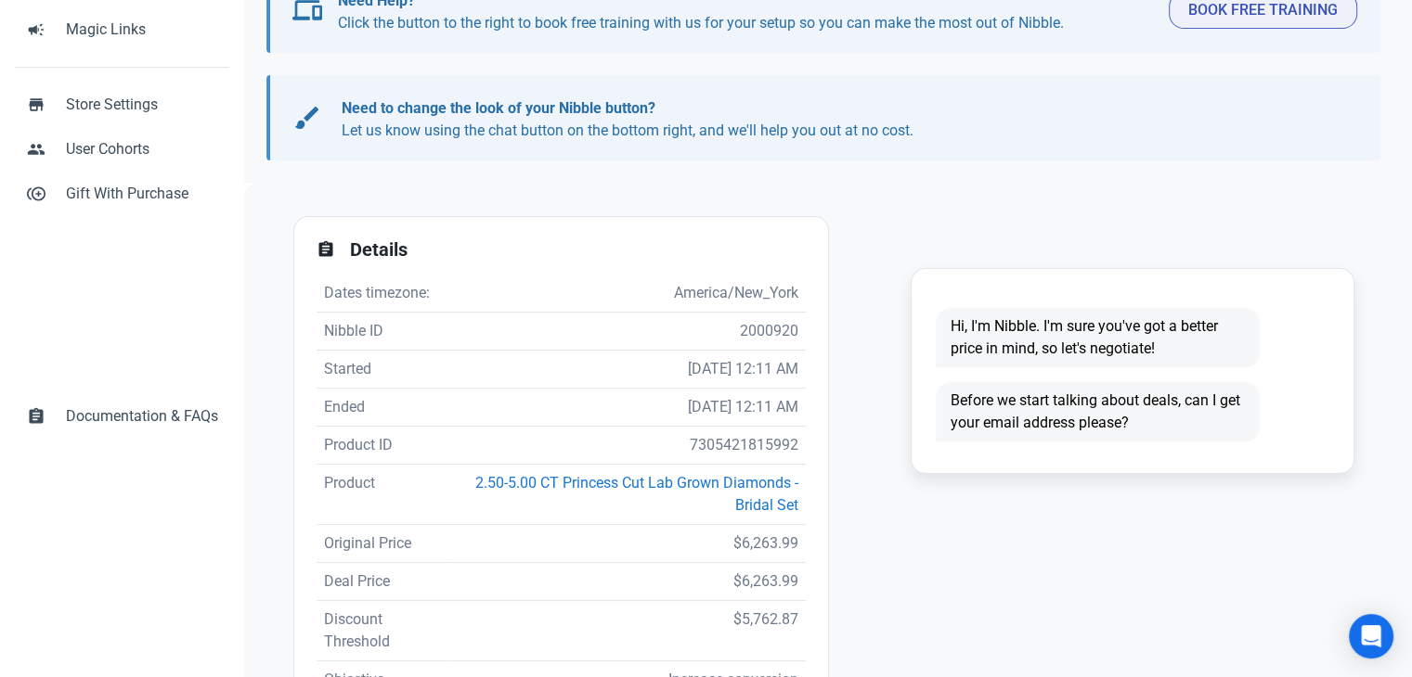
scroll to position [464, 0]
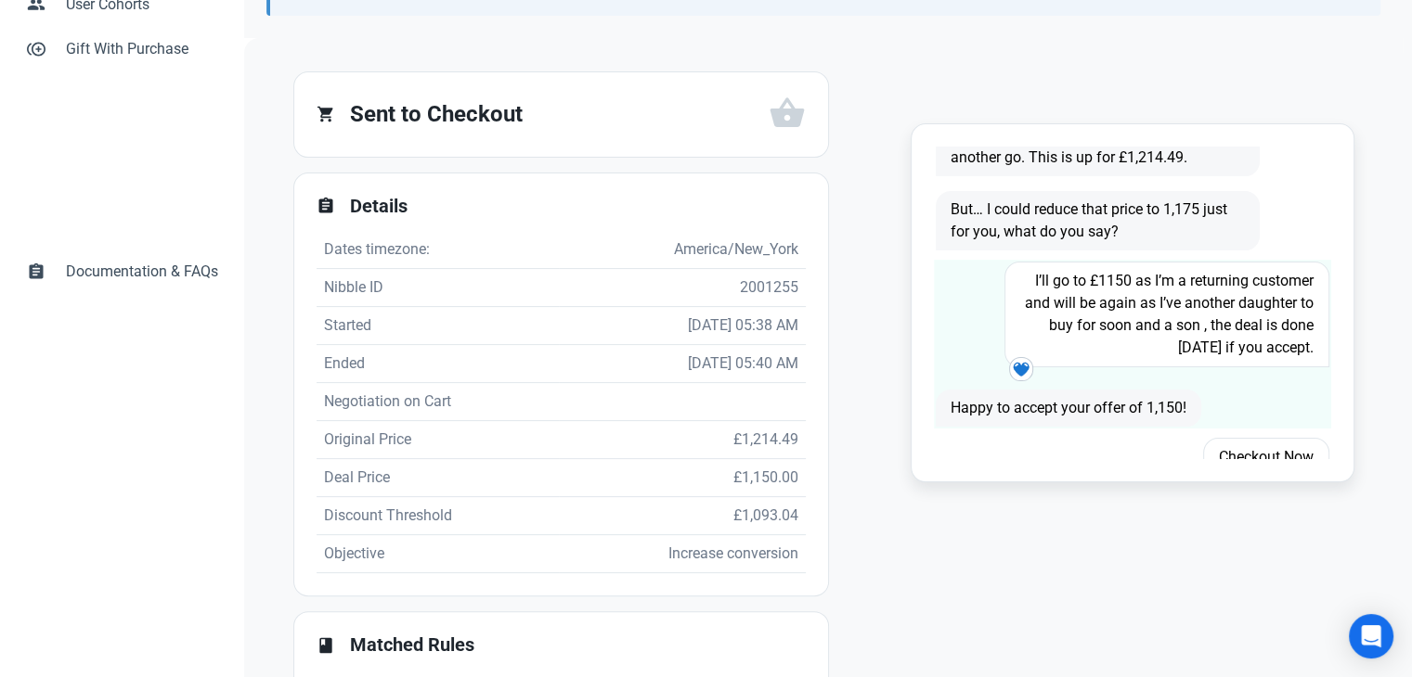
scroll to position [72, 0]
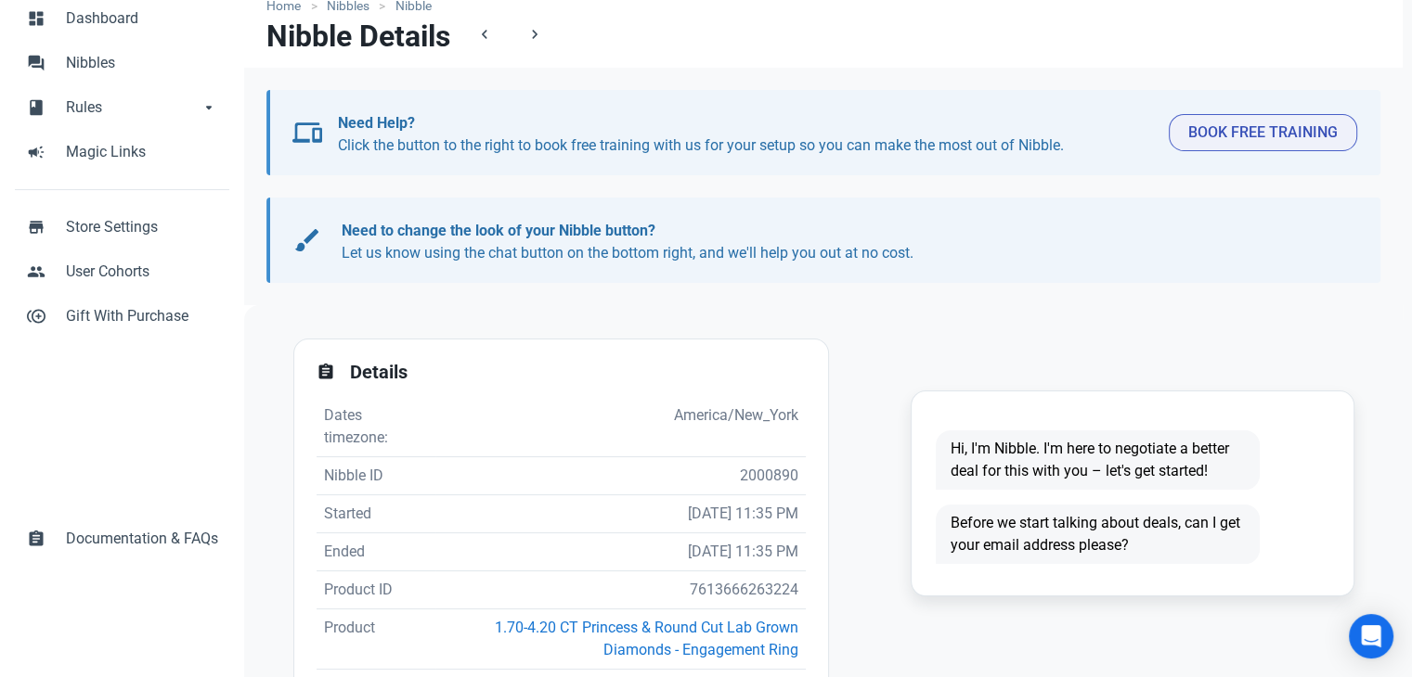
scroll to position [371, 0]
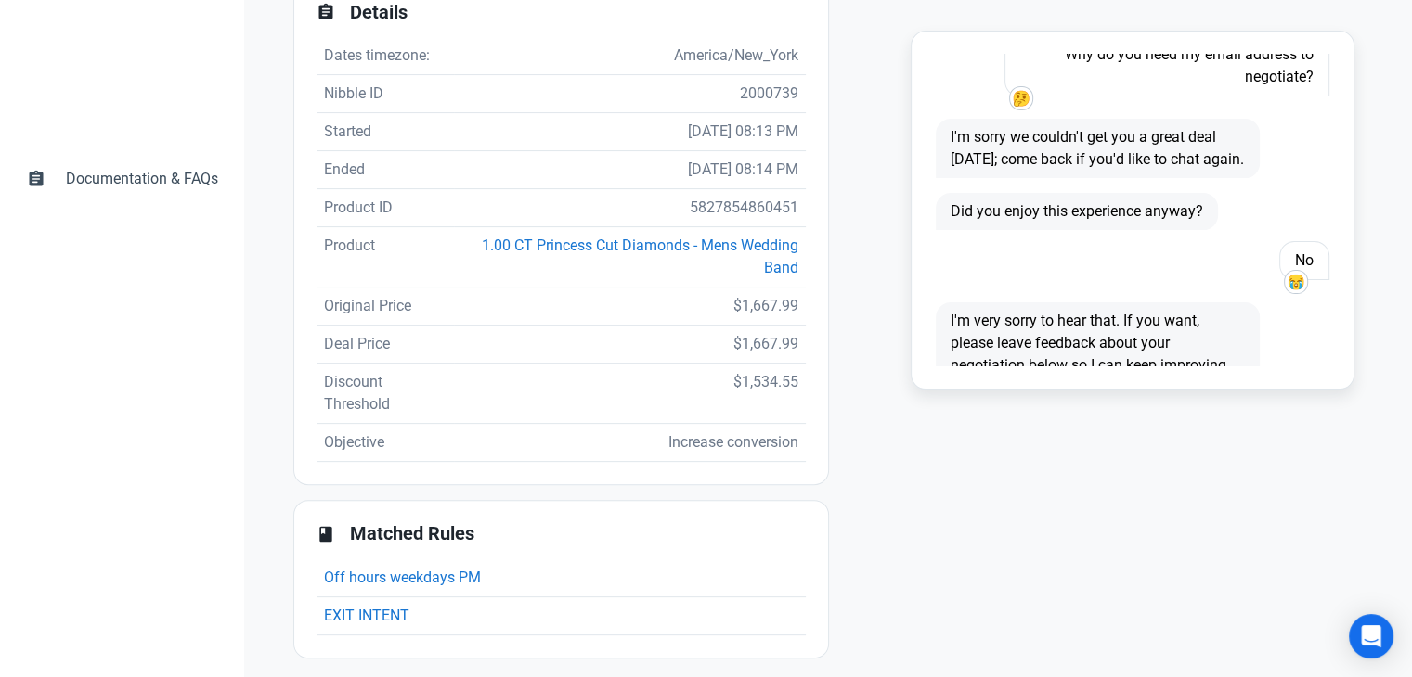
scroll to position [572, 0]
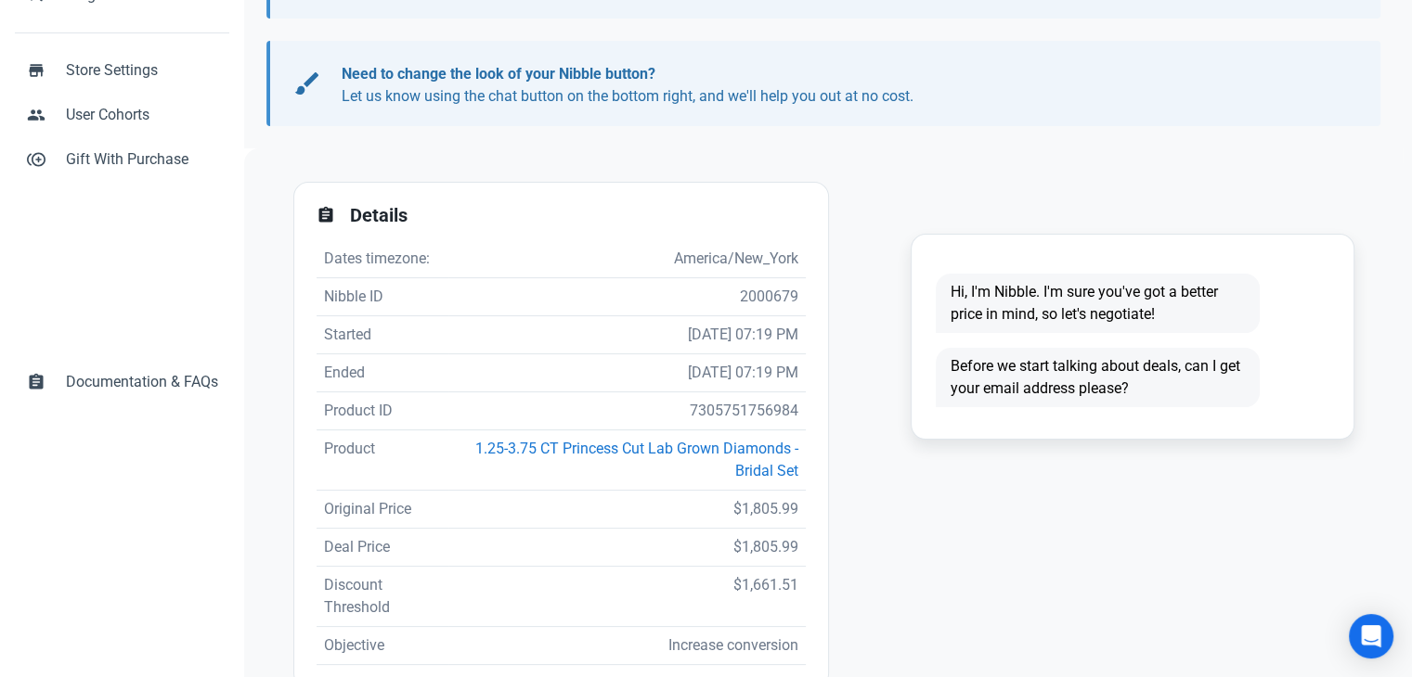
scroll to position [278, 0]
